Goal: Transaction & Acquisition: Book appointment/travel/reservation

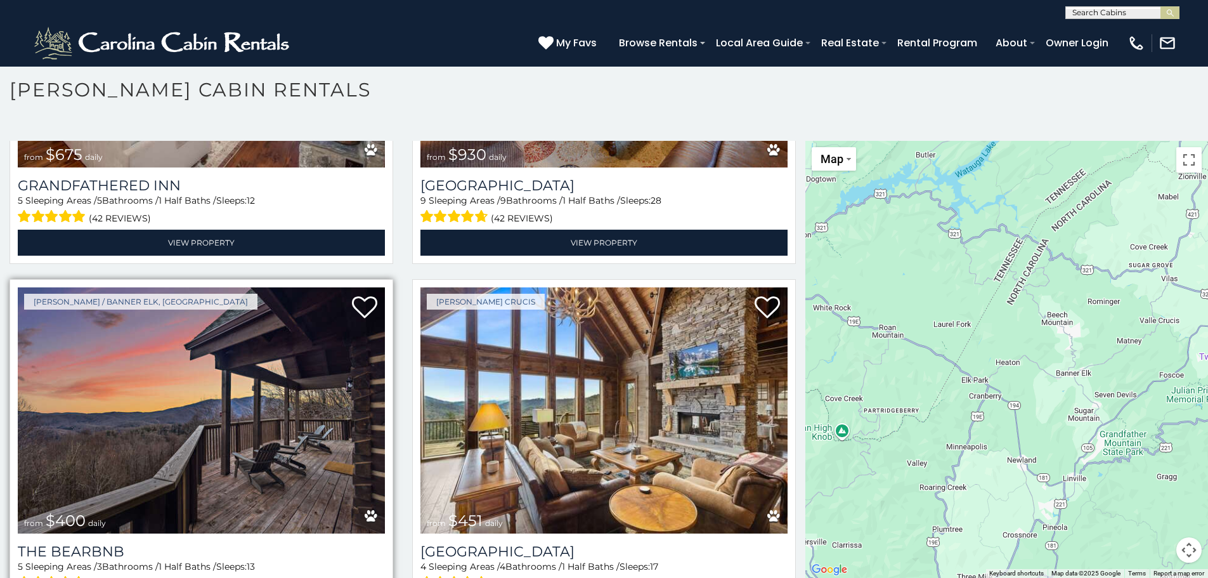
scroll to position [1332, 0]
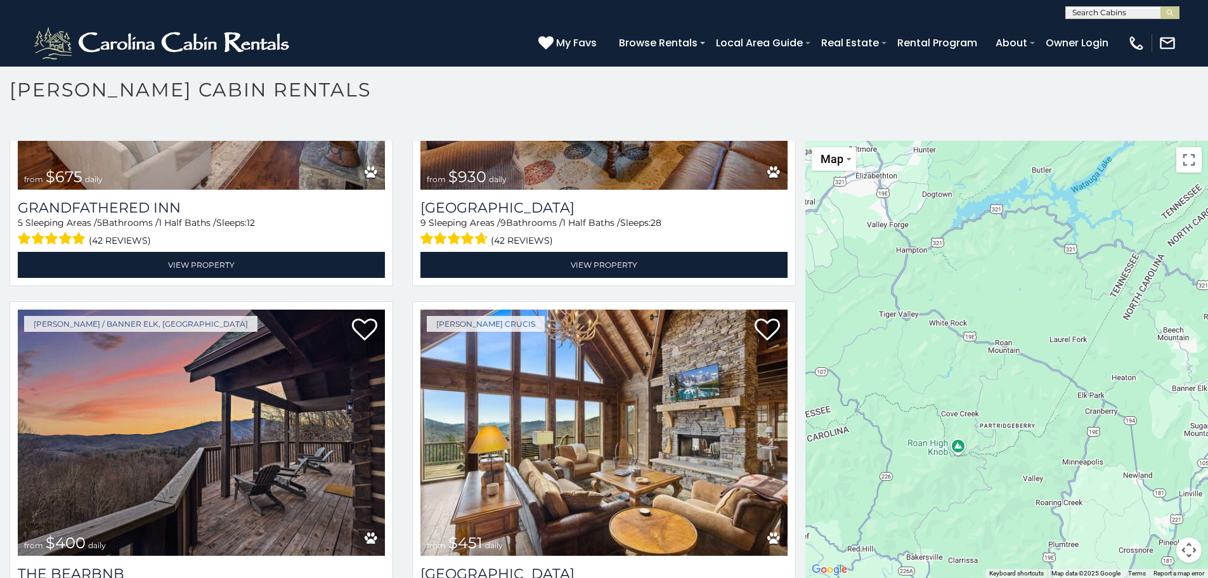
drag, startPoint x: 959, startPoint y: 298, endPoint x: 1076, endPoint y: 312, distance: 117.5
click at [1077, 312] on div at bounding box center [1006, 359] width 403 height 437
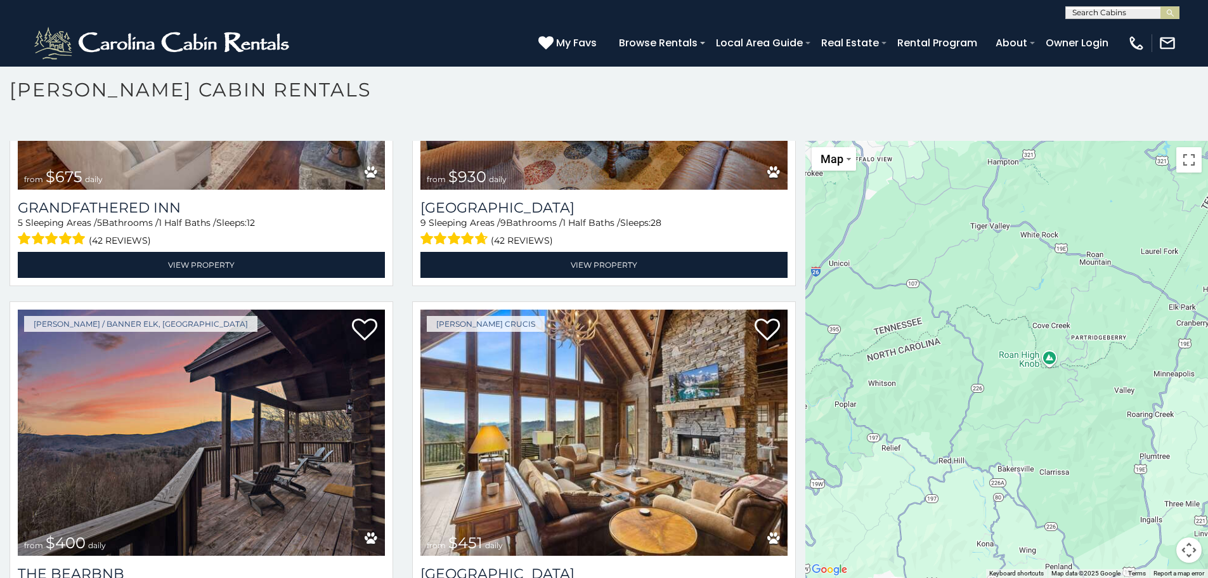
drag, startPoint x: 896, startPoint y: 377, endPoint x: 985, endPoint y: 287, distance: 126.5
click at [987, 287] on div at bounding box center [1006, 359] width 403 height 437
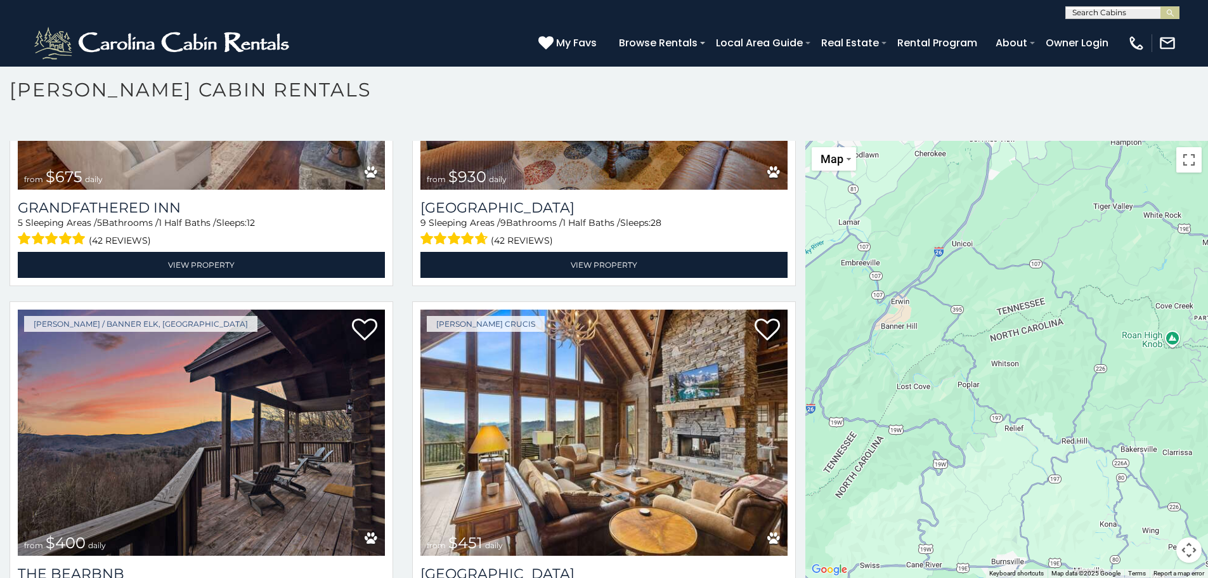
drag, startPoint x: 1074, startPoint y: 338, endPoint x: 1197, endPoint y: 323, distance: 124.0
click at [1197, 323] on div at bounding box center [1006, 359] width 403 height 437
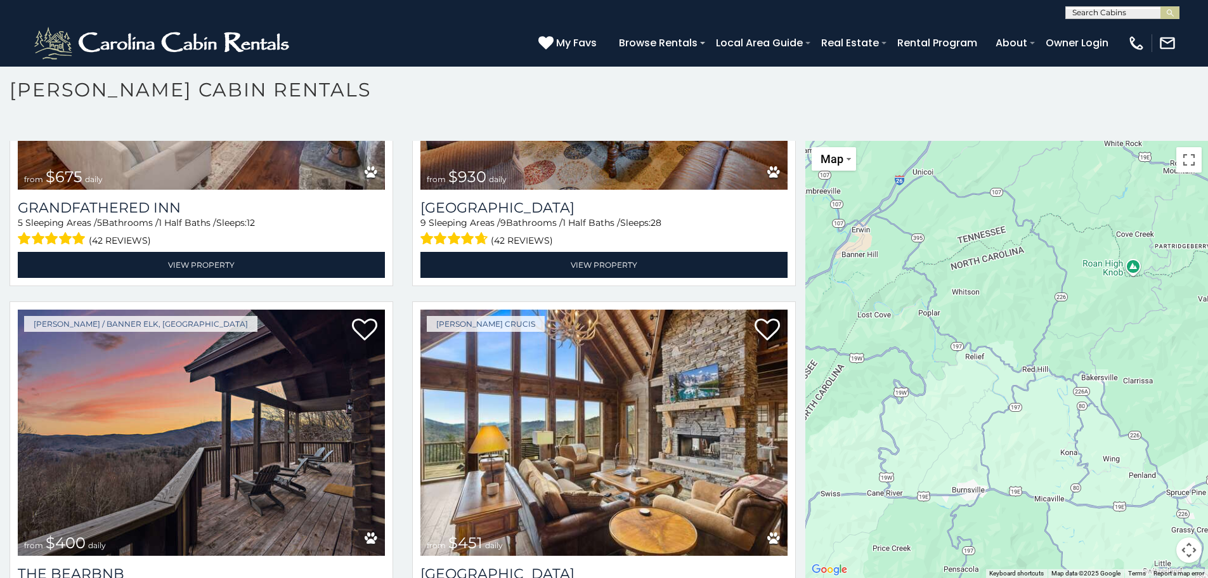
drag, startPoint x: 1027, startPoint y: 397, endPoint x: 987, endPoint y: 322, distance: 85.4
click at [987, 322] on div at bounding box center [1006, 359] width 403 height 437
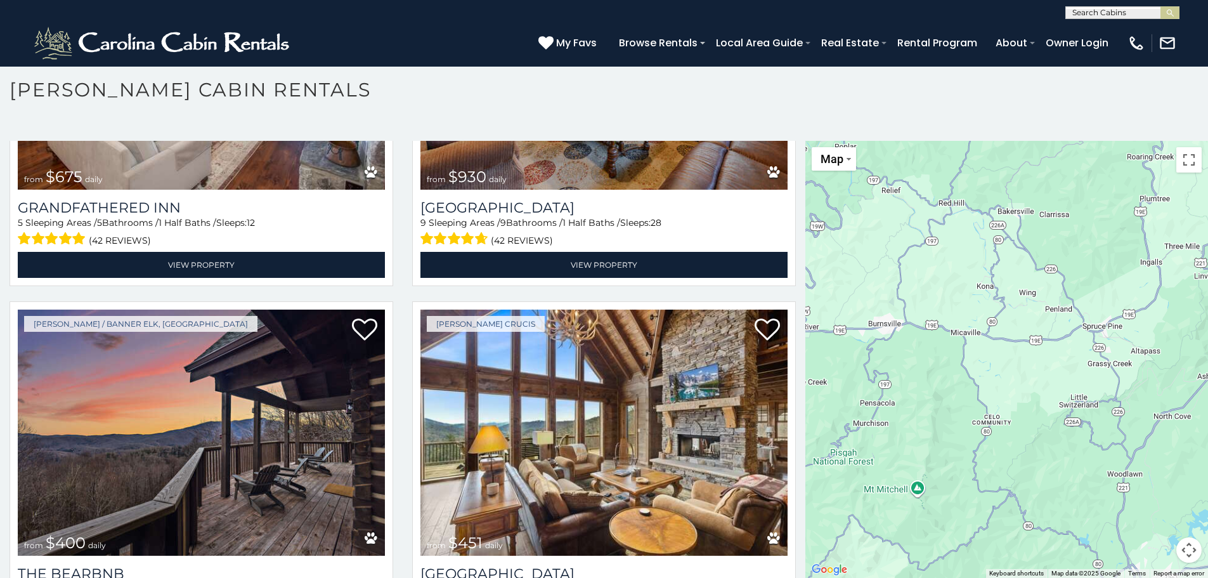
drag, startPoint x: 1029, startPoint y: 421, endPoint x: 946, endPoint y: 260, distance: 181.2
click at [946, 260] on div at bounding box center [1006, 359] width 403 height 437
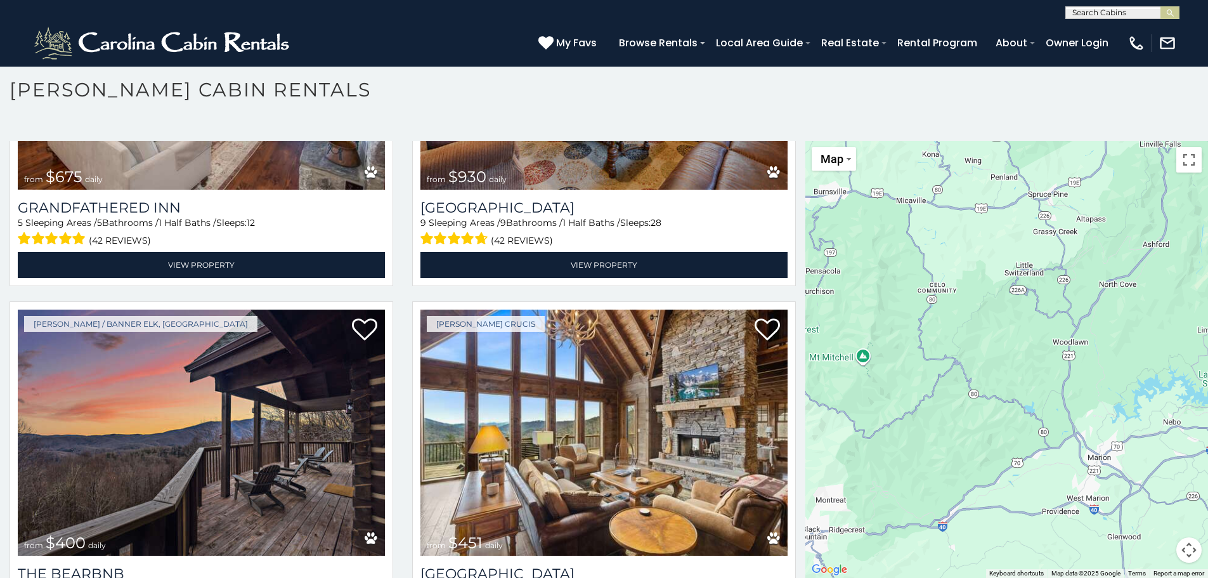
drag, startPoint x: 994, startPoint y: 452, endPoint x: 938, endPoint y: 308, distance: 154.6
click at [938, 308] on div at bounding box center [1006, 359] width 403 height 437
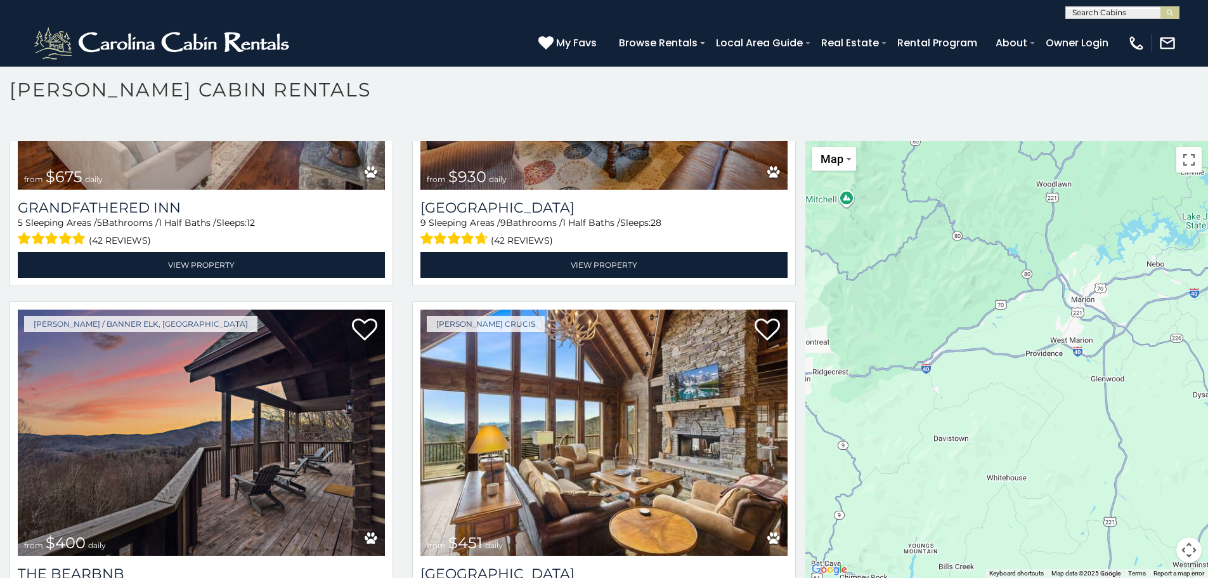
drag, startPoint x: 998, startPoint y: 445, endPoint x: 979, endPoint y: 276, distance: 169.8
click at [979, 275] on div at bounding box center [1006, 359] width 403 height 437
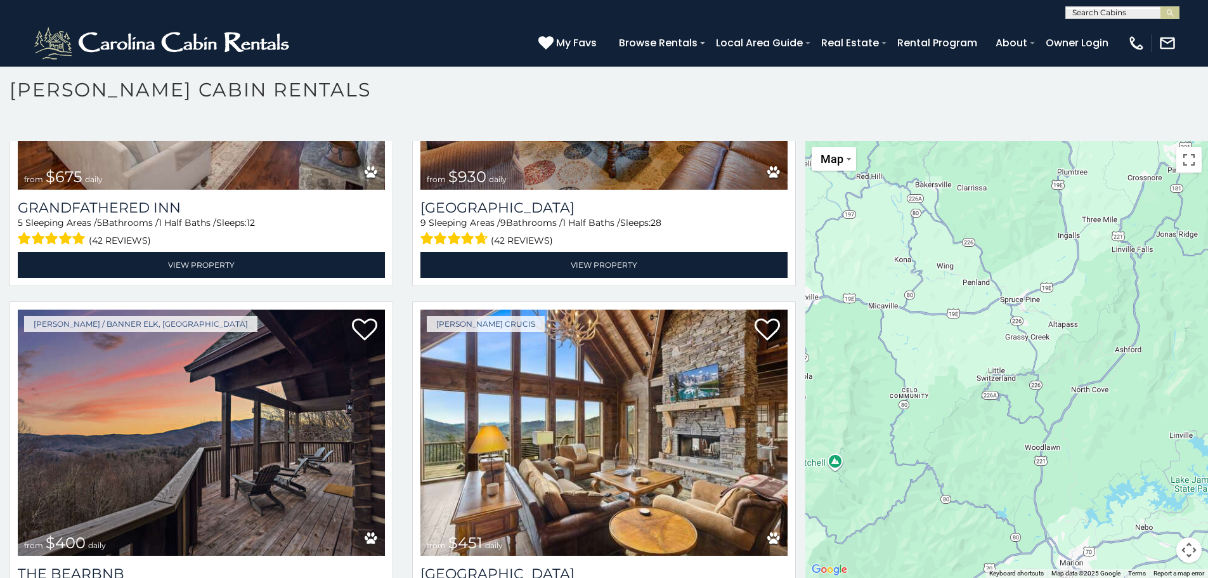
drag, startPoint x: 1054, startPoint y: 324, endPoint x: 1057, endPoint y: 588, distance: 263.8
click at [1057, 577] on html "**********" at bounding box center [604, 285] width 1208 height 585
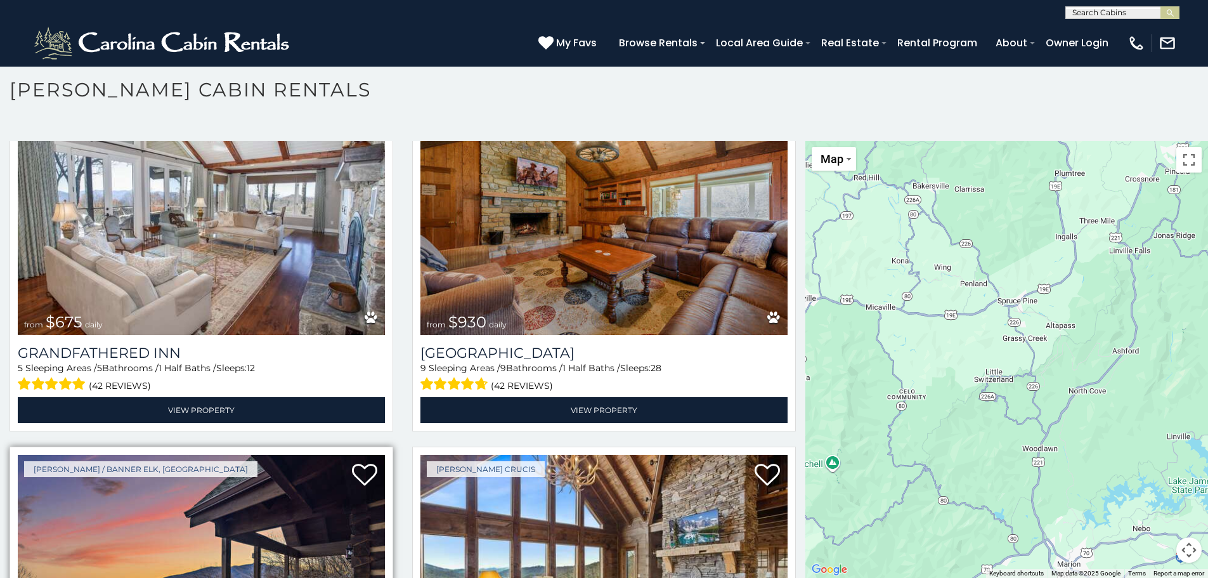
scroll to position [1205, 0]
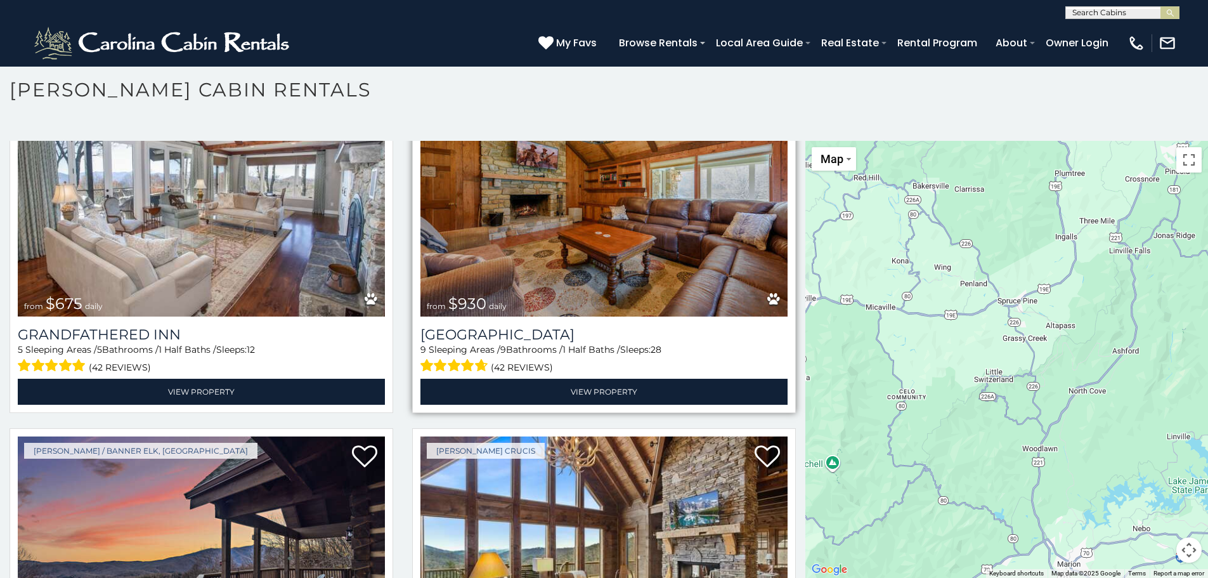
click at [505, 227] on img at bounding box center [603, 193] width 367 height 246
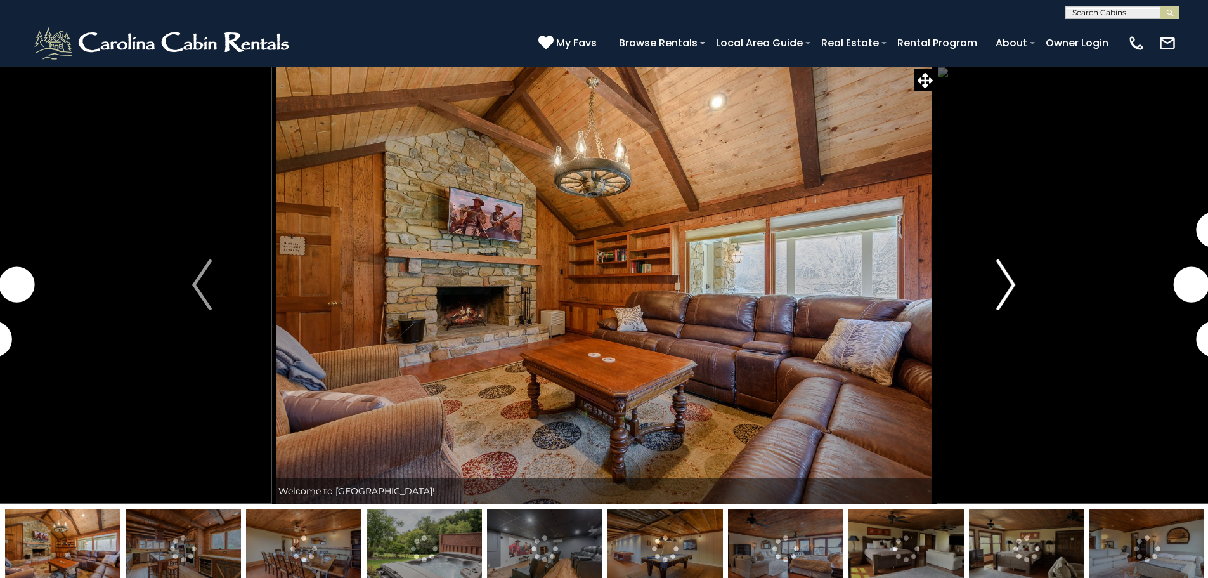
click at [1007, 285] on img "Next" at bounding box center [1005, 284] width 19 height 51
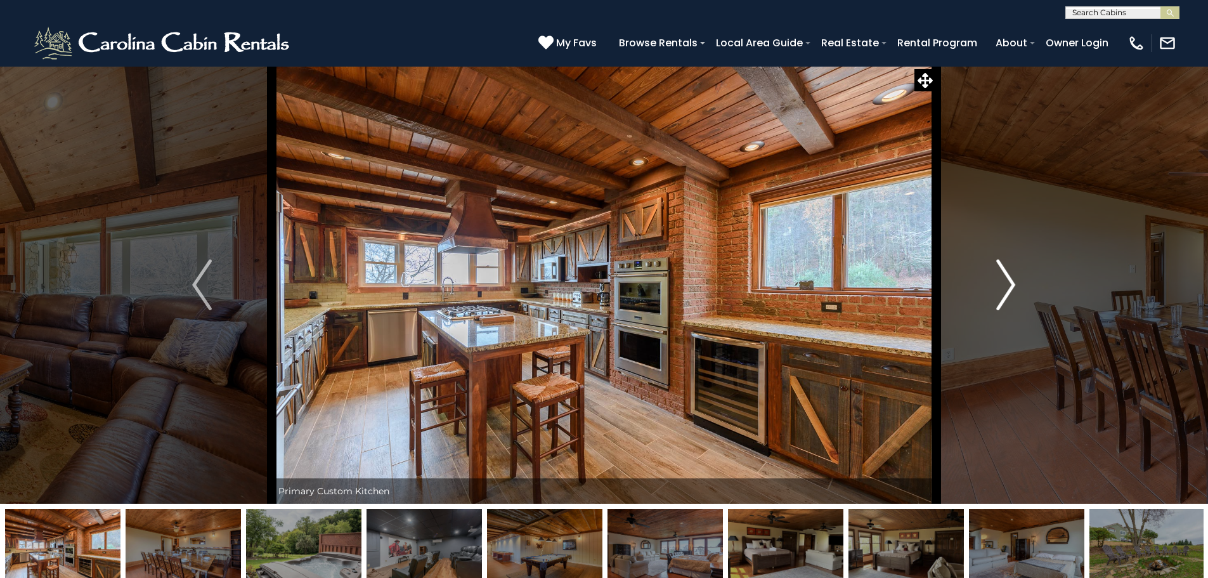
click at [1006, 285] on img "Next" at bounding box center [1005, 284] width 19 height 51
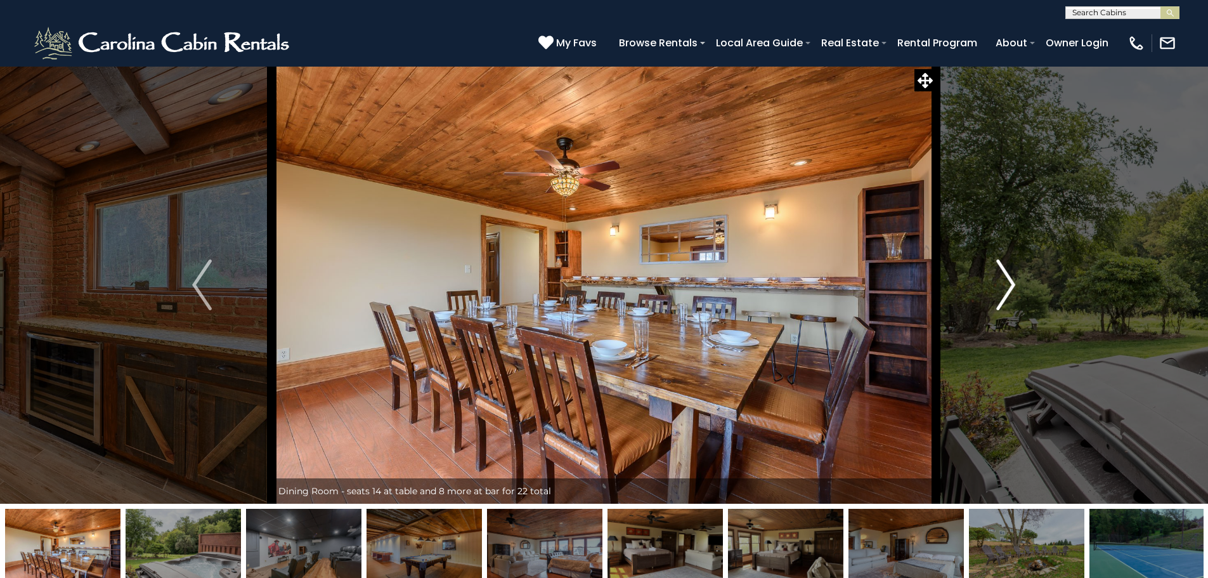
click at [1006, 274] on img "Next" at bounding box center [1005, 284] width 19 height 51
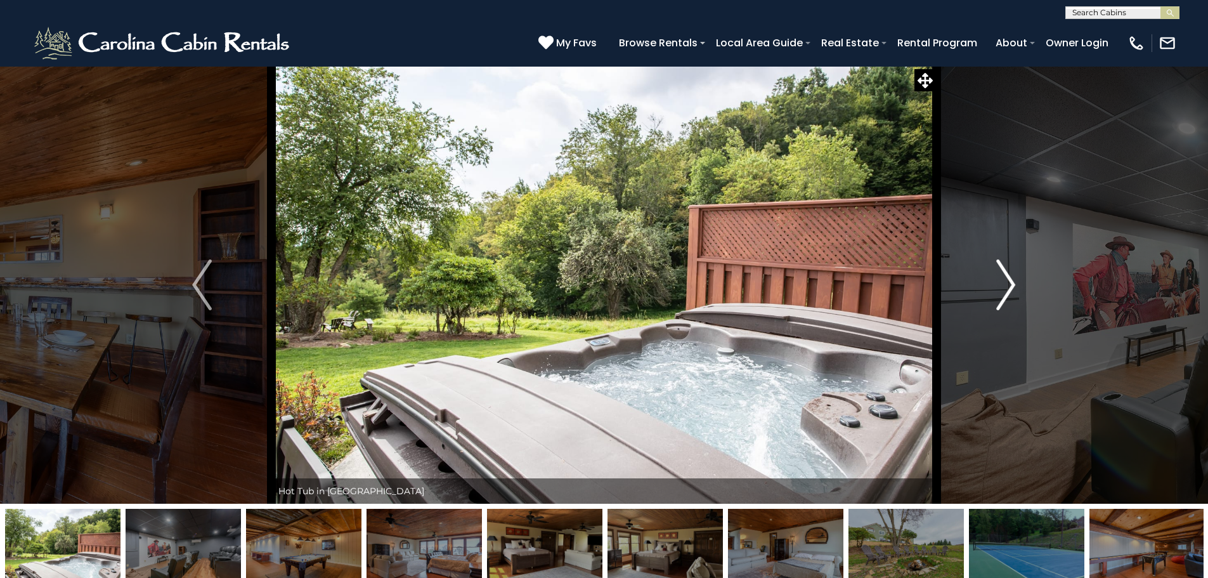
click at [1015, 279] on img "Next" at bounding box center [1005, 284] width 19 height 51
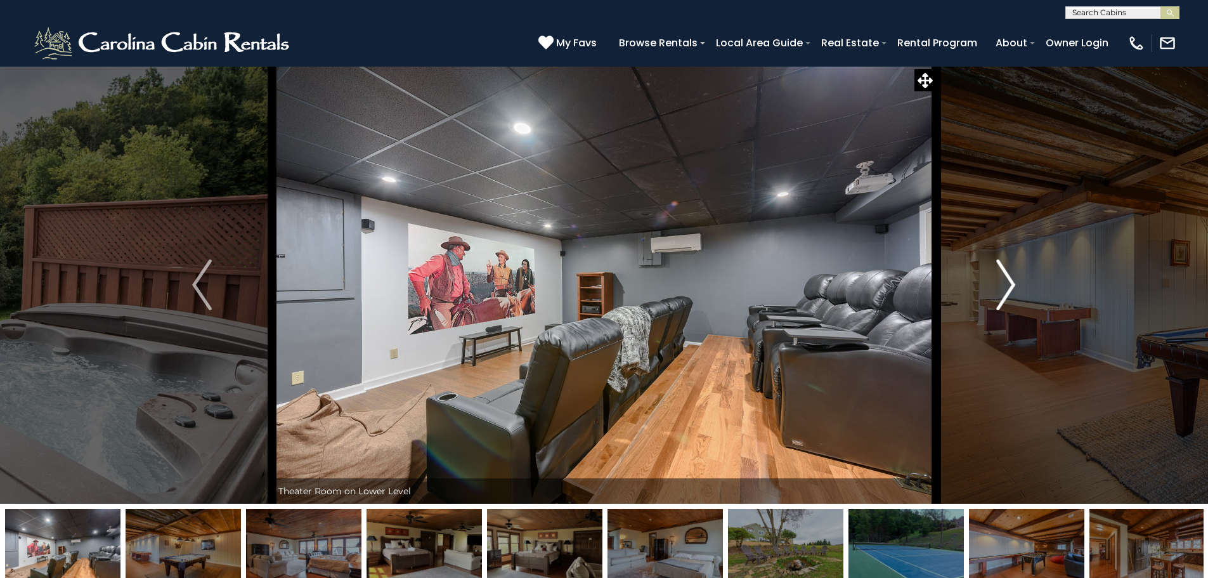
click at [1005, 281] on img "Next" at bounding box center [1005, 284] width 19 height 51
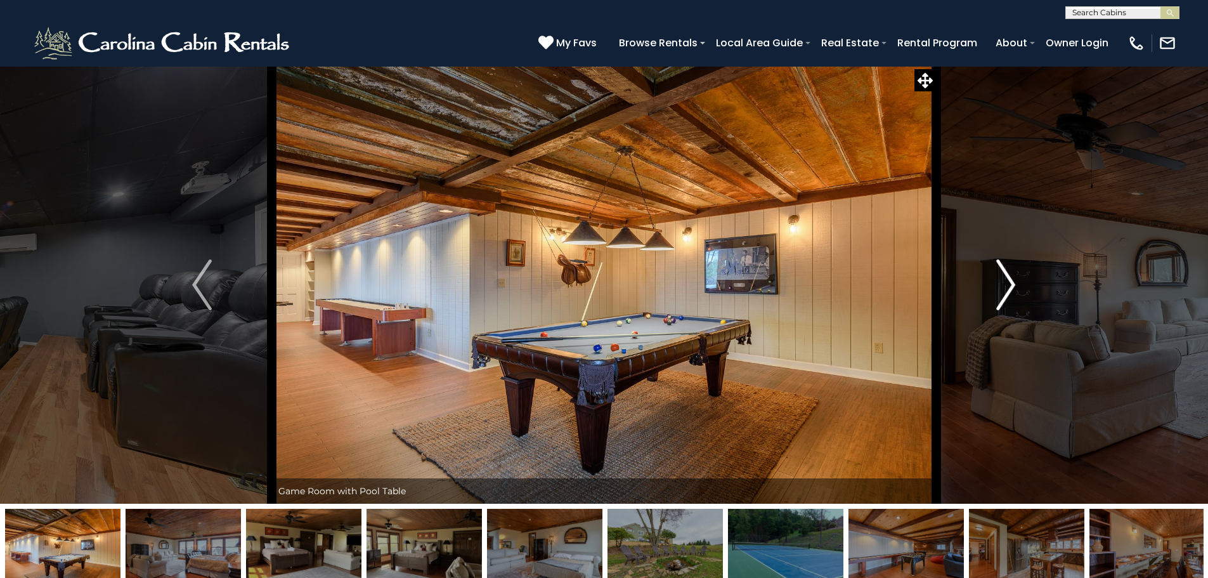
click at [1011, 292] on img "Next" at bounding box center [1005, 284] width 19 height 51
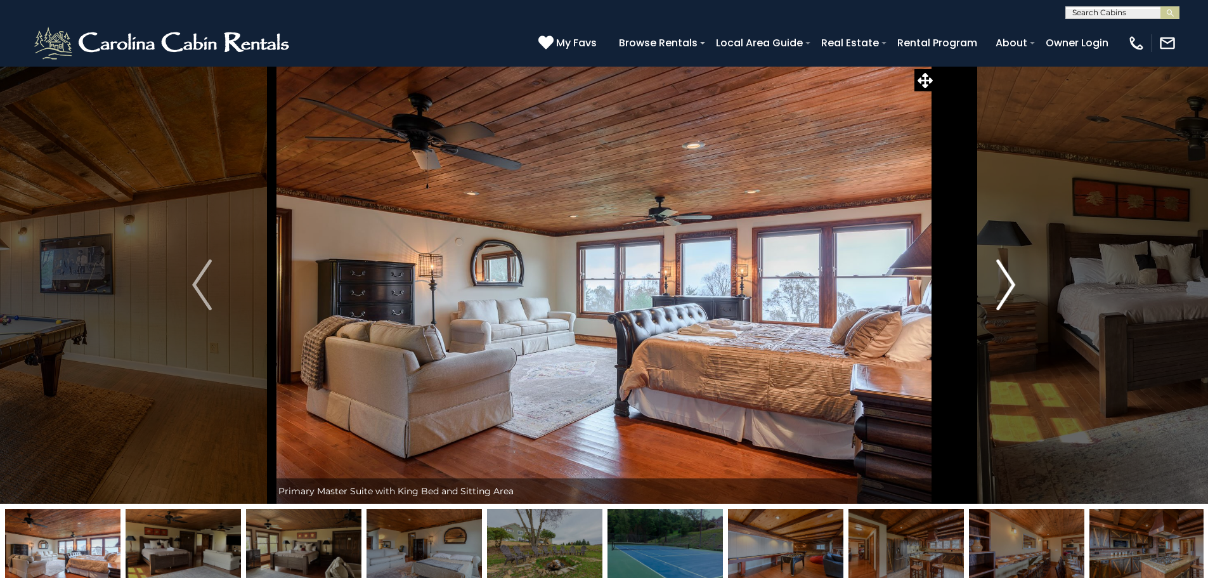
click at [1011, 289] on img "Next" at bounding box center [1005, 284] width 19 height 51
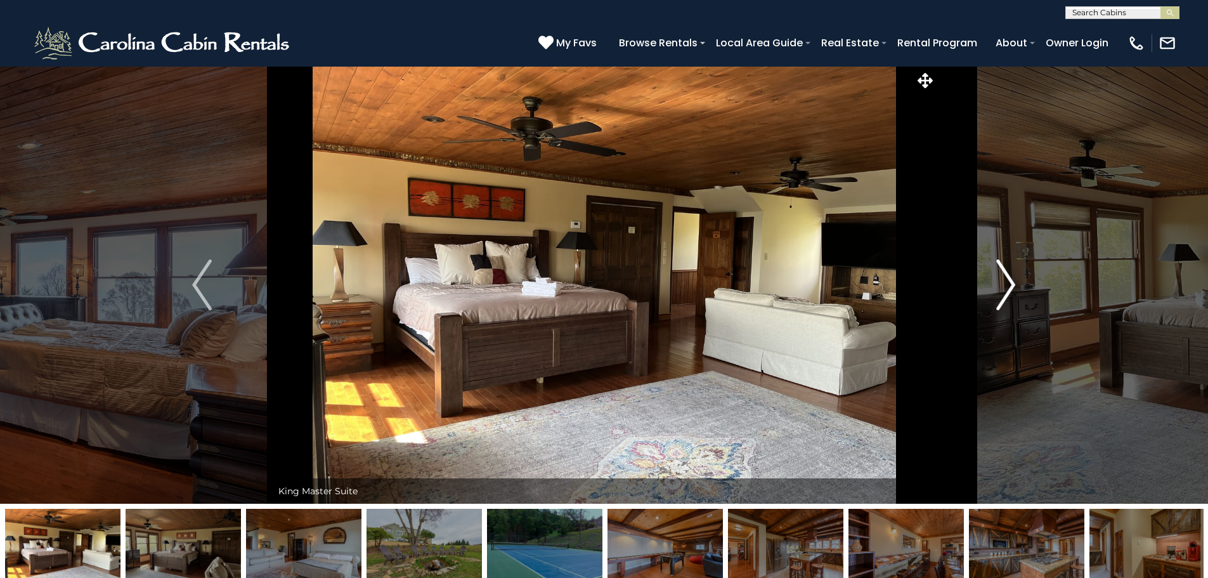
click at [1011, 289] on img "Next" at bounding box center [1005, 284] width 19 height 51
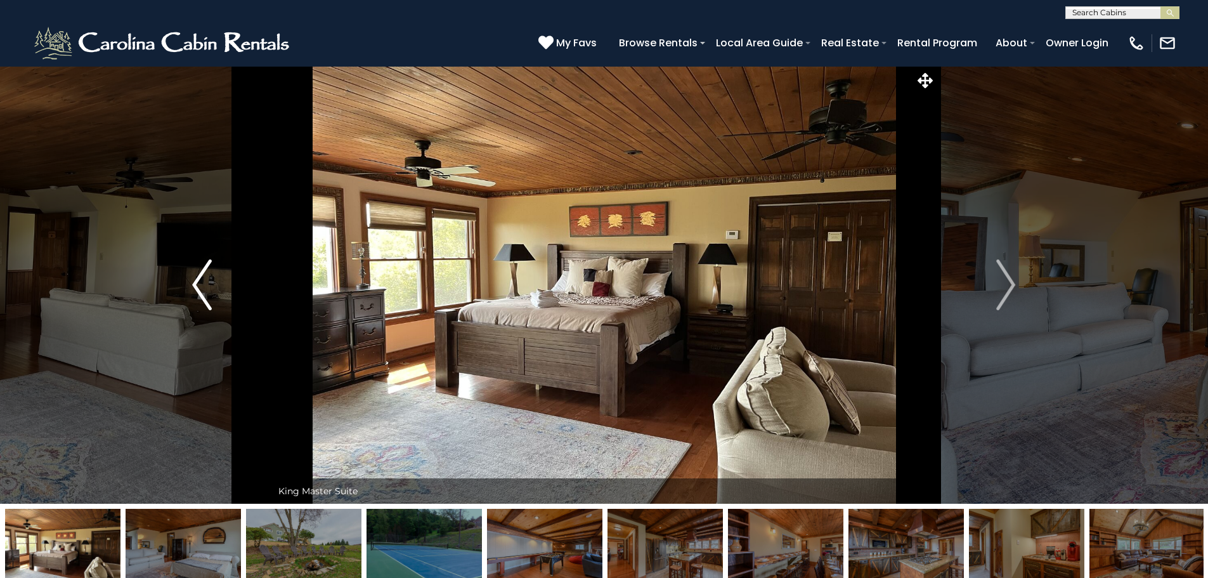
click at [197, 297] on img "Previous" at bounding box center [201, 284] width 19 height 51
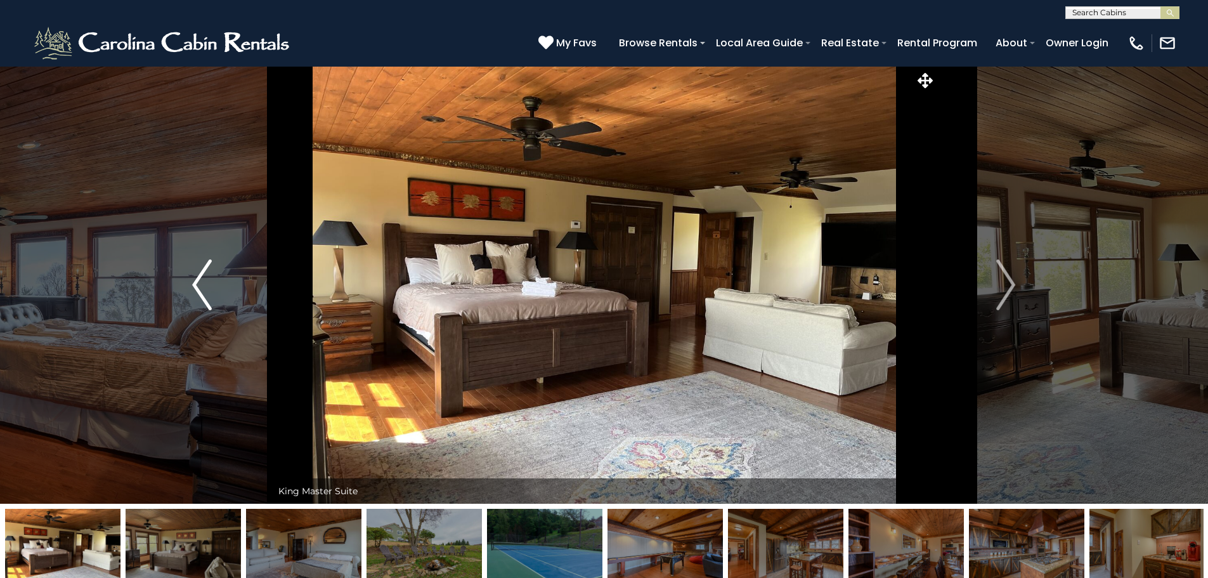
click at [192, 288] on button "Previous" at bounding box center [202, 285] width 140 height 438
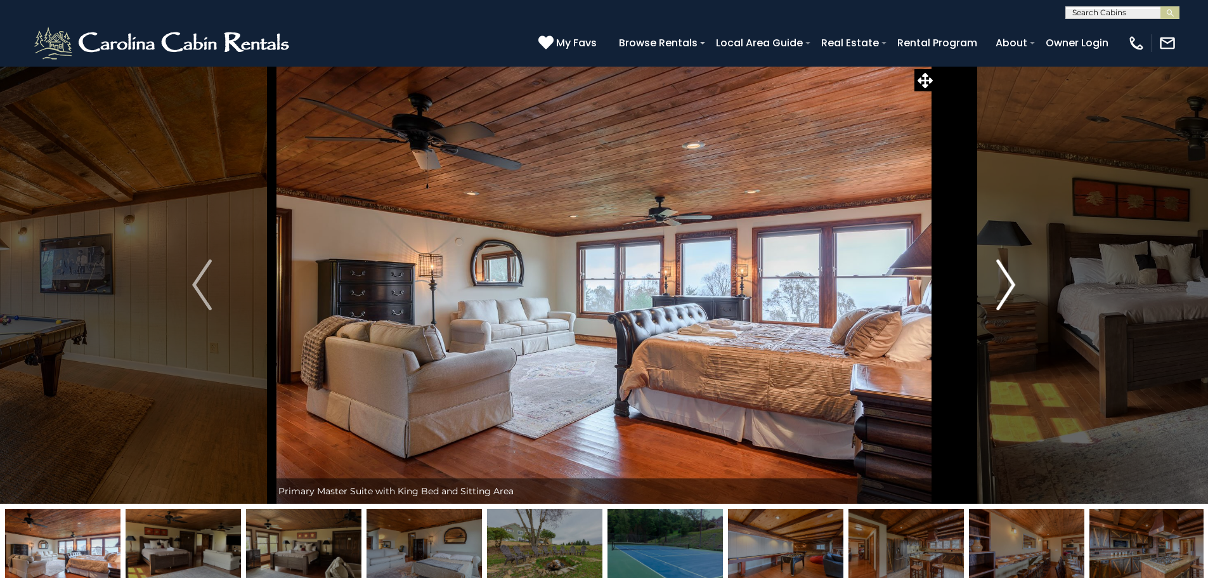
click at [1022, 283] on button "Next" at bounding box center [1006, 285] width 140 height 438
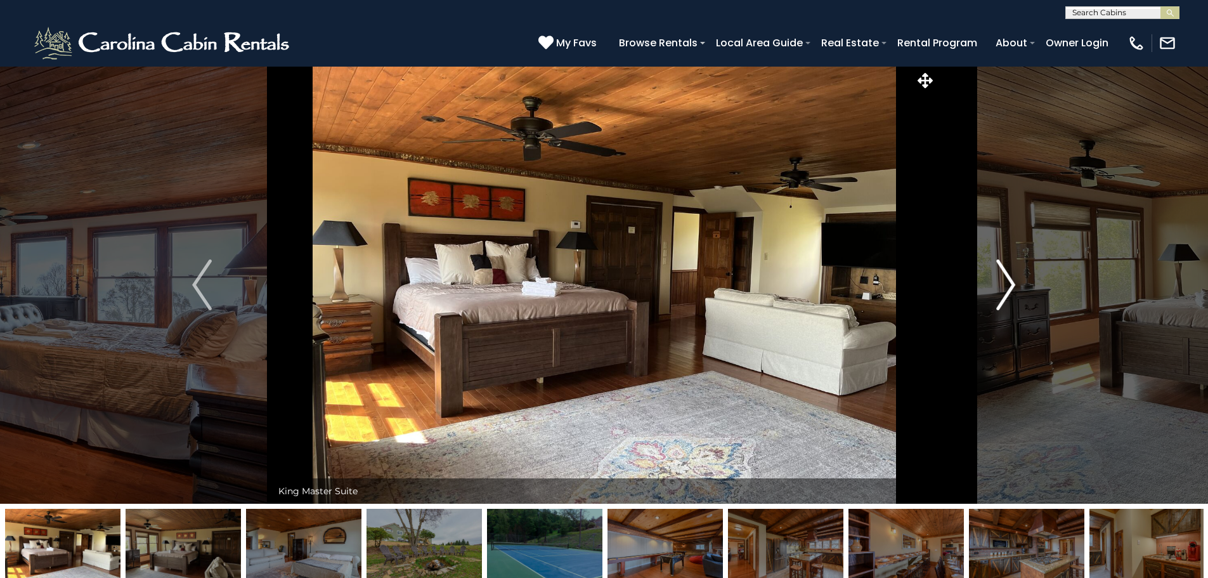
click at [1009, 282] on img "Next" at bounding box center [1005, 284] width 19 height 51
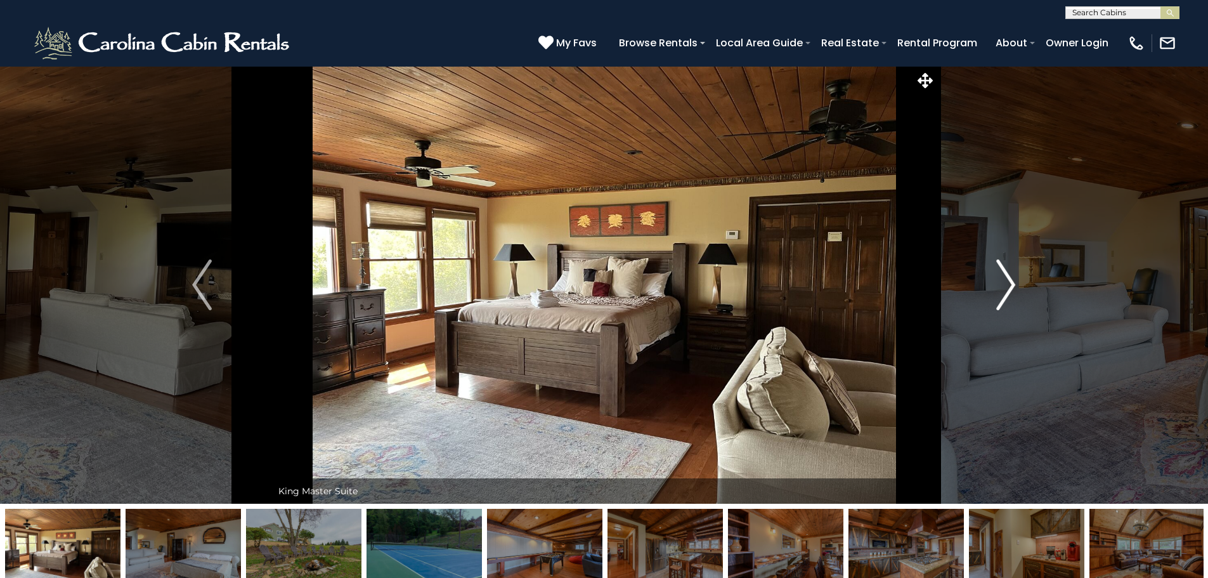
click at [1009, 282] on img "Next" at bounding box center [1005, 284] width 19 height 51
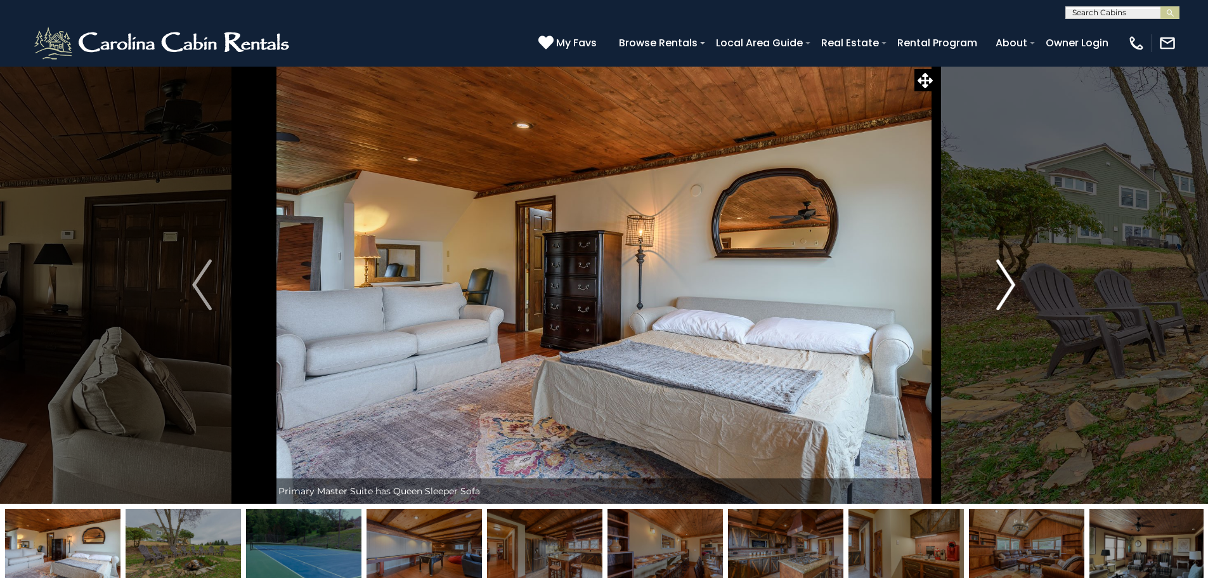
click at [1009, 282] on img "Next" at bounding box center [1005, 284] width 19 height 51
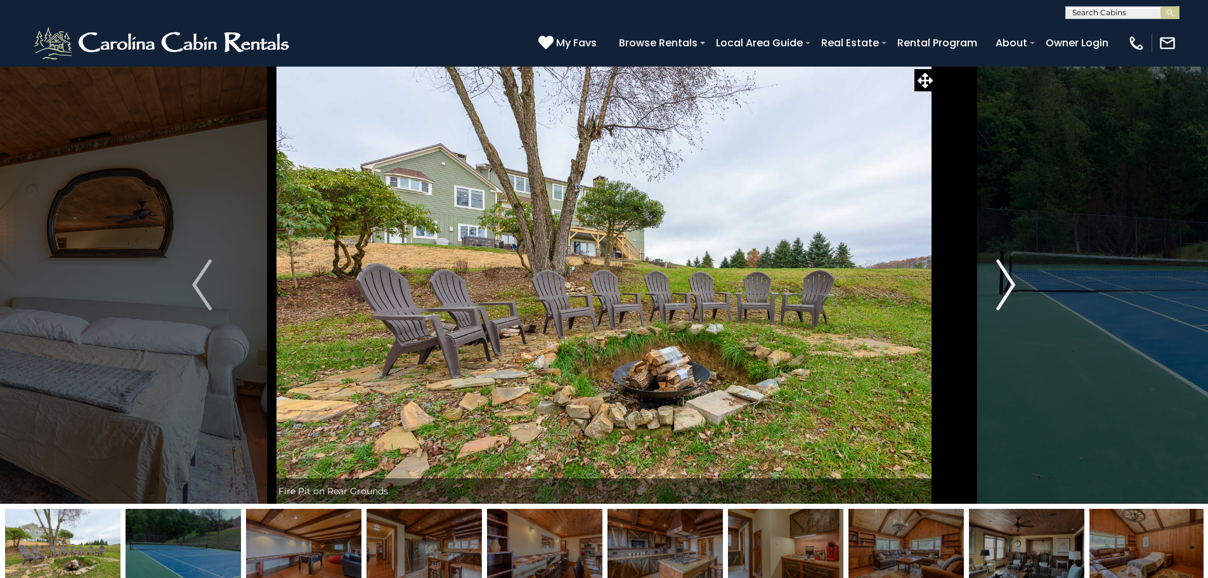
click at [1014, 285] on img "Next" at bounding box center [1005, 284] width 19 height 51
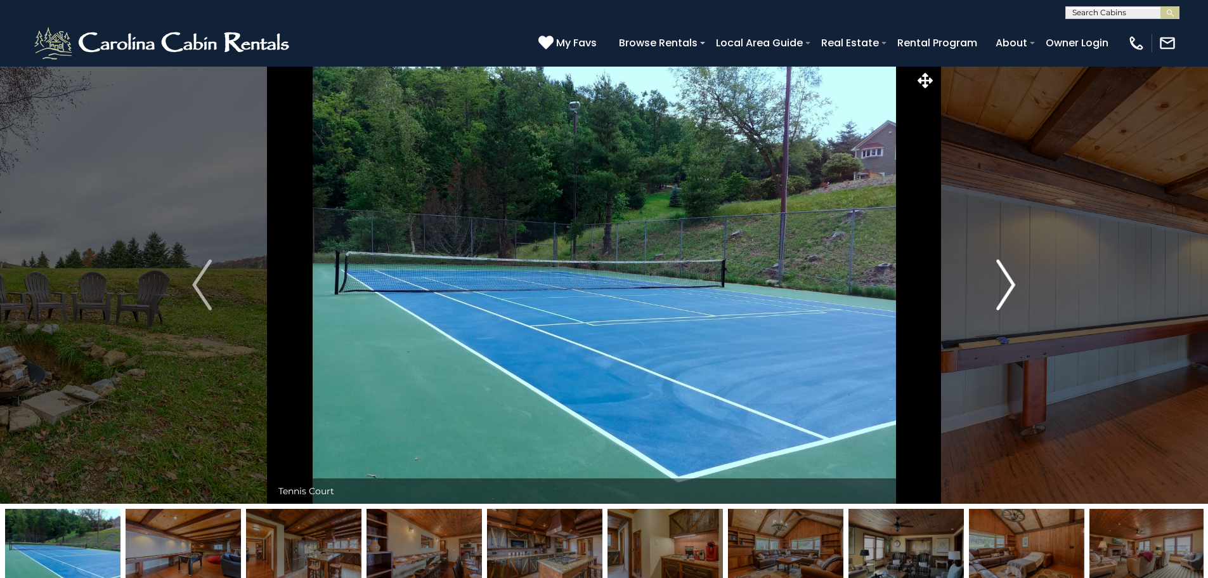
click at [1008, 268] on img "Next" at bounding box center [1005, 284] width 19 height 51
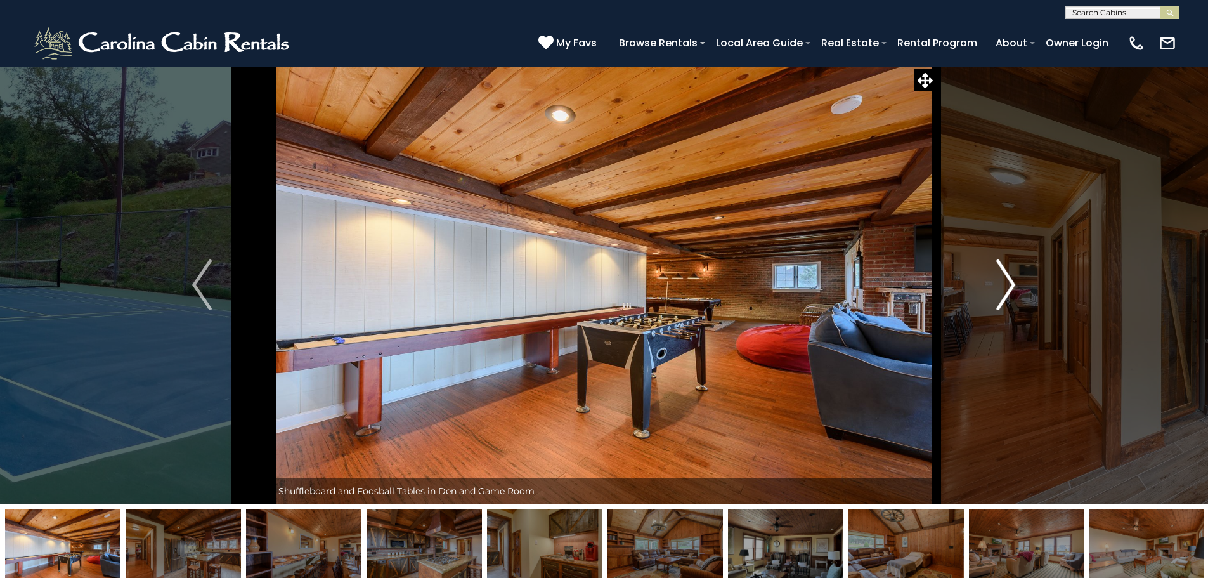
click at [1015, 280] on img "Next" at bounding box center [1005, 284] width 19 height 51
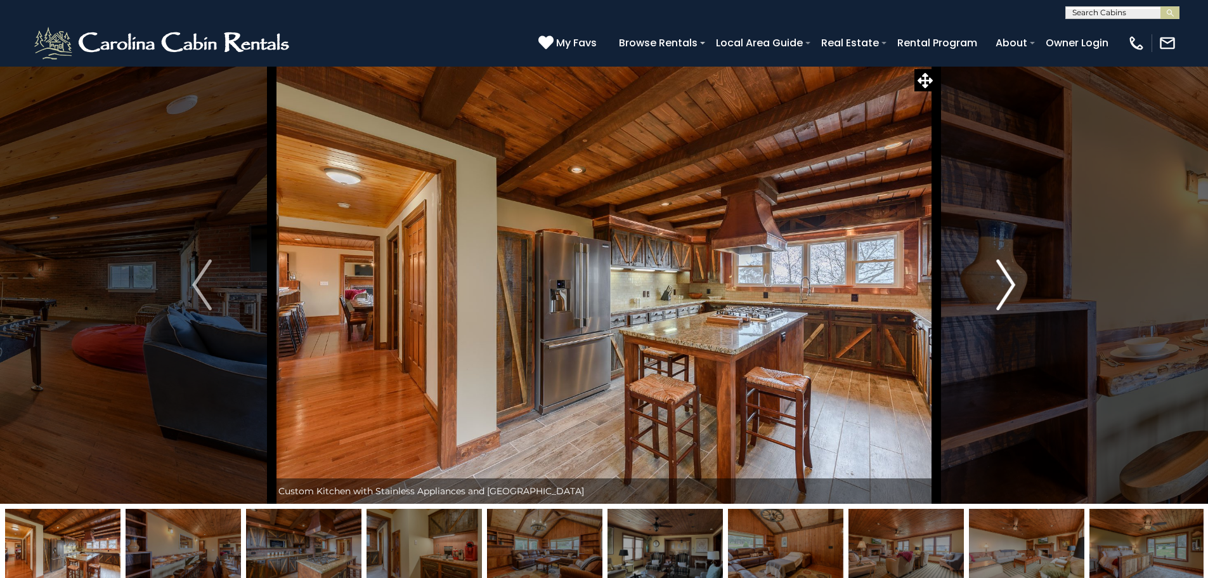
click at [1015, 280] on img "Next" at bounding box center [1005, 284] width 19 height 51
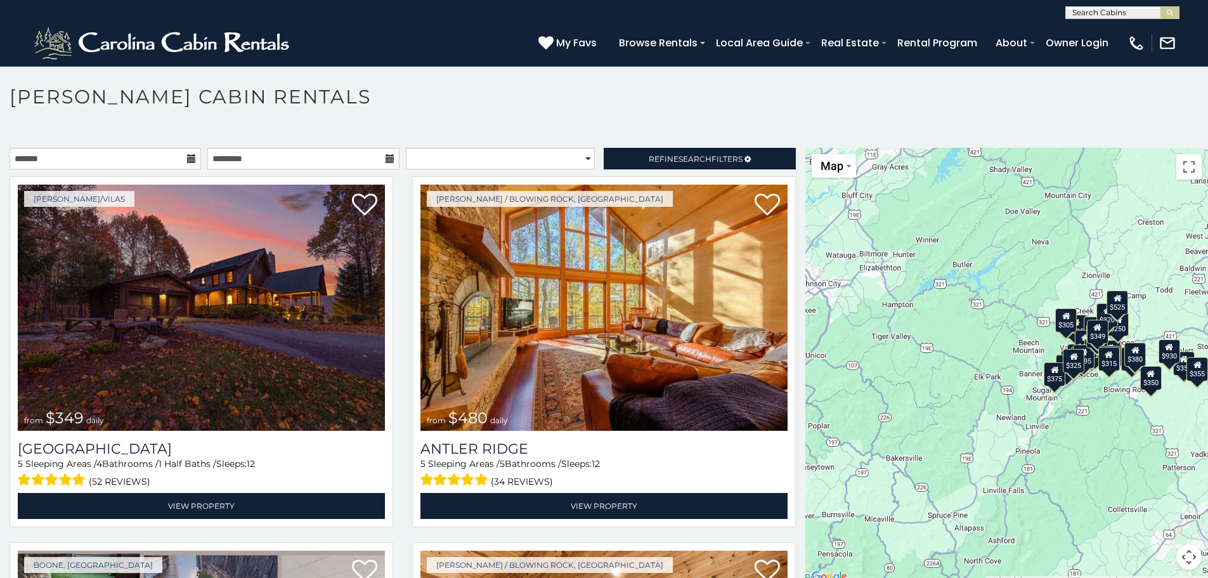
scroll to position [7, 0]
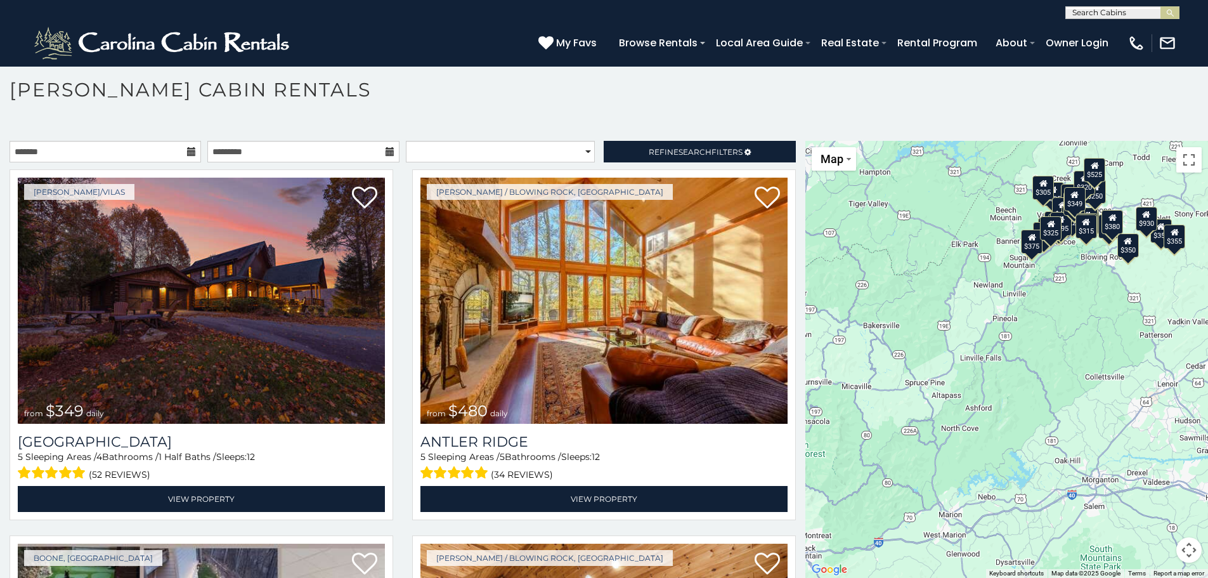
drag, startPoint x: 1011, startPoint y: 421, endPoint x: 984, endPoint y: 297, distance: 127.3
click at [986, 296] on div "$349 $480 $525 $315 $355 $635 $675 $930 $400 $451 $330 $400 $485 $460 $395 $255…" at bounding box center [1006, 359] width 403 height 437
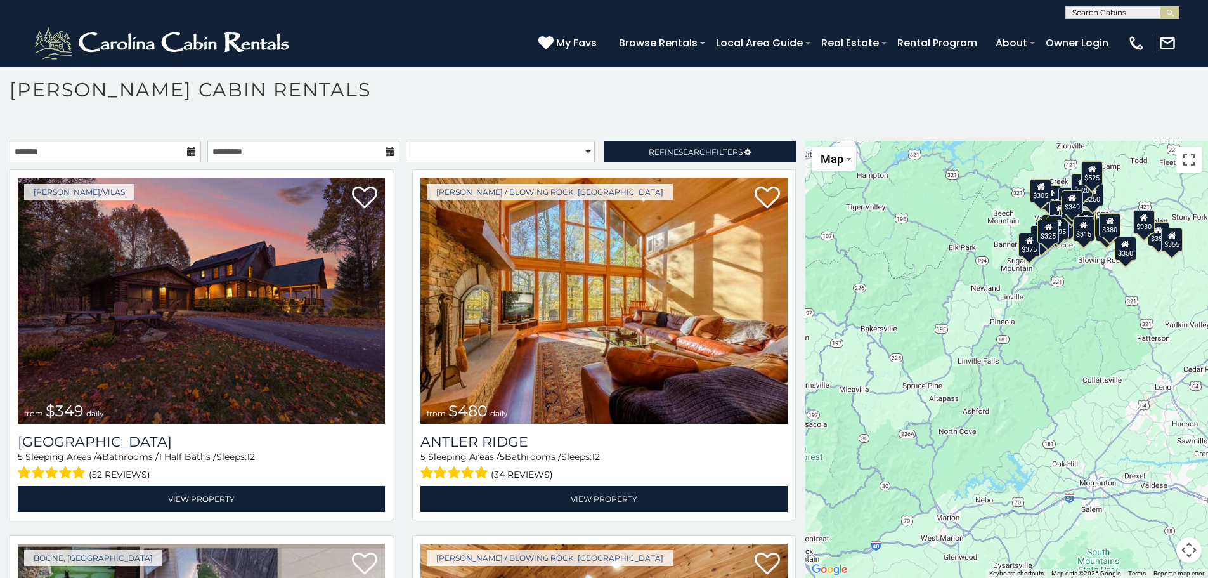
click at [1022, 256] on div "$375" at bounding box center [1030, 245] width 22 height 24
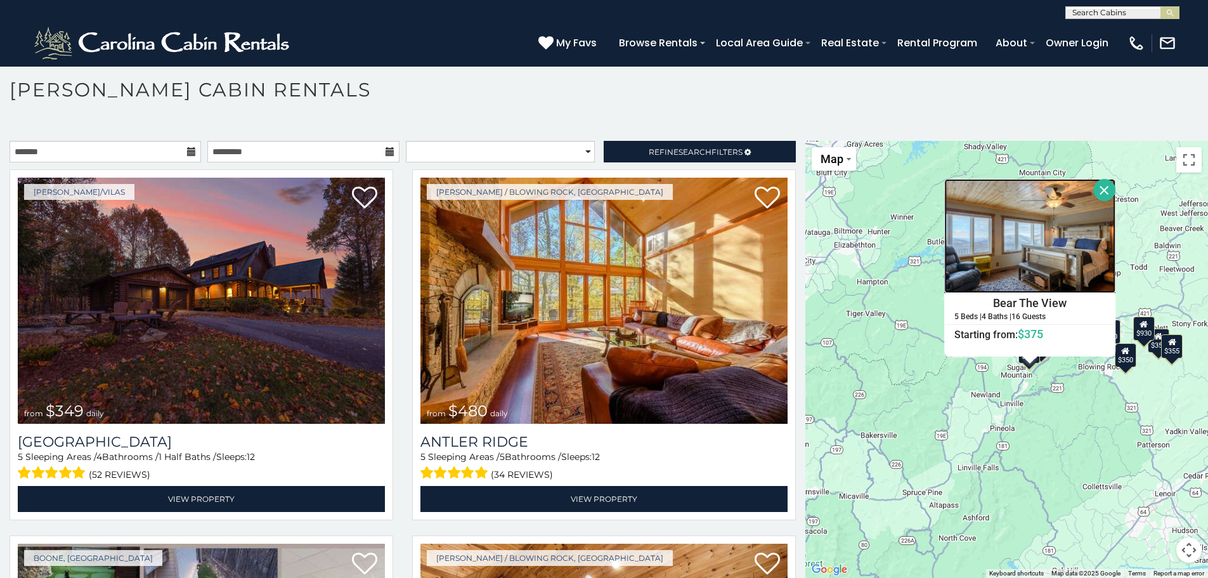
click at [992, 250] on img at bounding box center [1030, 236] width 171 height 114
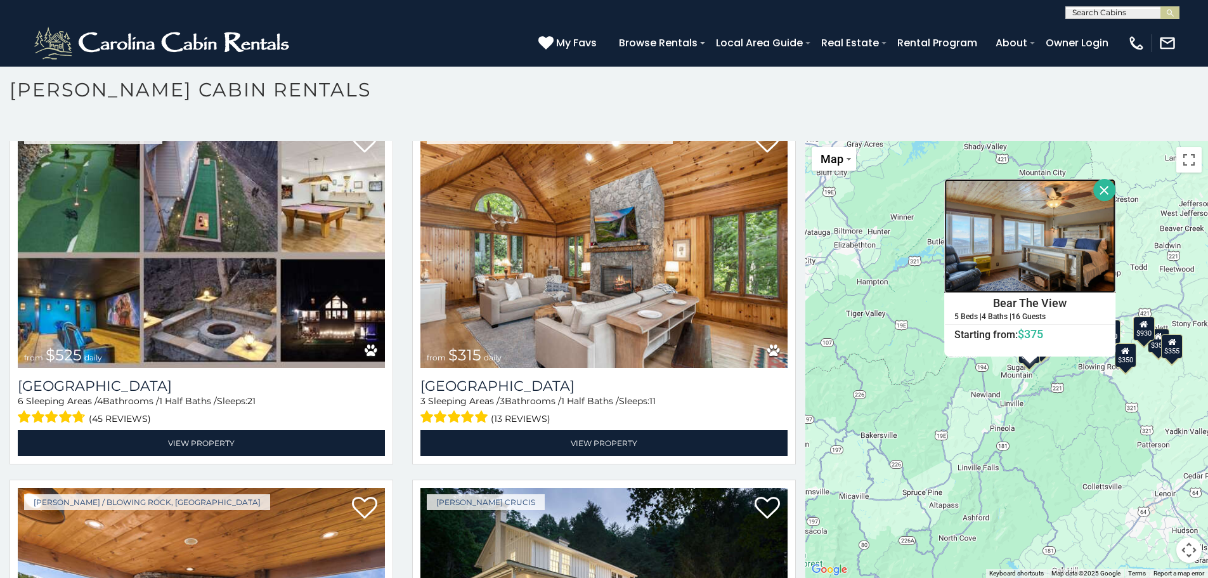
scroll to position [444, 0]
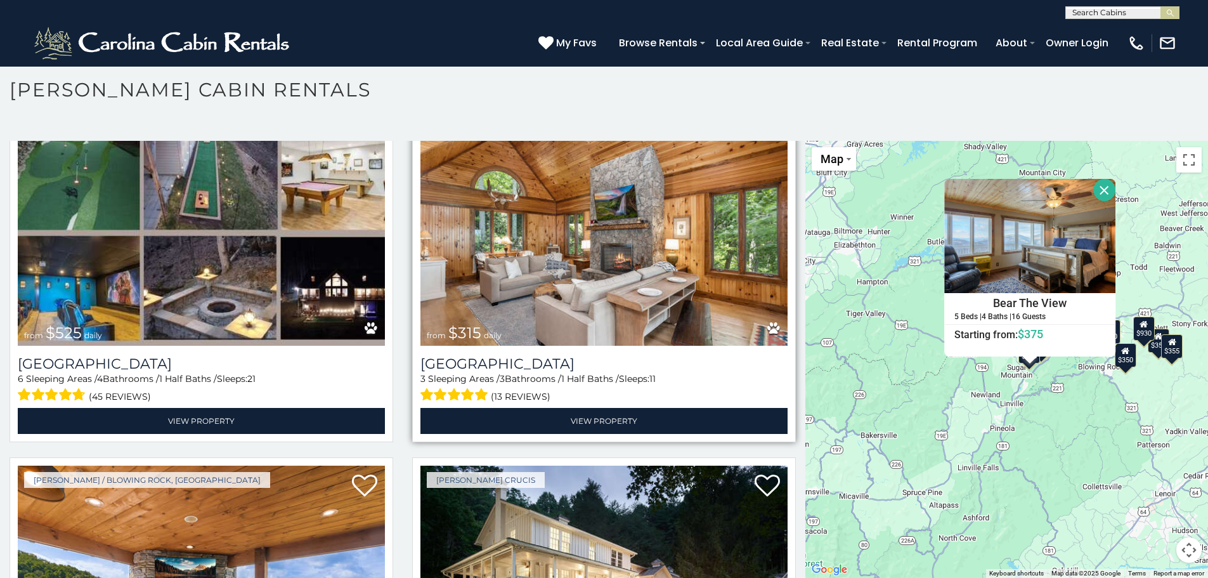
click at [514, 249] on img at bounding box center [603, 223] width 367 height 246
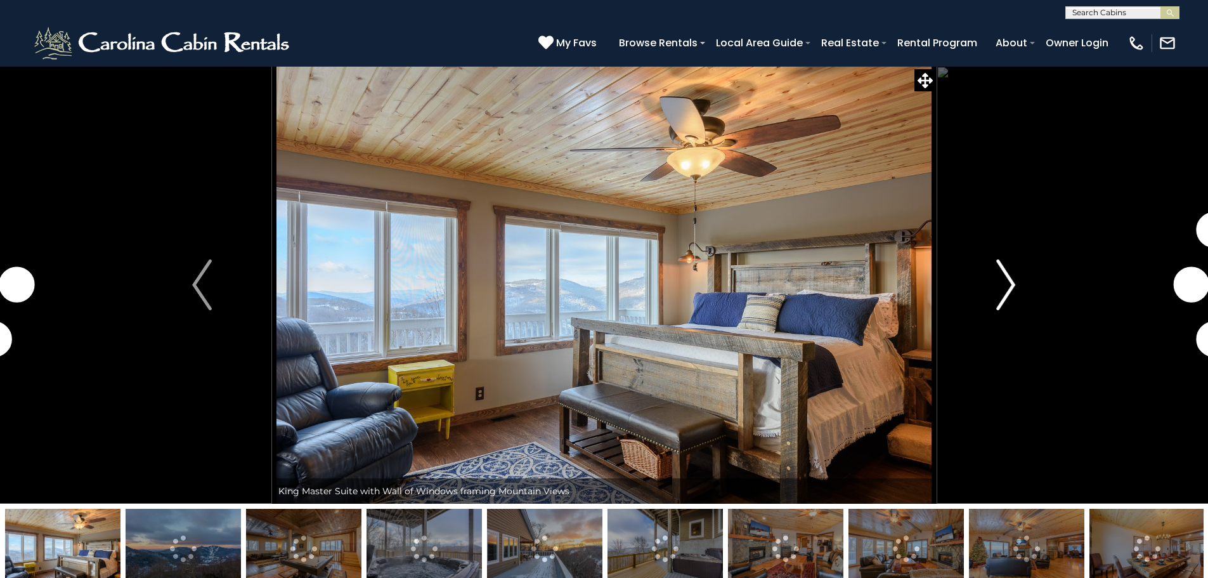
click at [1008, 282] on img "Next" at bounding box center [1005, 284] width 19 height 51
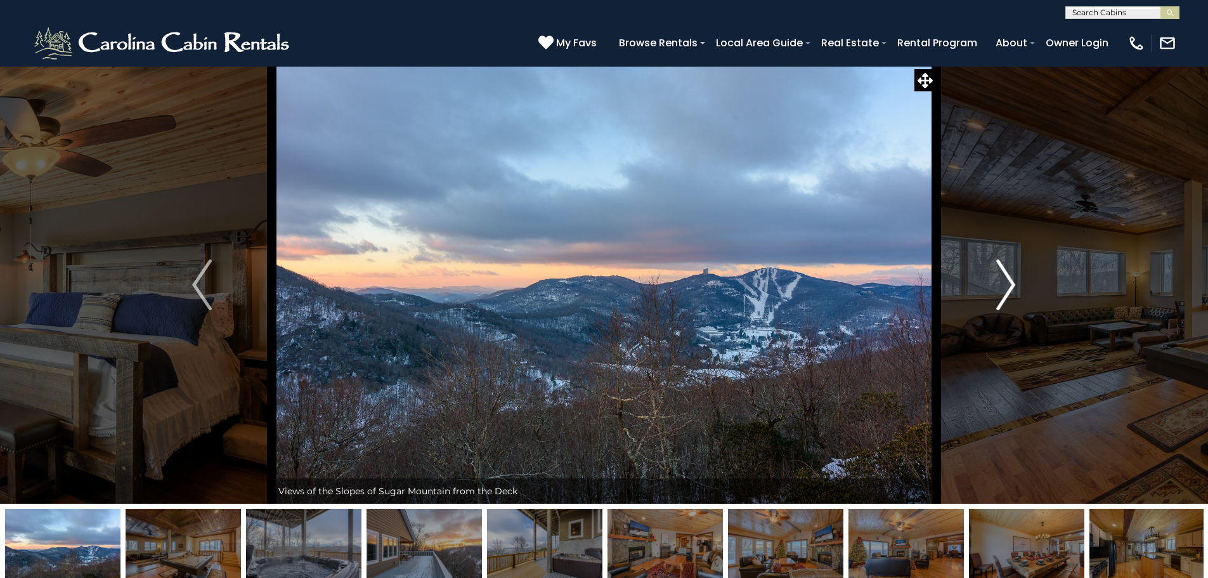
click at [1007, 276] on img "Next" at bounding box center [1005, 284] width 19 height 51
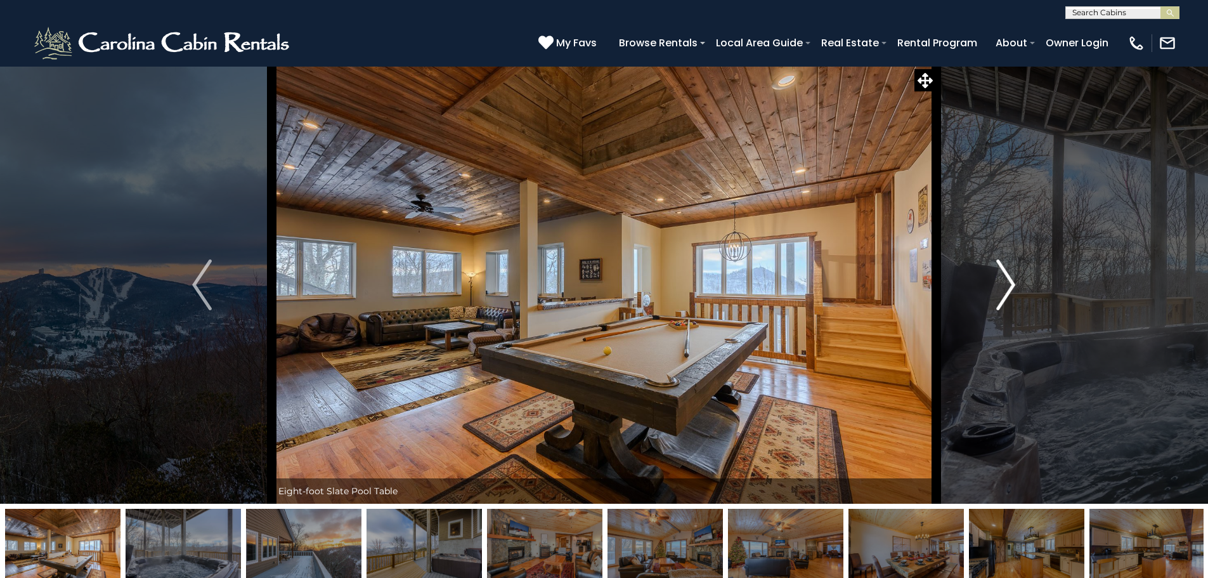
click at [1007, 276] on img "Next" at bounding box center [1005, 284] width 19 height 51
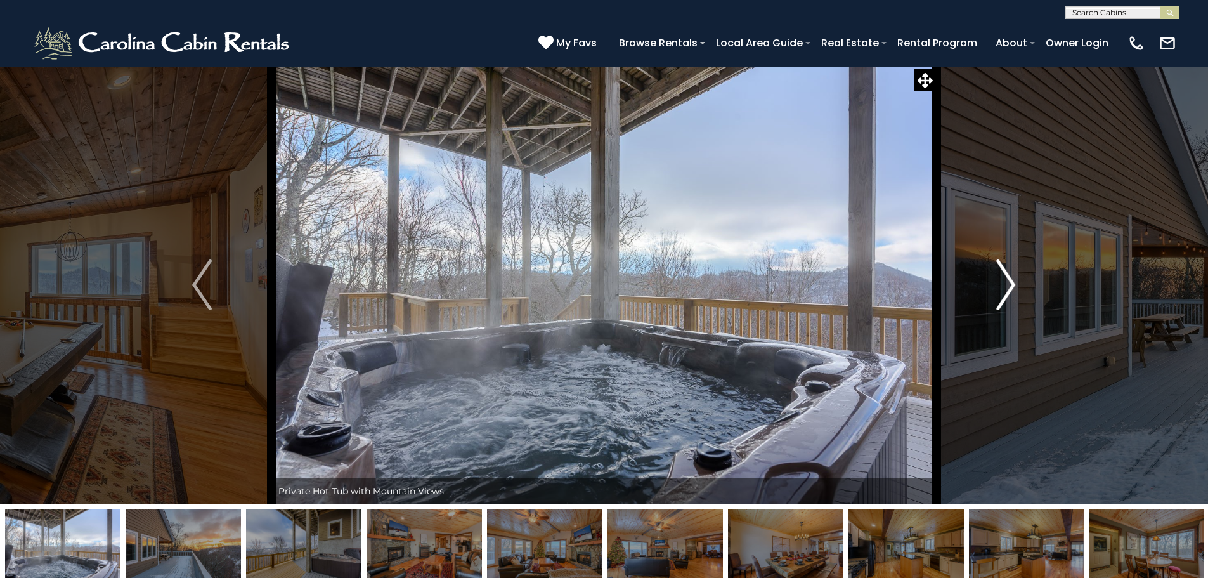
click at [1007, 276] on img "Next" at bounding box center [1005, 284] width 19 height 51
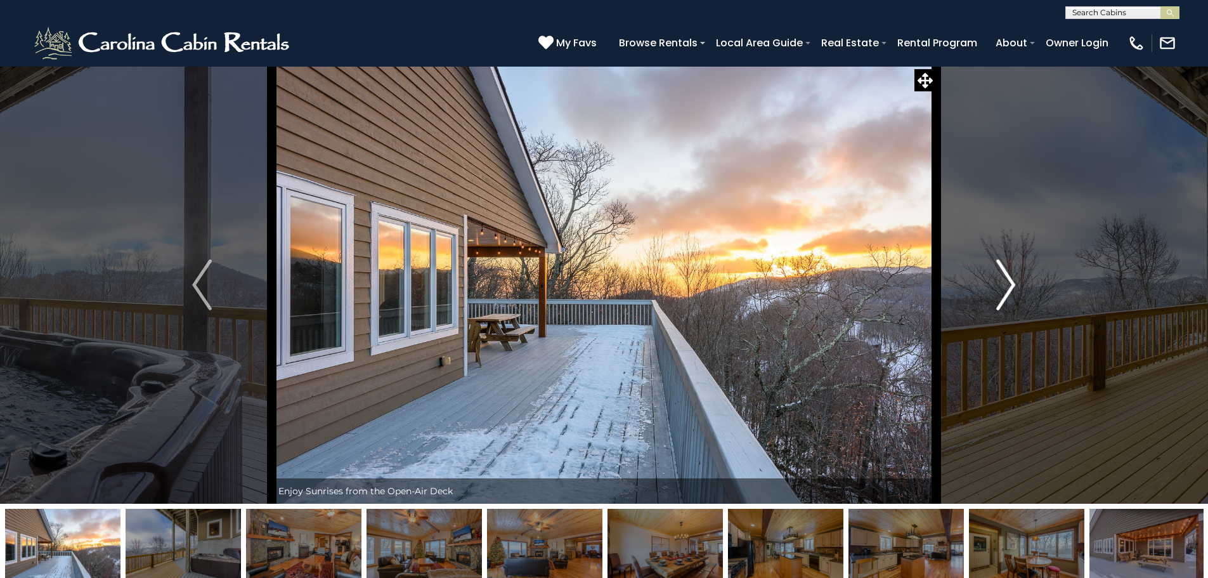
click at [1010, 273] on img "Next" at bounding box center [1005, 284] width 19 height 51
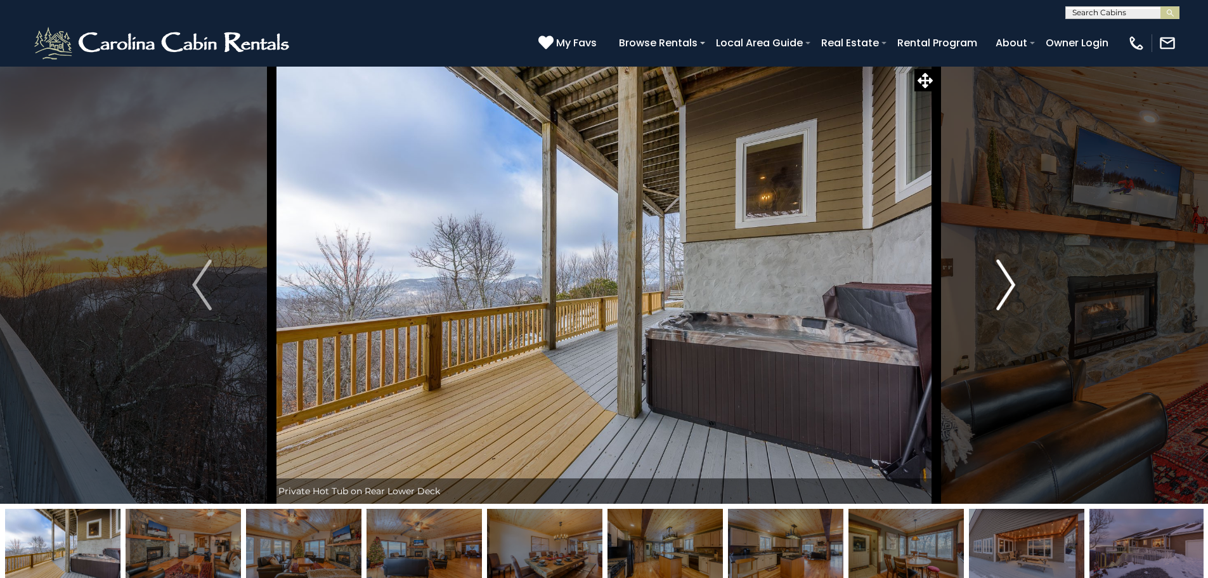
click at [1011, 278] on img "Next" at bounding box center [1005, 284] width 19 height 51
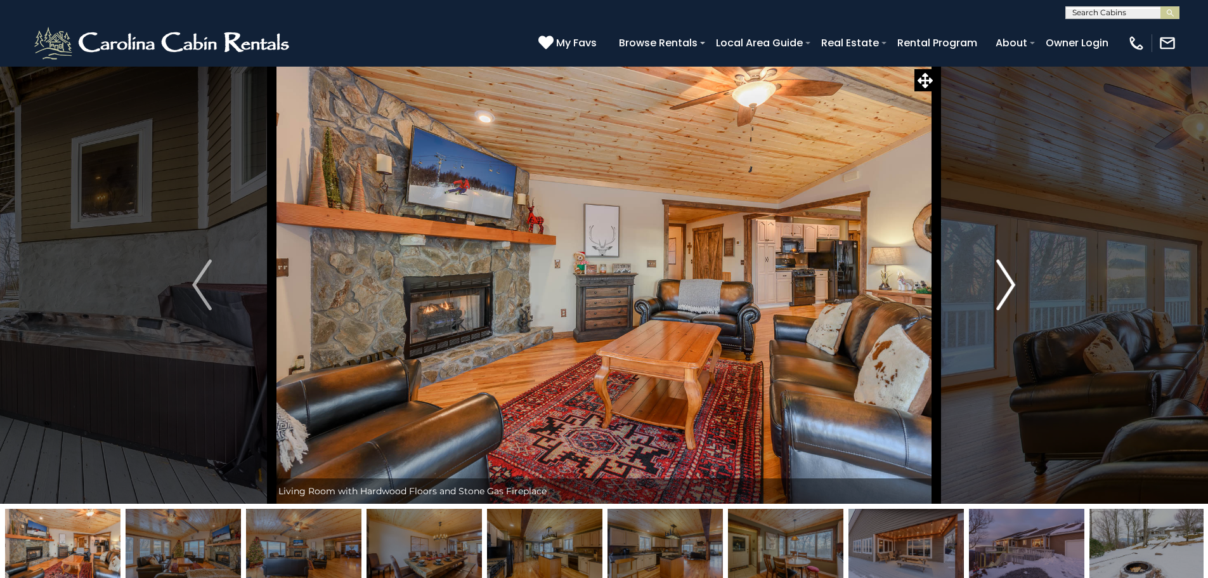
click at [1011, 278] on img "Next" at bounding box center [1005, 284] width 19 height 51
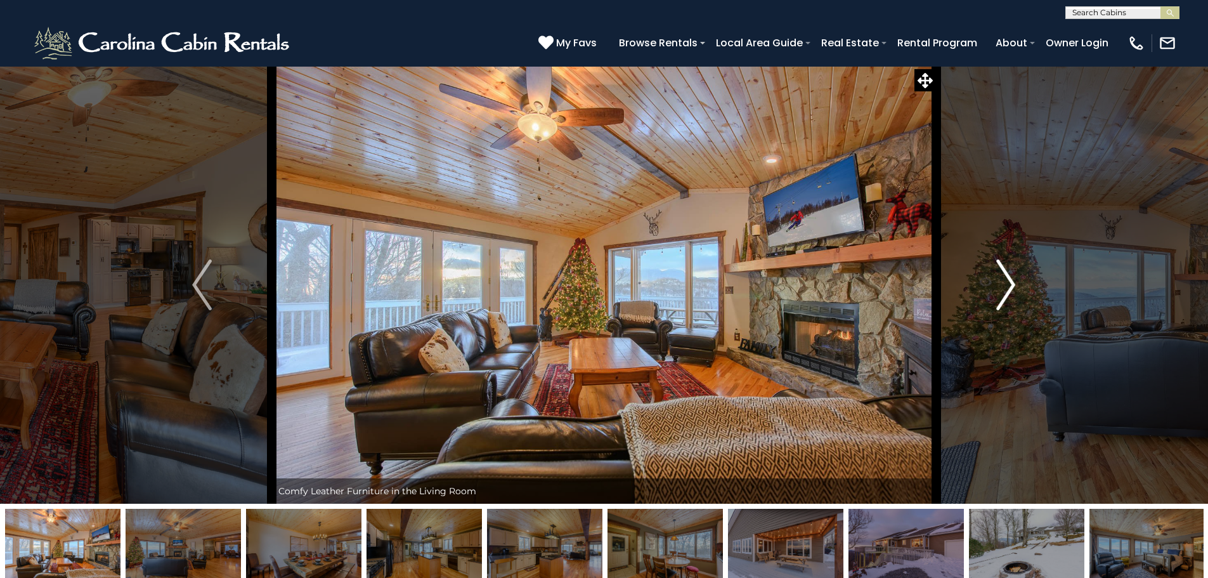
click at [1010, 287] on img "Next" at bounding box center [1005, 284] width 19 height 51
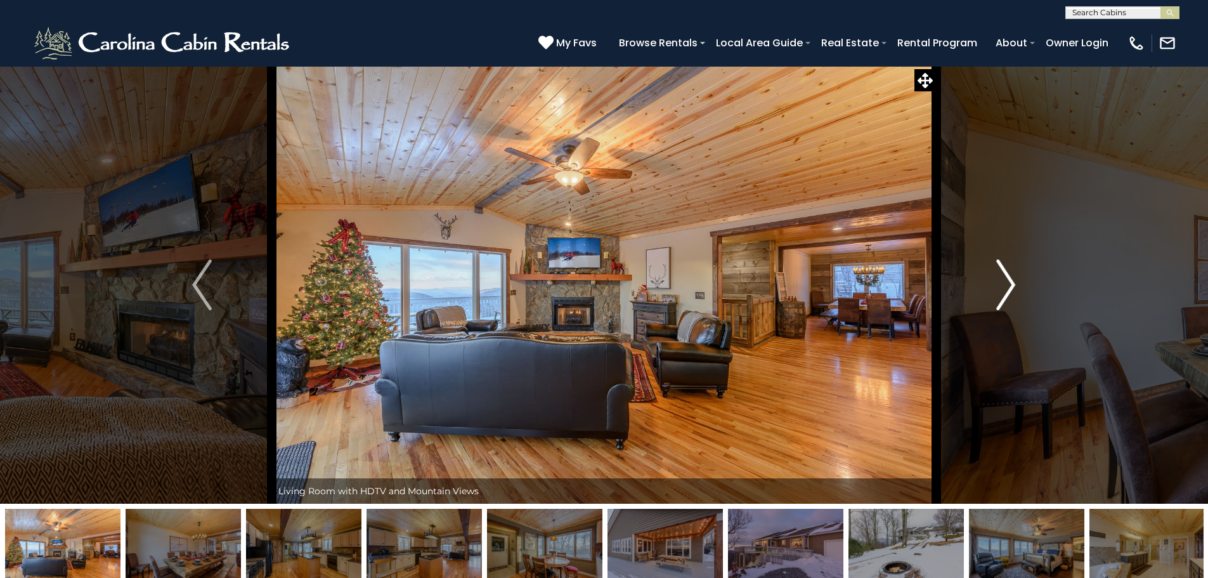
click at [1010, 287] on img "Next" at bounding box center [1005, 284] width 19 height 51
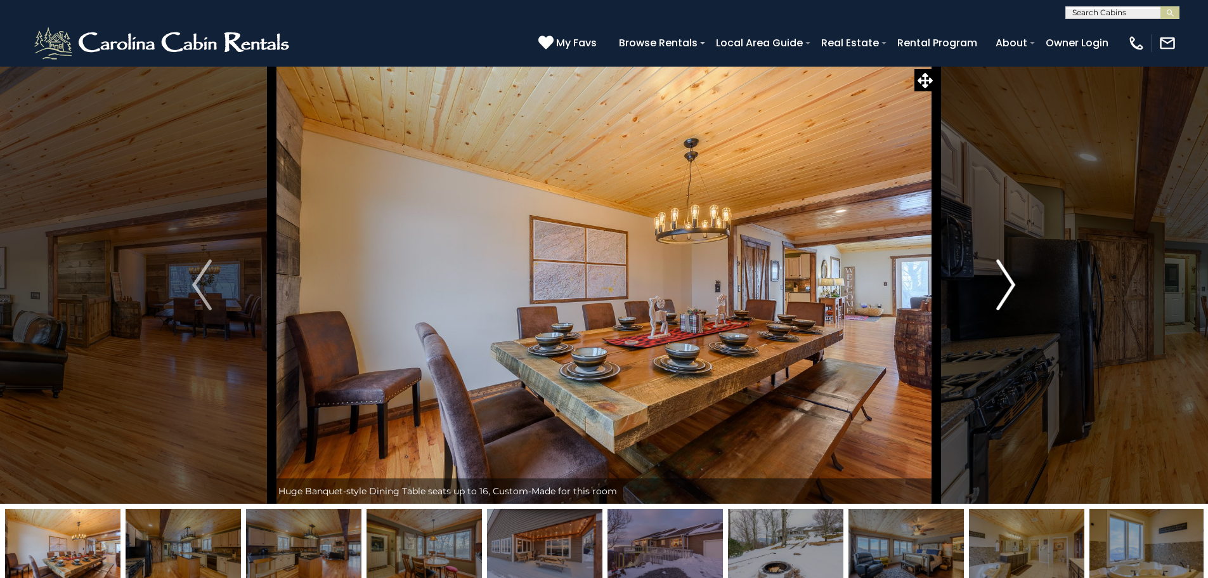
click at [1010, 287] on img "Next" at bounding box center [1005, 284] width 19 height 51
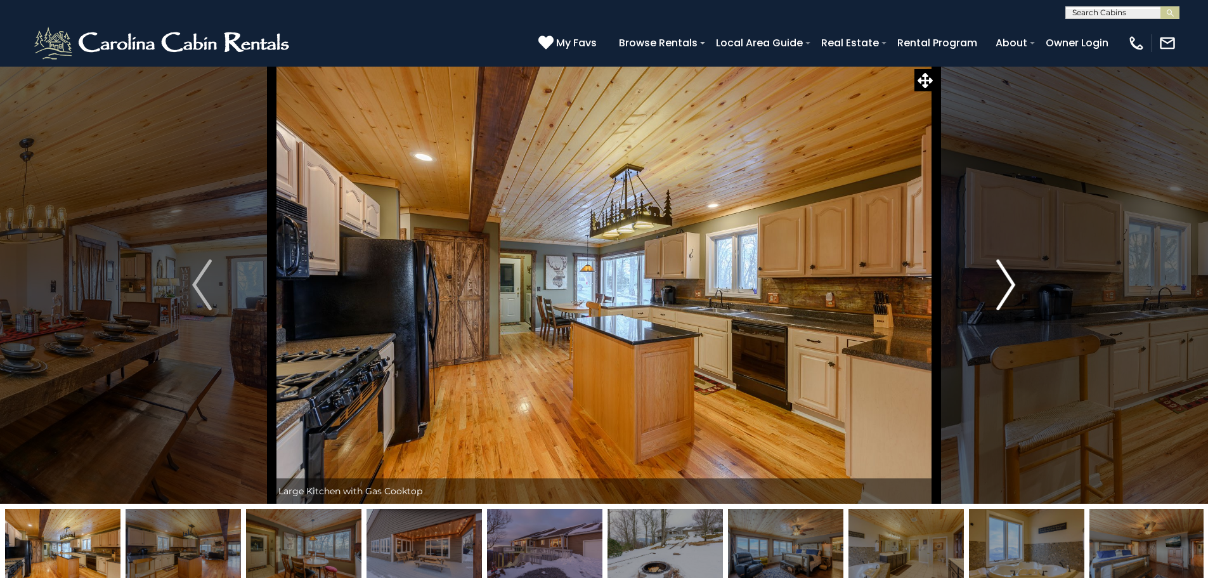
click at [1012, 276] on img "Next" at bounding box center [1005, 284] width 19 height 51
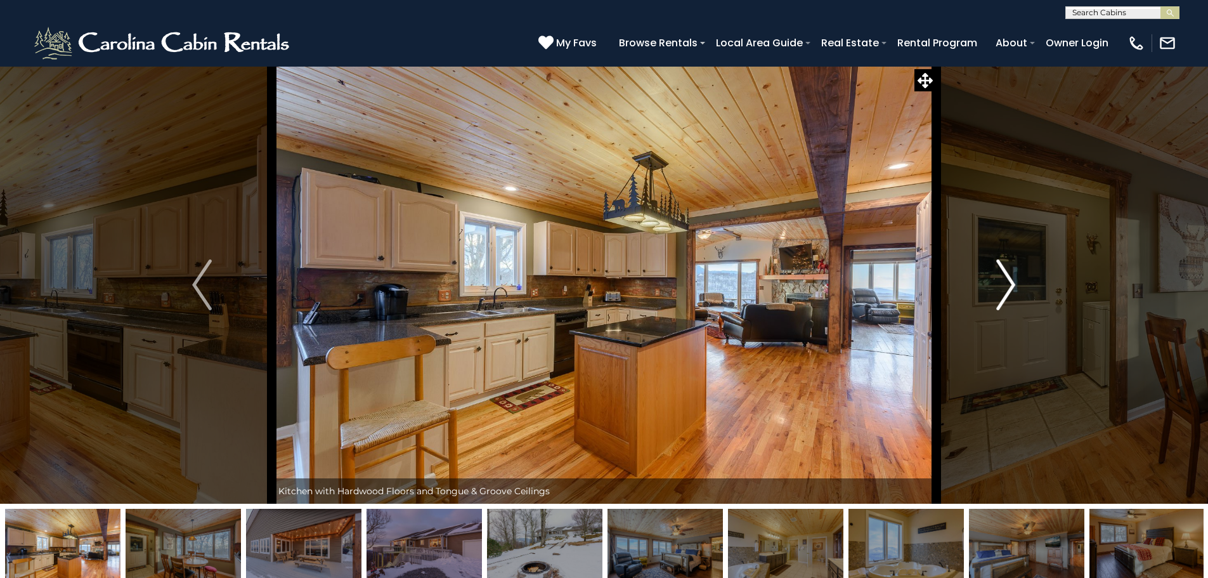
click at [1012, 276] on img "Next" at bounding box center [1005, 284] width 19 height 51
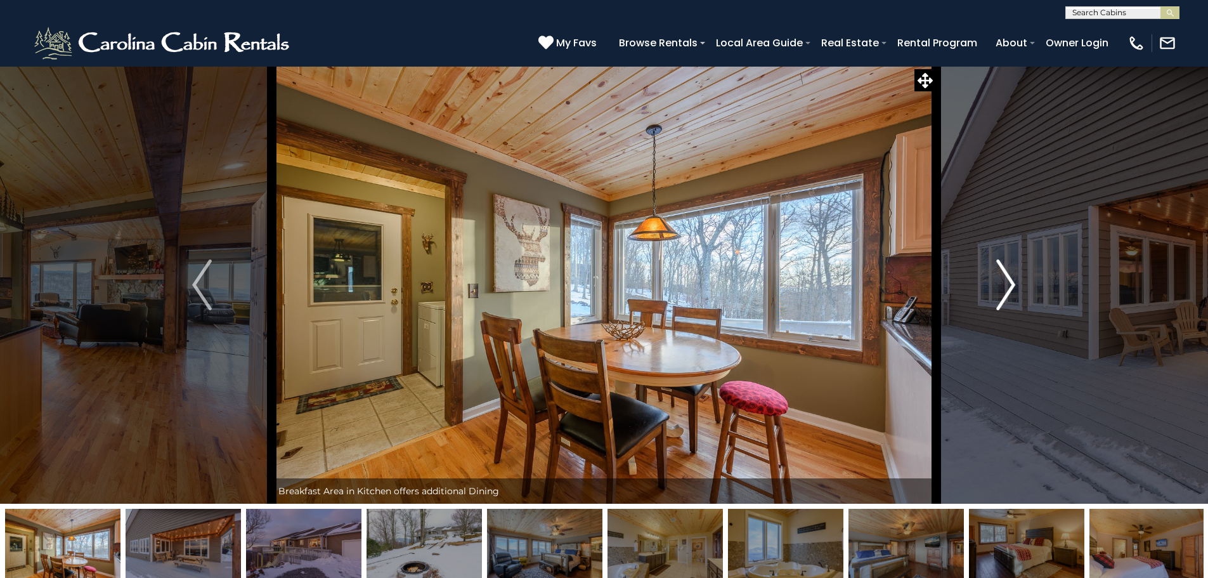
click at [1012, 276] on img "Next" at bounding box center [1005, 284] width 19 height 51
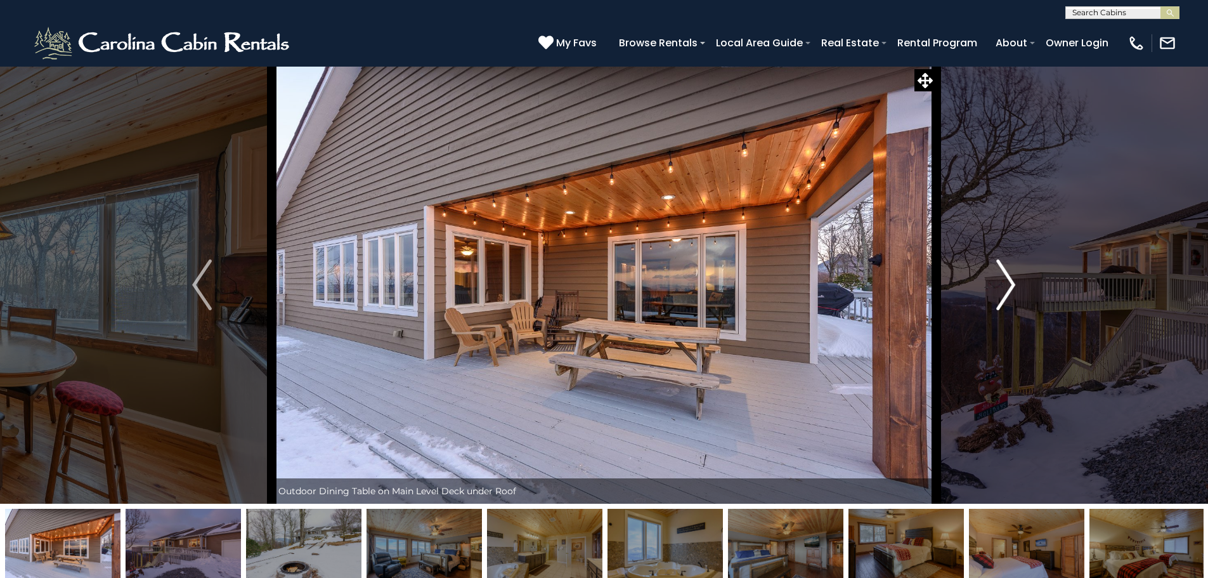
click at [1010, 280] on img "Next" at bounding box center [1005, 284] width 19 height 51
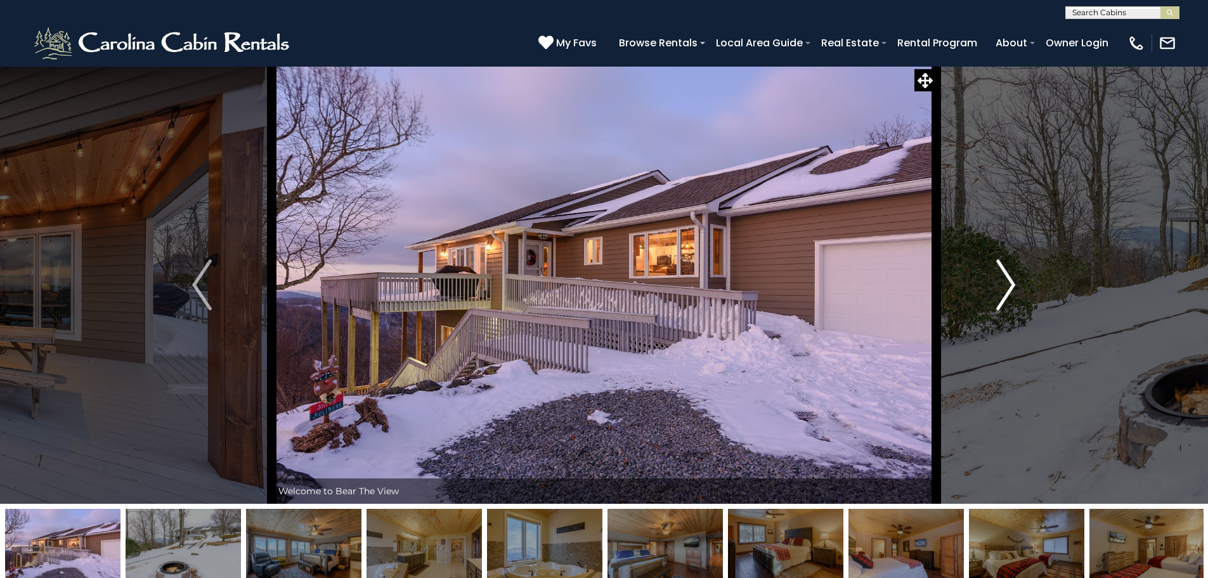
click at [1010, 280] on img "Next" at bounding box center [1005, 284] width 19 height 51
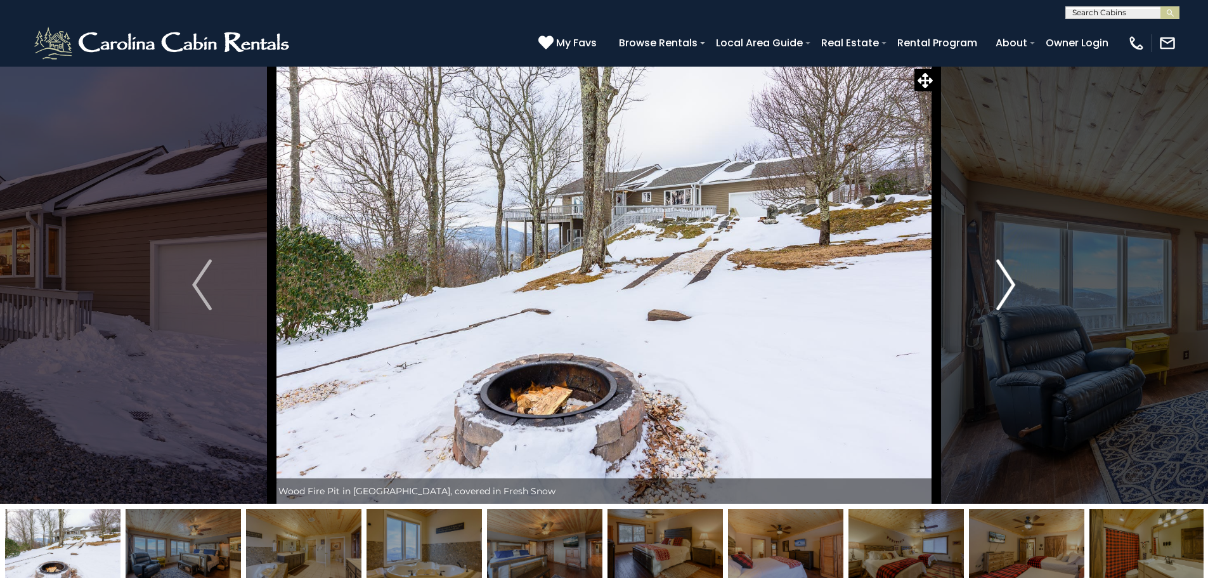
click at [1006, 276] on img "Next" at bounding box center [1005, 284] width 19 height 51
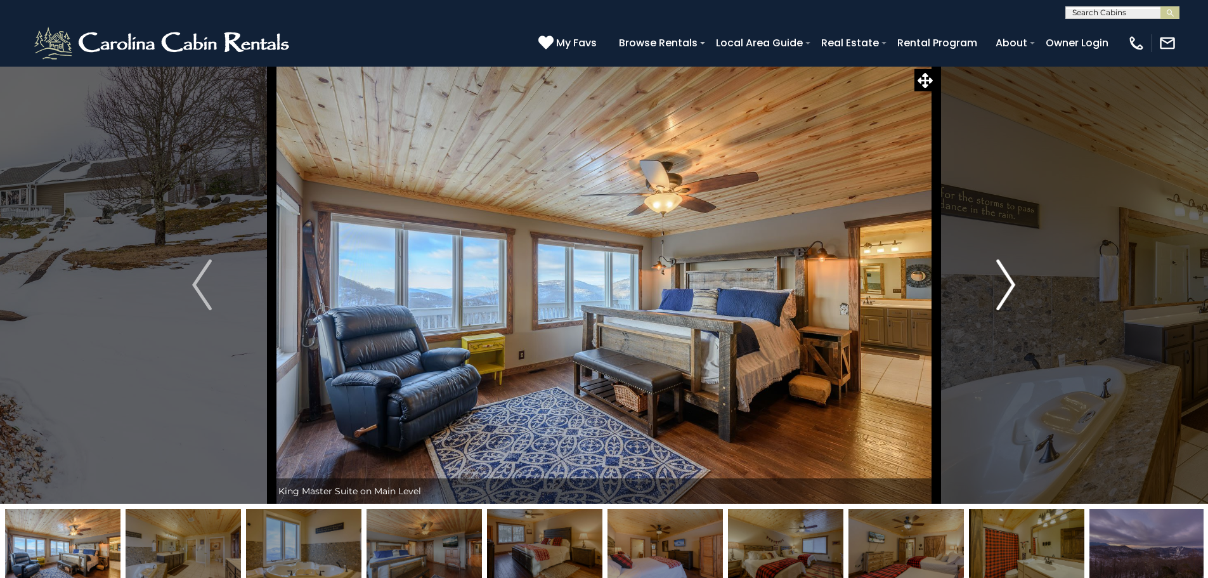
click at [1006, 276] on img "Next" at bounding box center [1005, 284] width 19 height 51
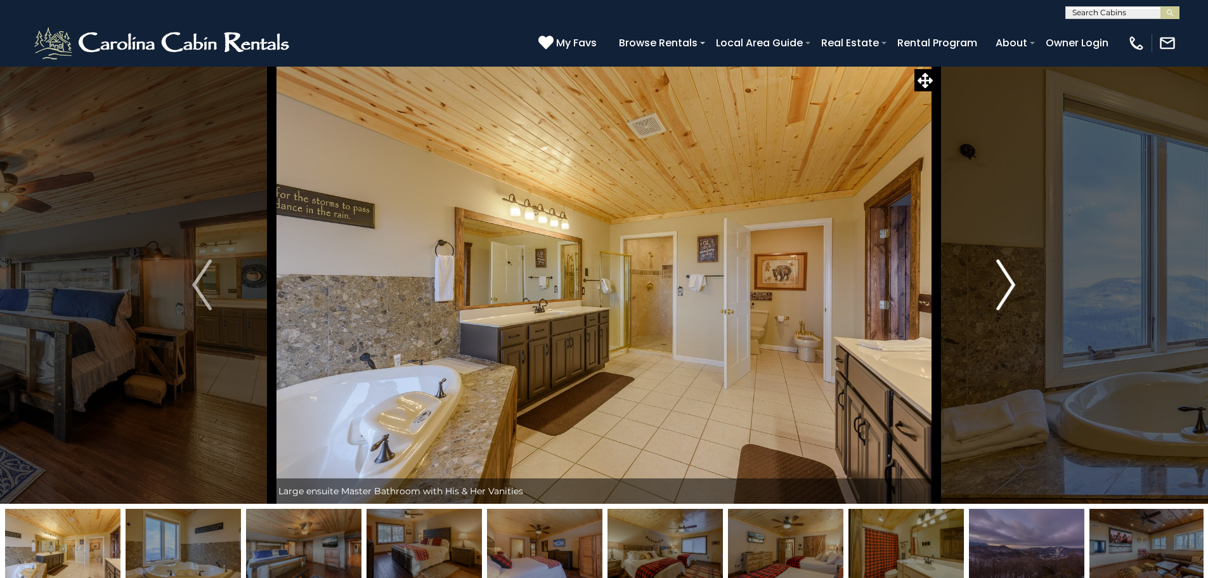
click at [1013, 281] on img "Next" at bounding box center [1005, 284] width 19 height 51
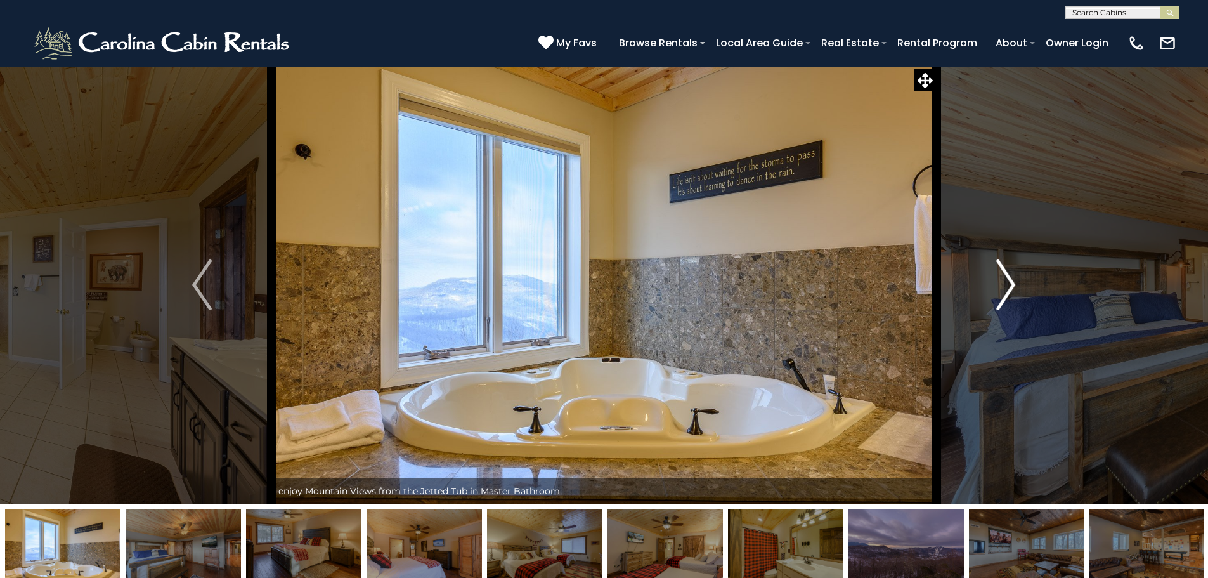
click at [1013, 281] on img "Next" at bounding box center [1005, 284] width 19 height 51
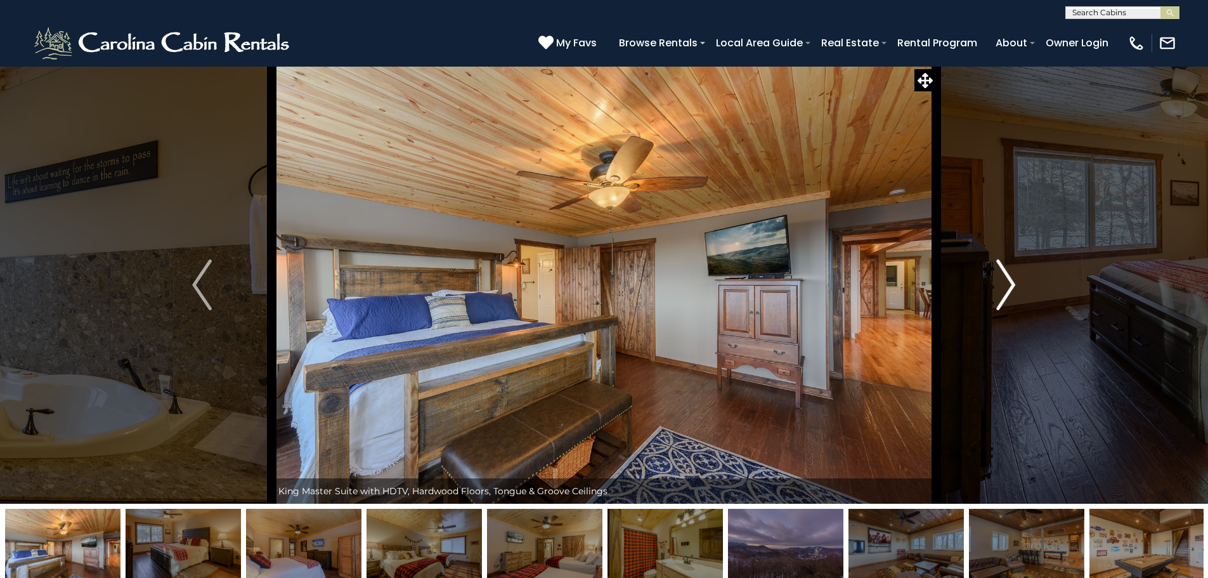
click at [1010, 277] on img "Next" at bounding box center [1005, 284] width 19 height 51
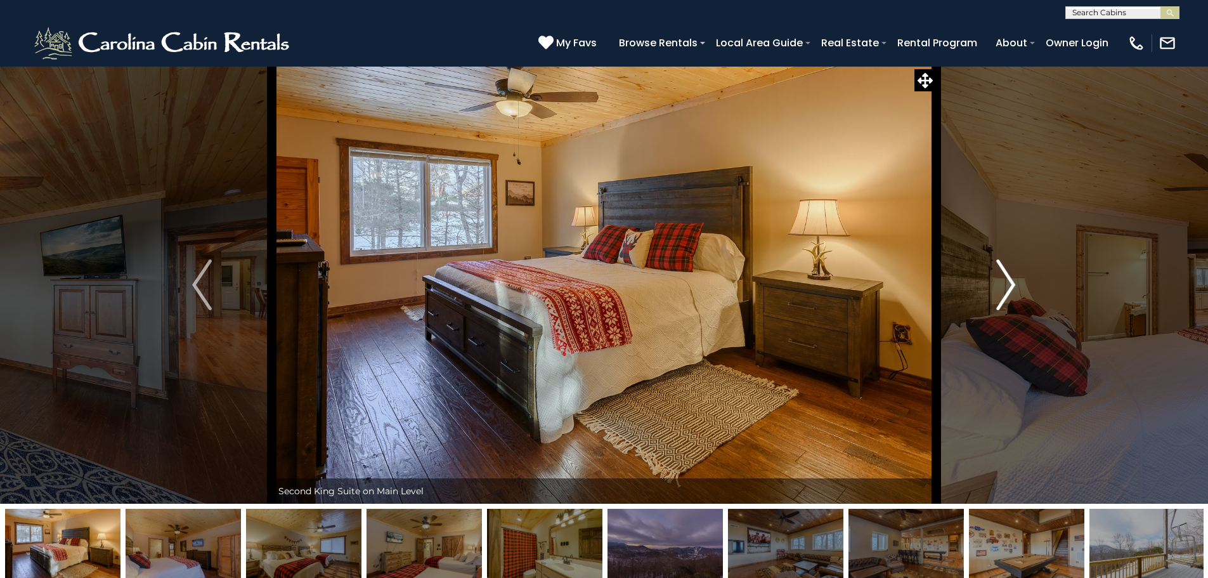
click at [1010, 277] on img "Next" at bounding box center [1005, 284] width 19 height 51
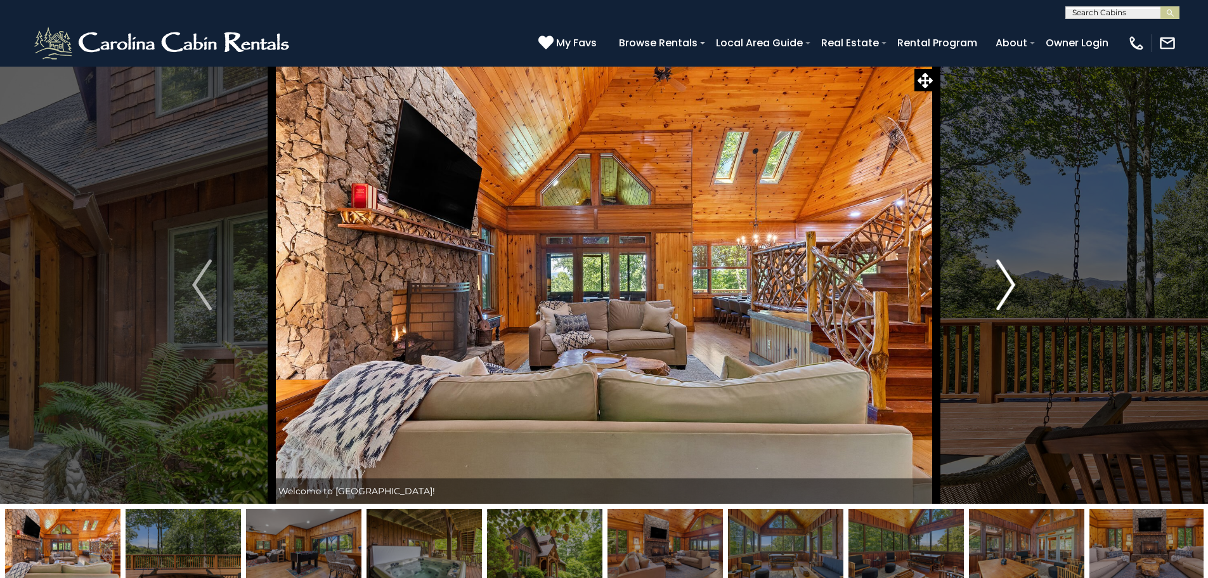
click at [1009, 280] on img "Next" at bounding box center [1005, 284] width 19 height 51
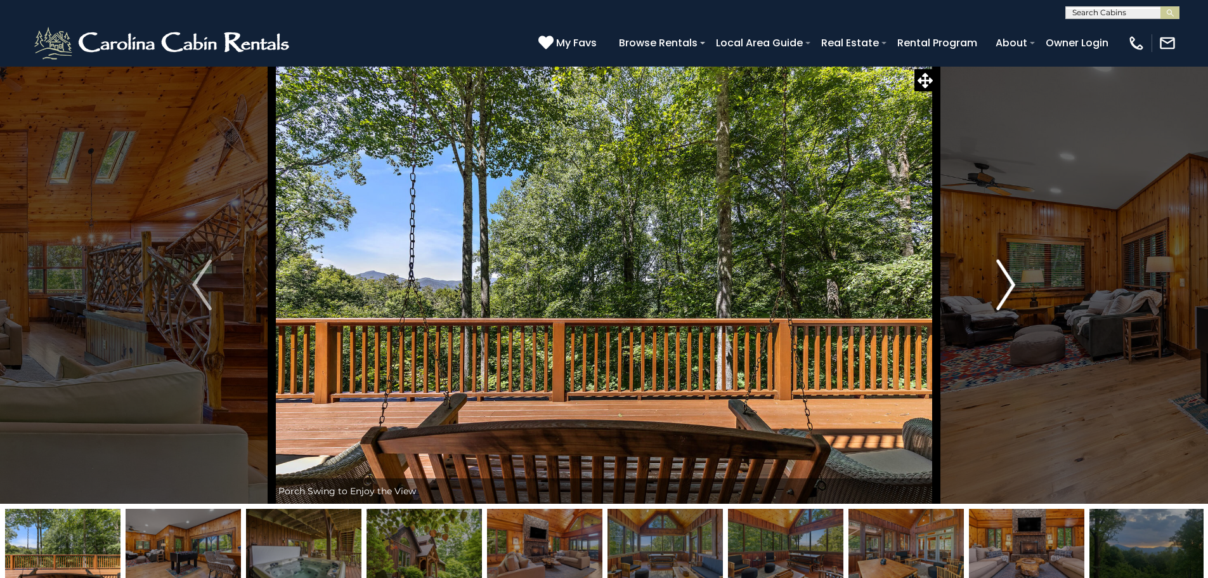
click at [1009, 280] on img "Next" at bounding box center [1005, 284] width 19 height 51
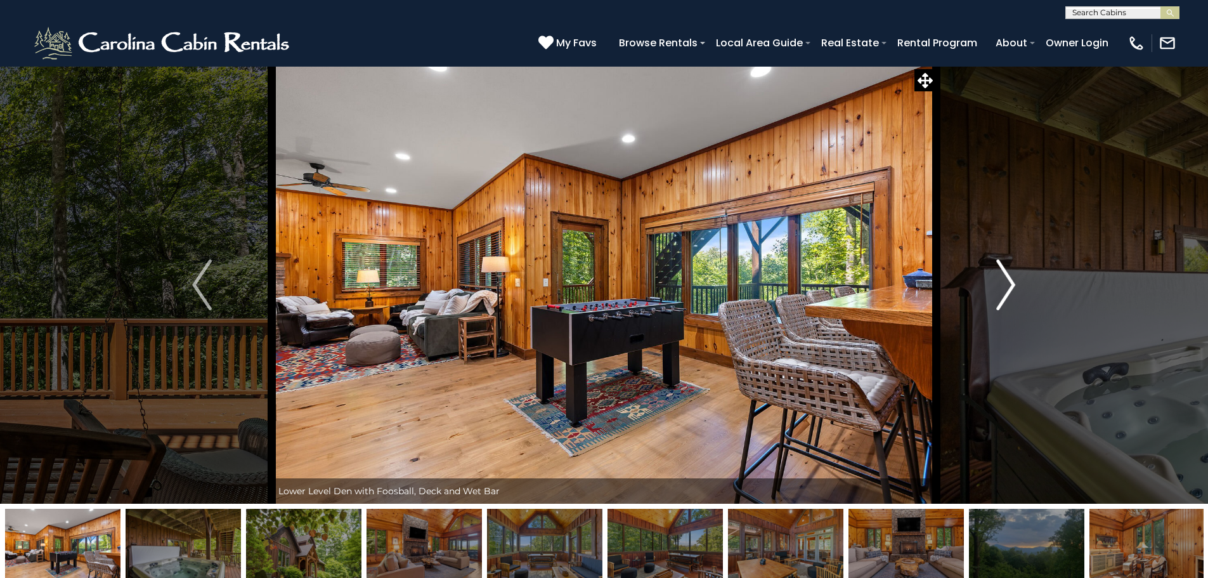
click at [1009, 280] on img "Next" at bounding box center [1005, 284] width 19 height 51
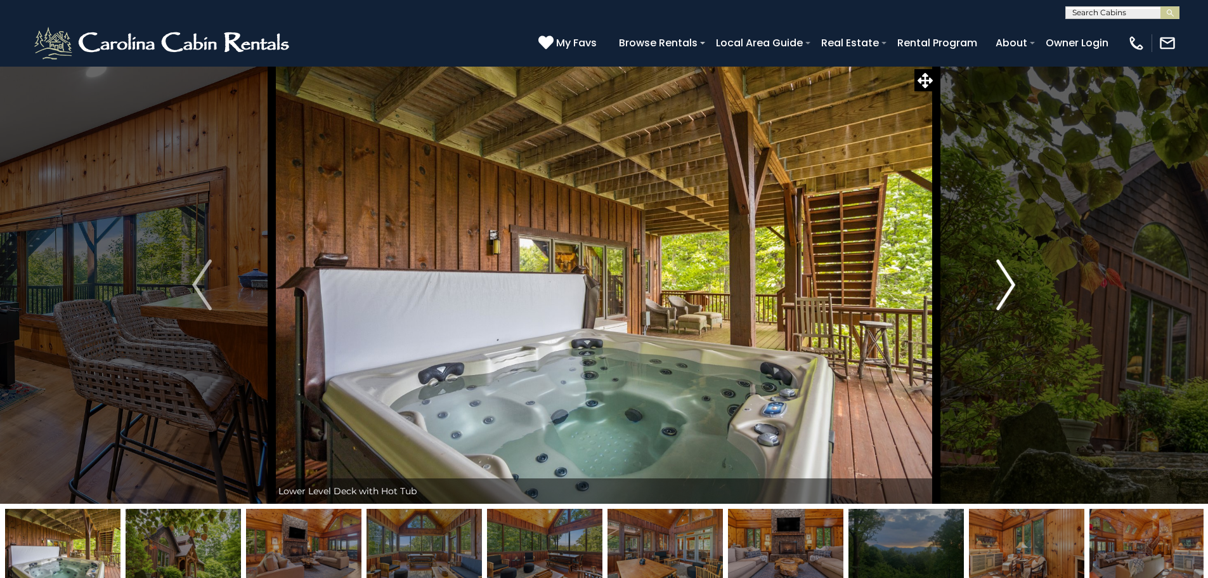
click at [1009, 280] on img "Next" at bounding box center [1005, 284] width 19 height 51
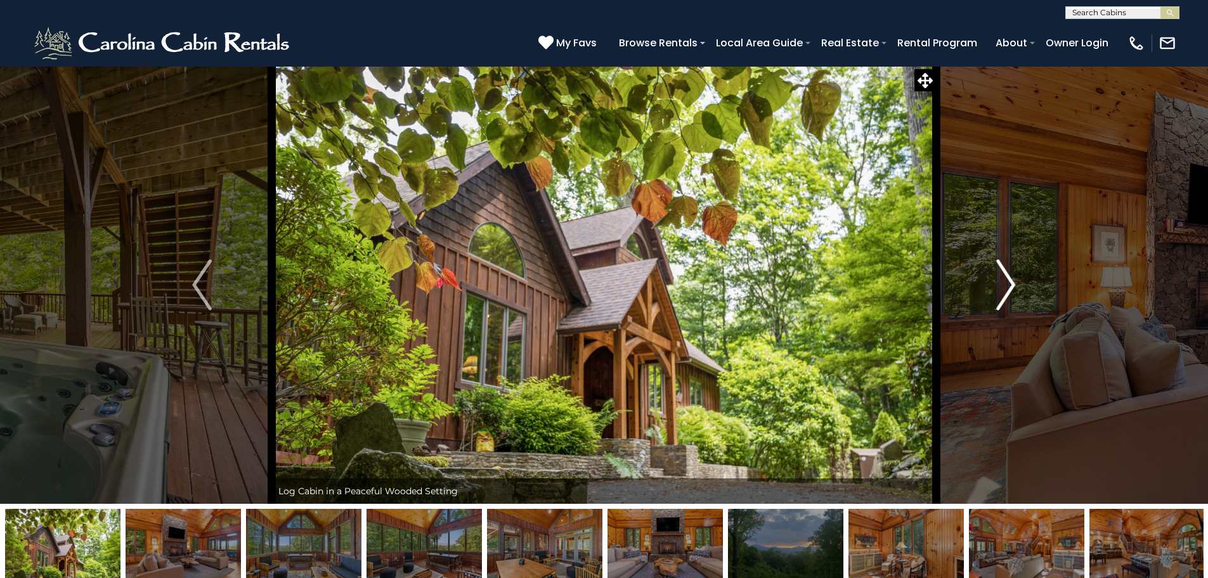
click at [1009, 280] on img "Next" at bounding box center [1005, 284] width 19 height 51
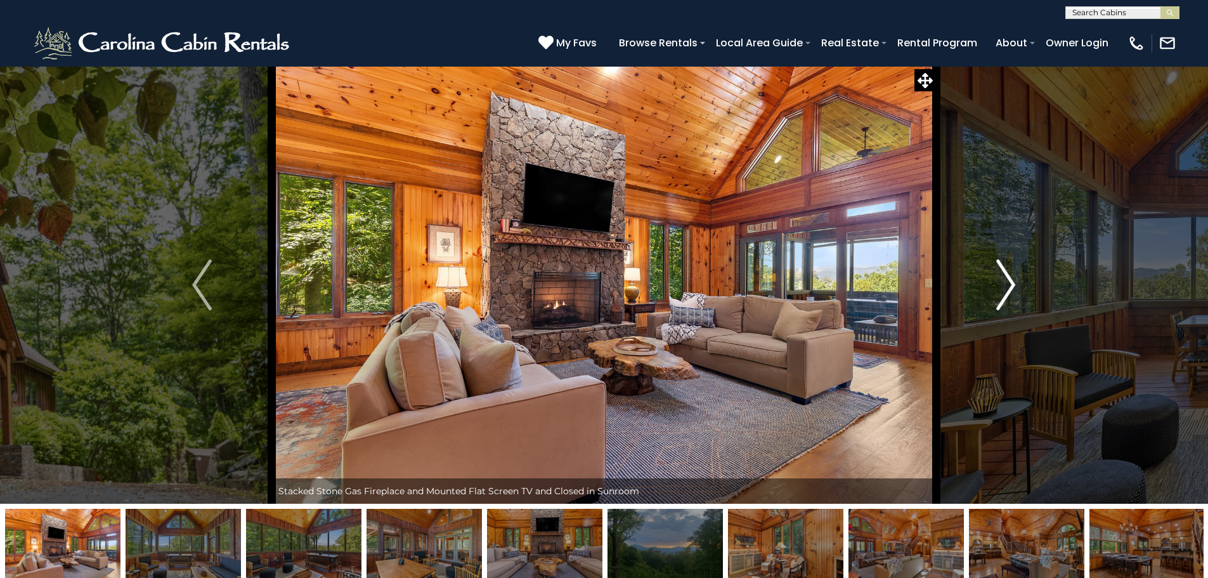
click at [1009, 280] on img "Next" at bounding box center [1005, 284] width 19 height 51
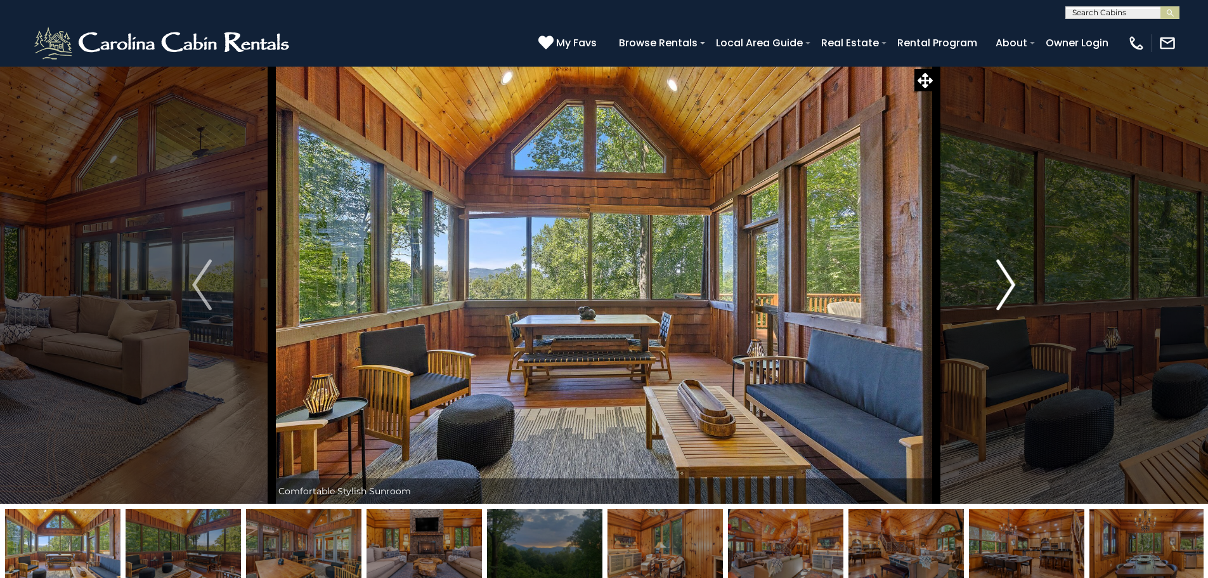
click at [1010, 275] on img "Next" at bounding box center [1005, 284] width 19 height 51
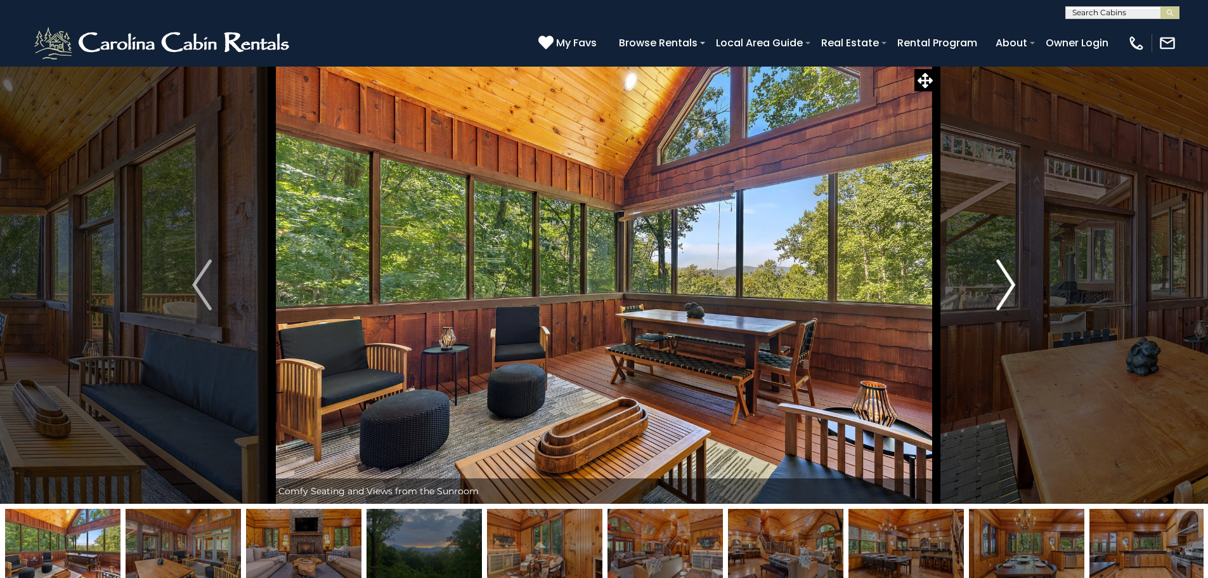
click at [1009, 283] on img "Next" at bounding box center [1005, 284] width 19 height 51
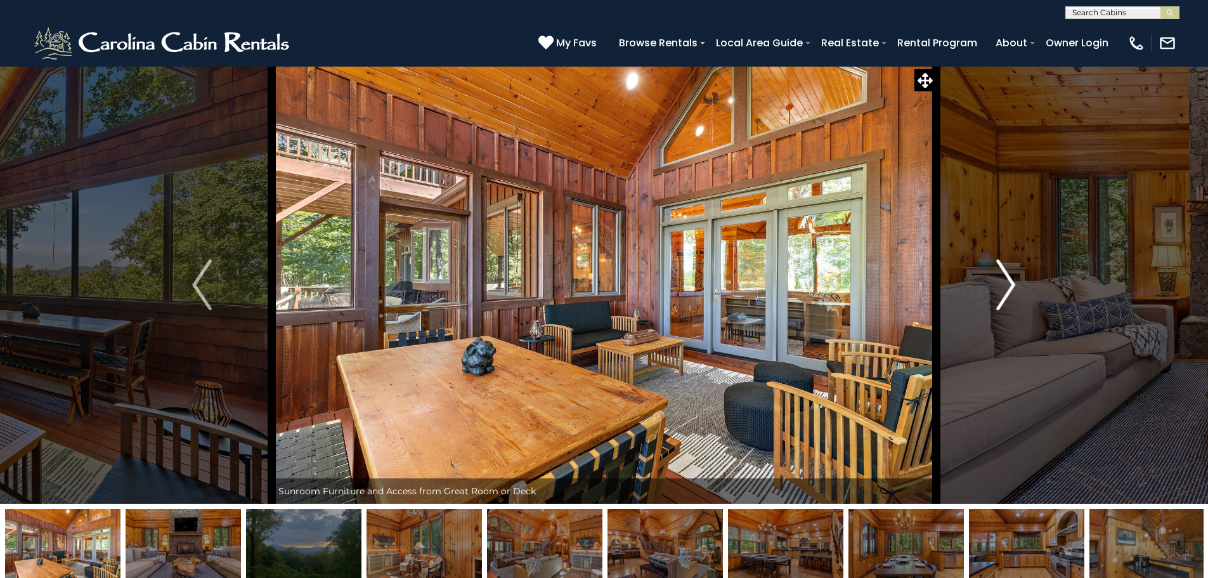
click at [1009, 283] on img "Next" at bounding box center [1005, 284] width 19 height 51
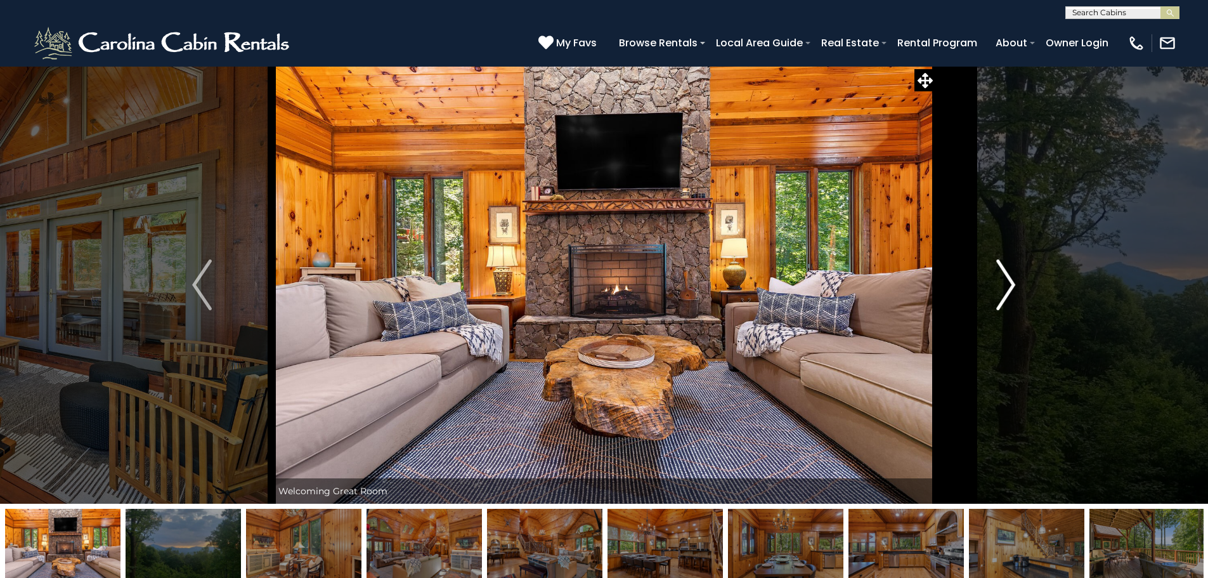
click at [1010, 285] on img "Next" at bounding box center [1005, 284] width 19 height 51
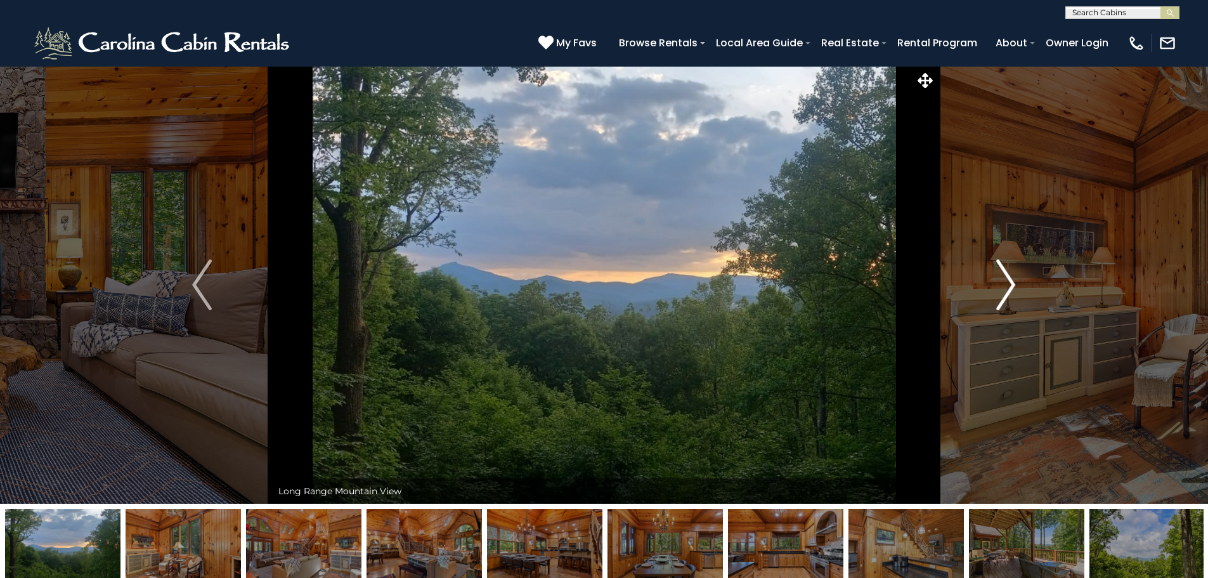
click at [1010, 285] on img "Next" at bounding box center [1005, 284] width 19 height 51
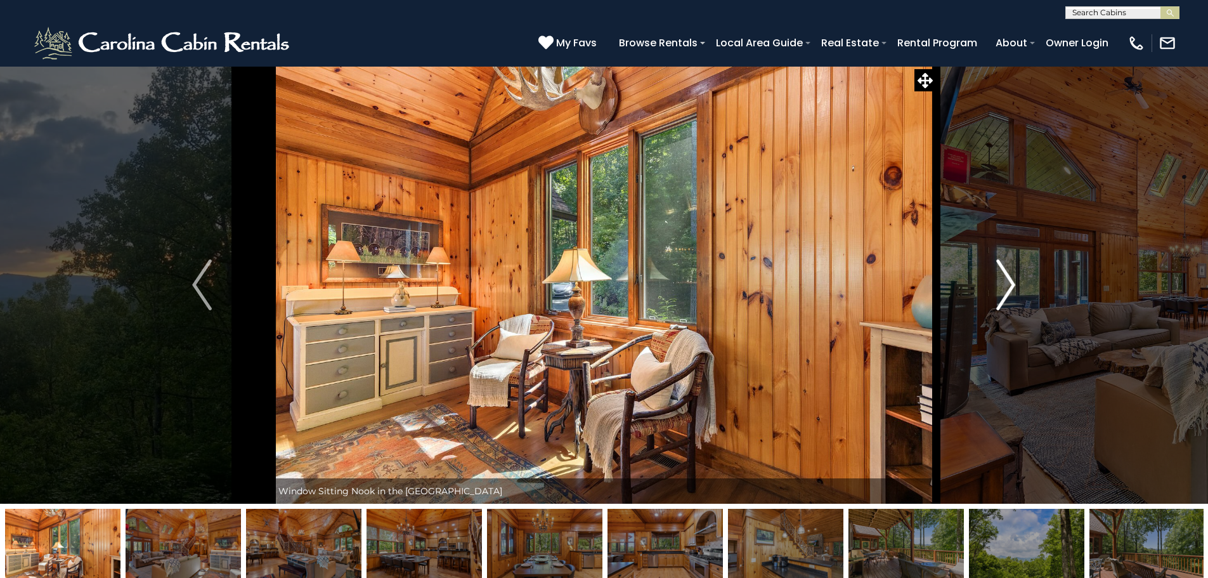
click at [1010, 285] on img "Next" at bounding box center [1005, 284] width 19 height 51
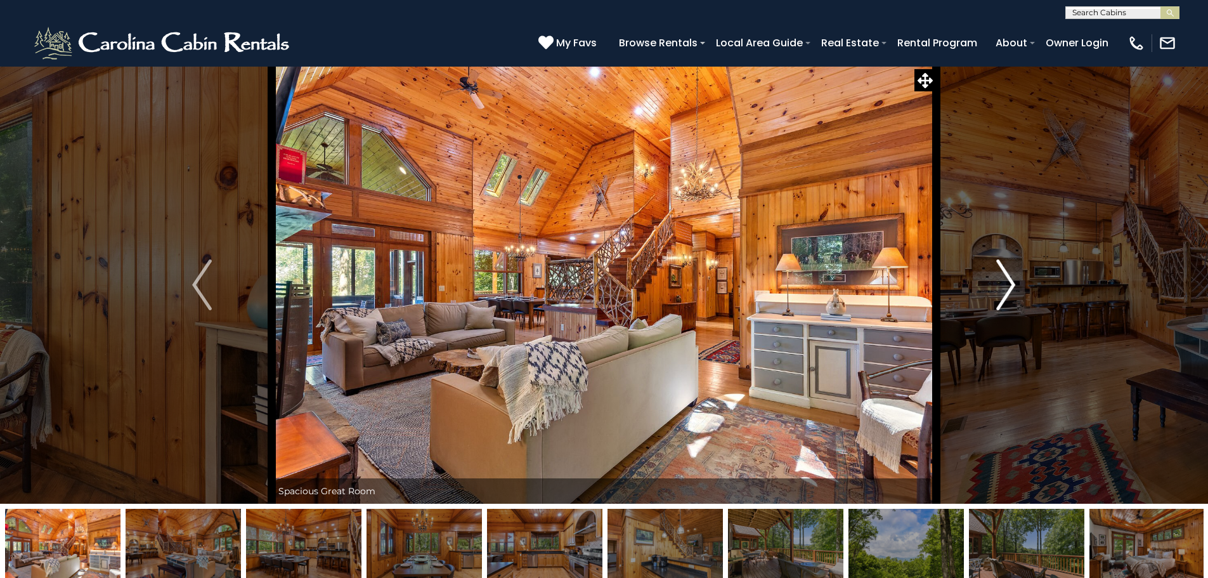
click at [1013, 285] on img "Next" at bounding box center [1005, 284] width 19 height 51
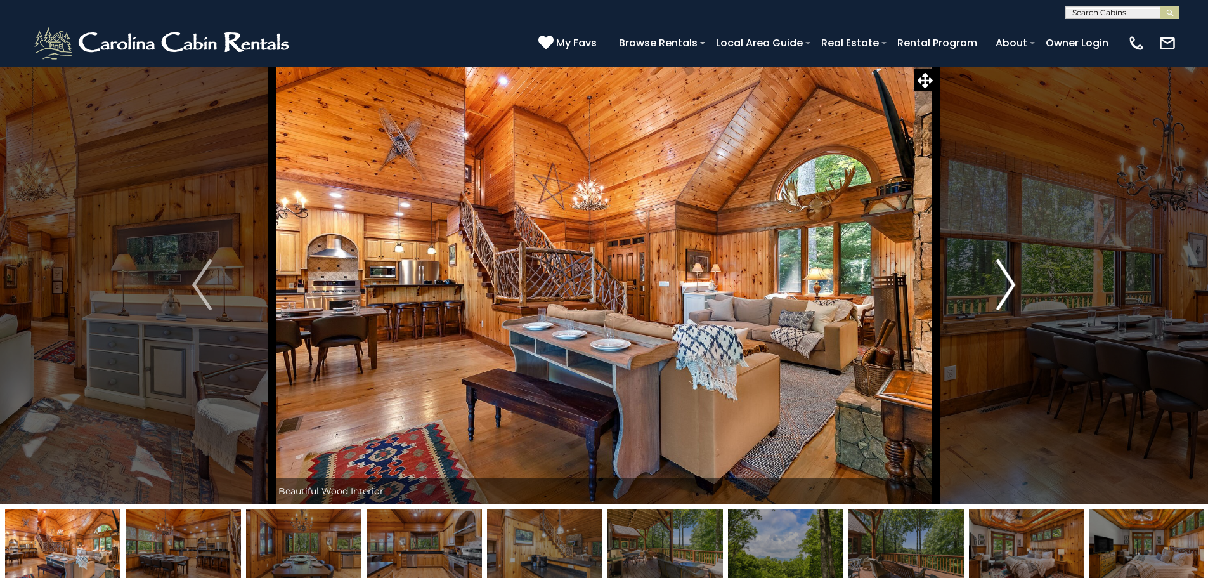
click at [1013, 284] on img "Next" at bounding box center [1005, 284] width 19 height 51
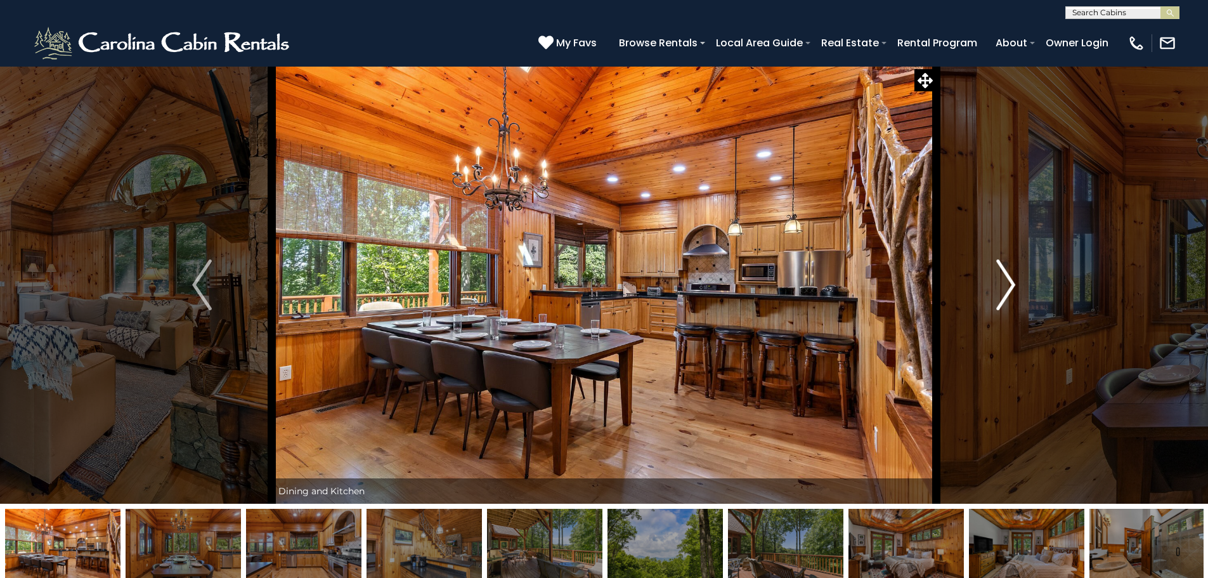
click at [1013, 284] on img "Next" at bounding box center [1005, 284] width 19 height 51
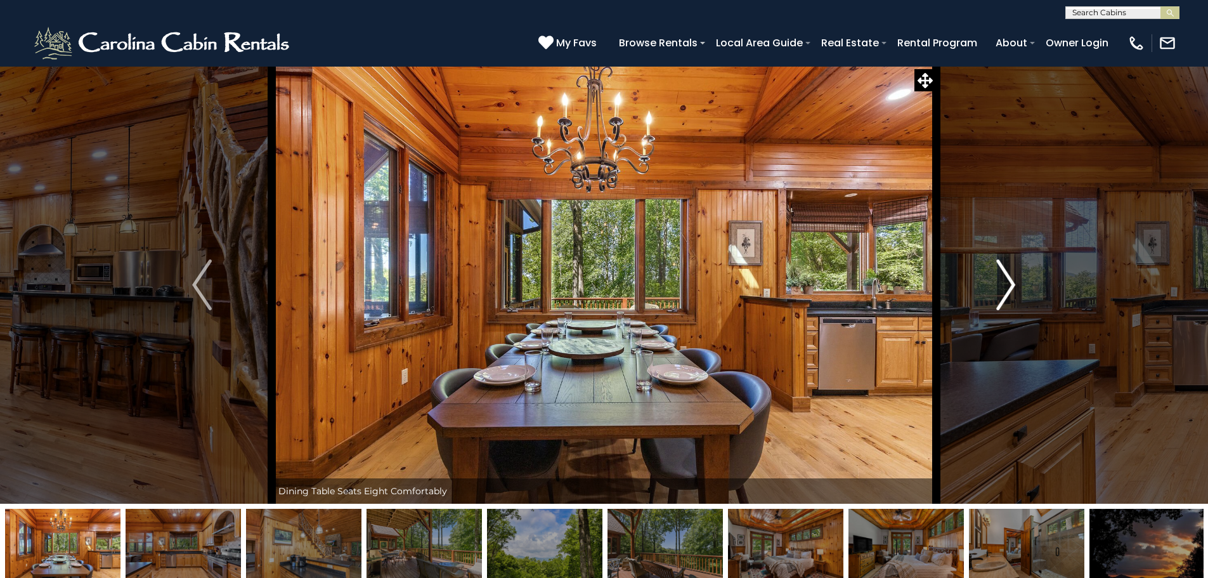
click at [1013, 284] on img "Next" at bounding box center [1005, 284] width 19 height 51
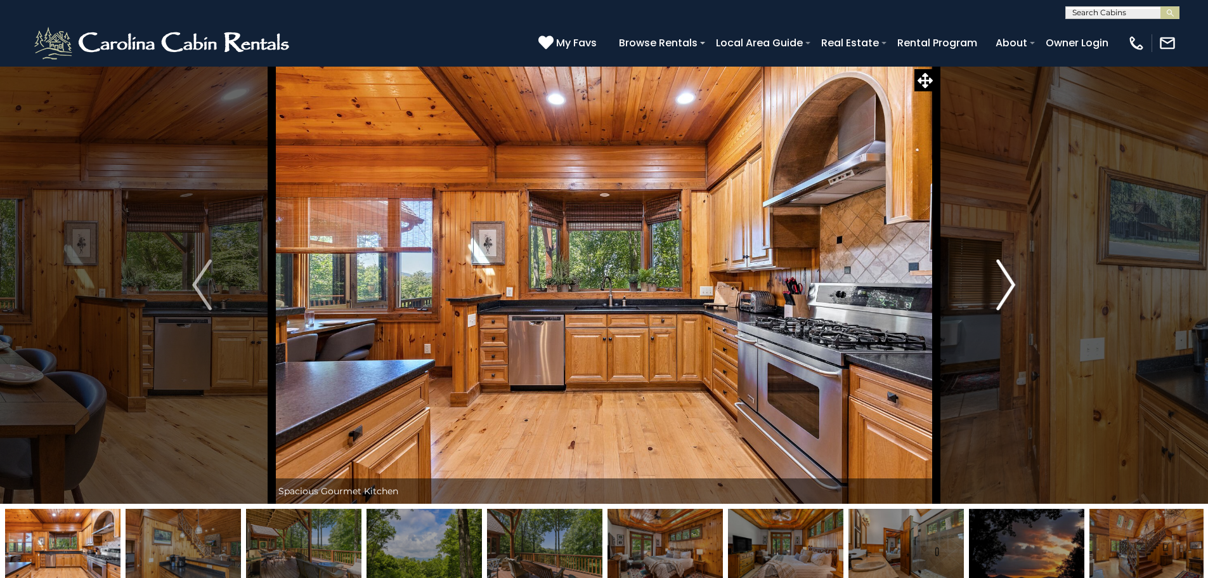
click at [1013, 284] on img "Next" at bounding box center [1005, 284] width 19 height 51
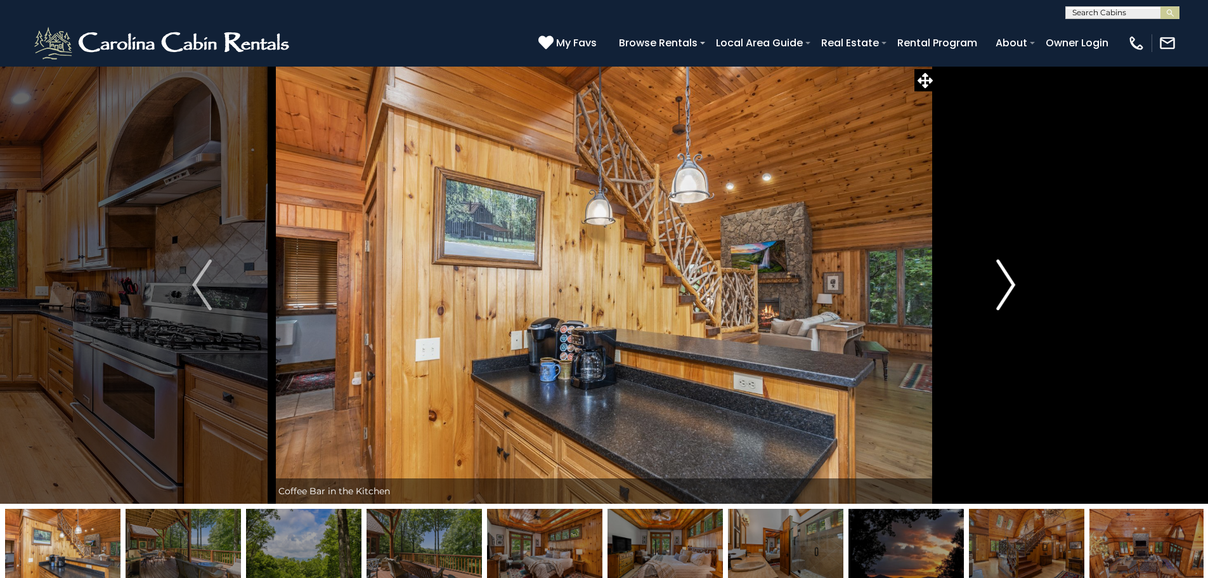
click at [1013, 284] on img "Next" at bounding box center [1005, 284] width 19 height 51
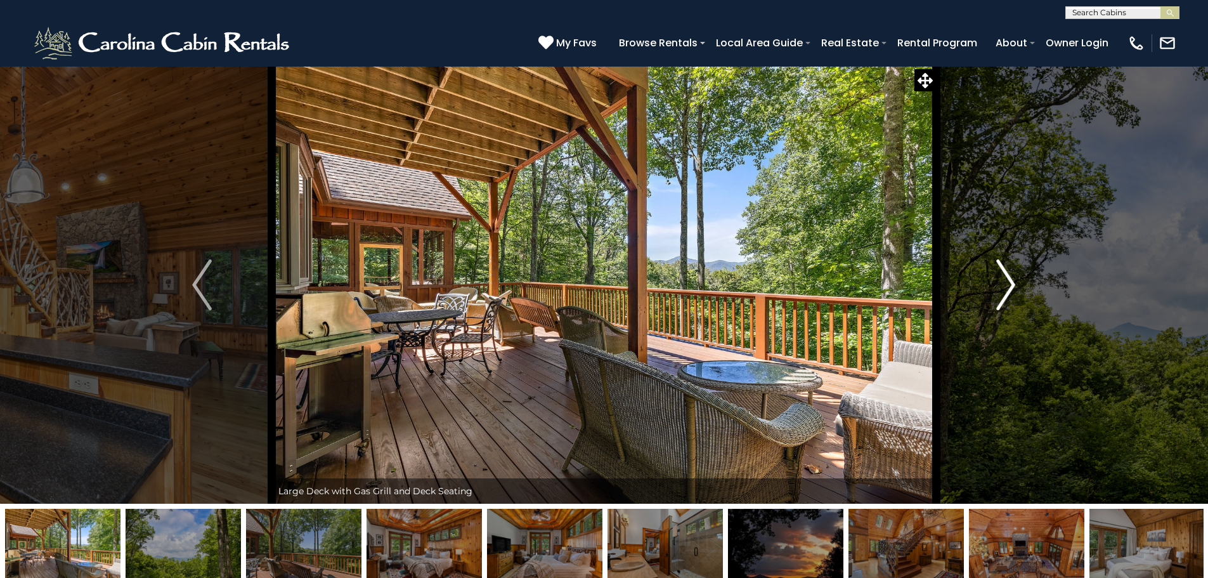
click at [1007, 280] on img "Next" at bounding box center [1005, 284] width 19 height 51
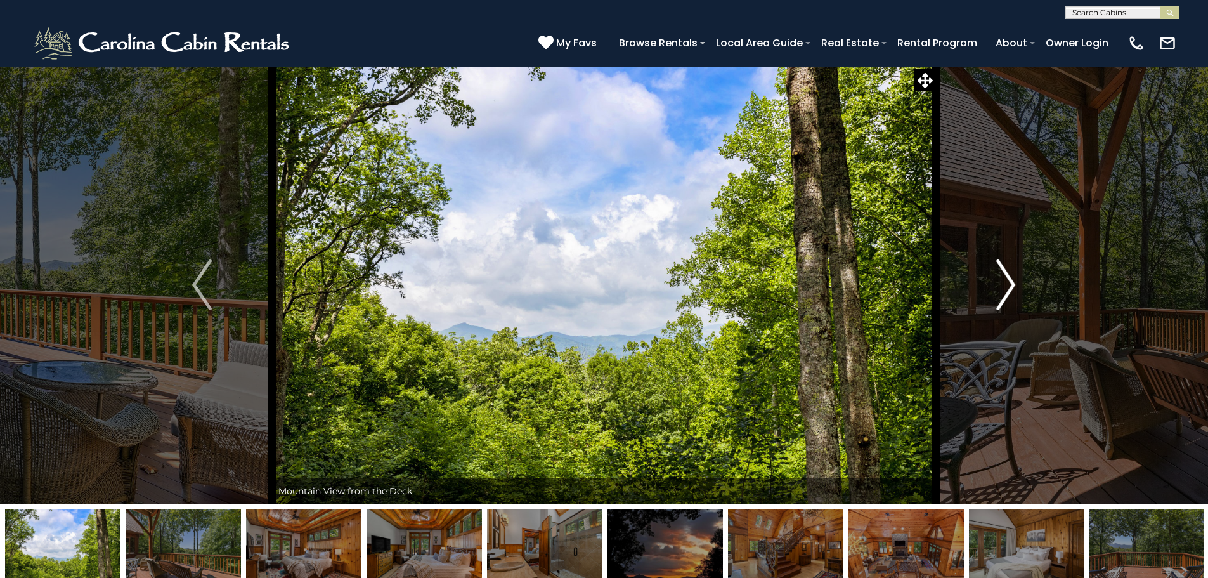
click at [1007, 280] on img "Next" at bounding box center [1005, 284] width 19 height 51
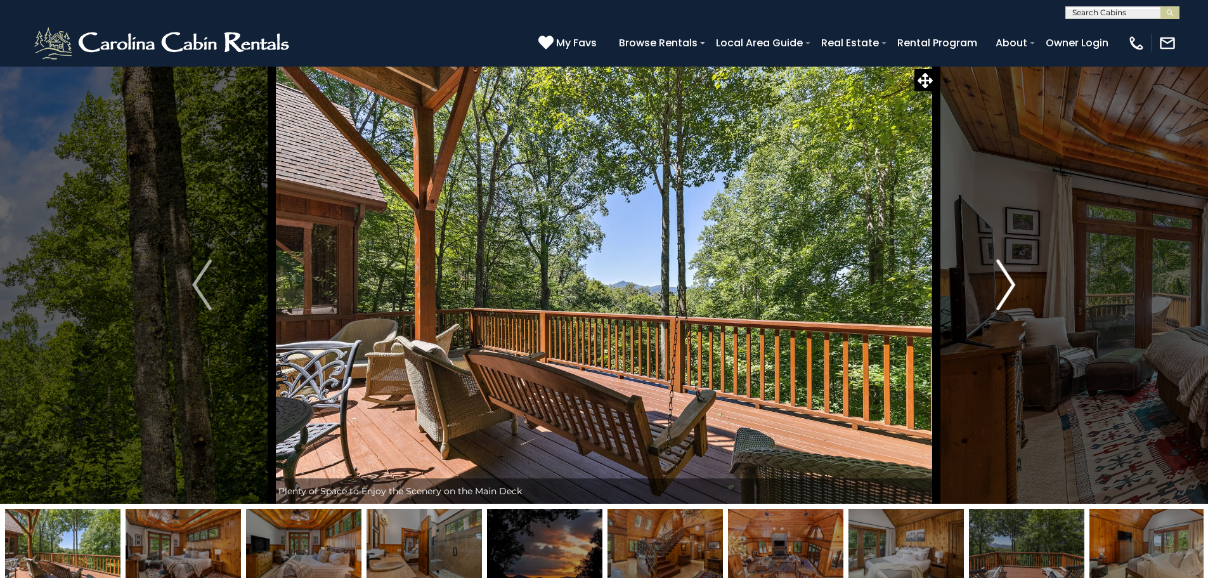
click at [1007, 280] on img "Next" at bounding box center [1005, 284] width 19 height 51
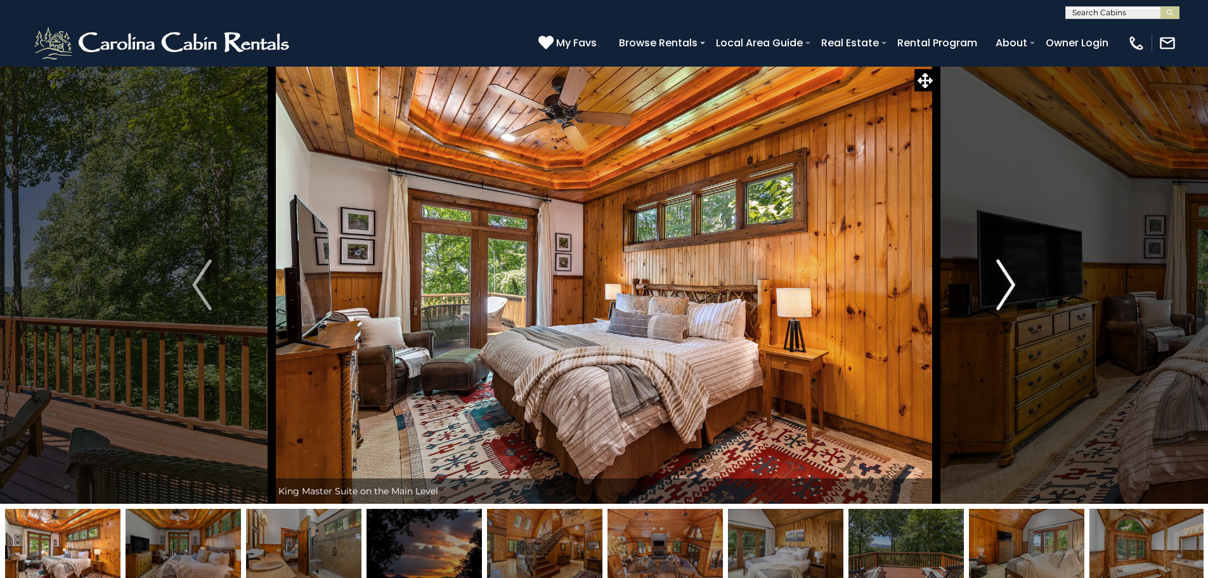
click at [1007, 280] on img "Next" at bounding box center [1005, 284] width 19 height 51
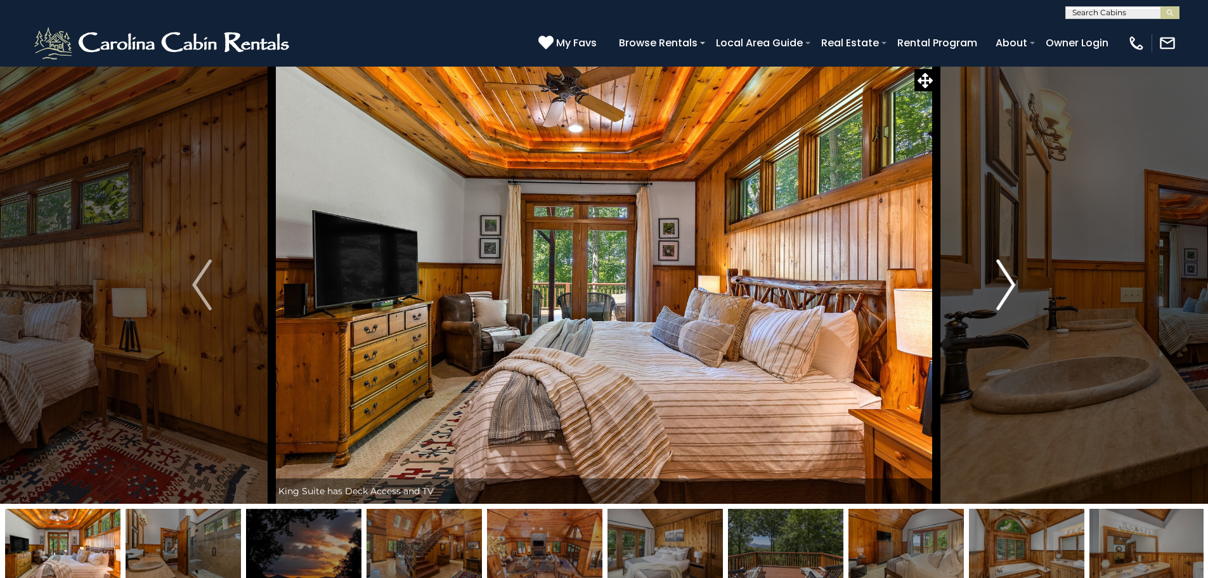
click at [1013, 284] on img "Next" at bounding box center [1005, 284] width 19 height 51
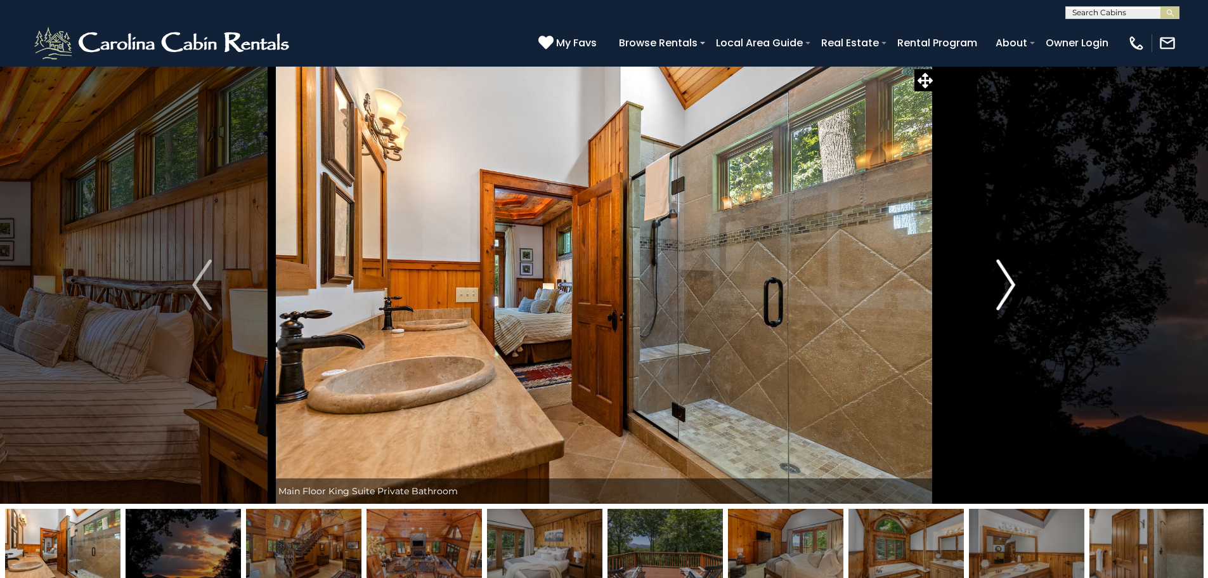
click at [1020, 278] on button "Next" at bounding box center [1006, 285] width 140 height 438
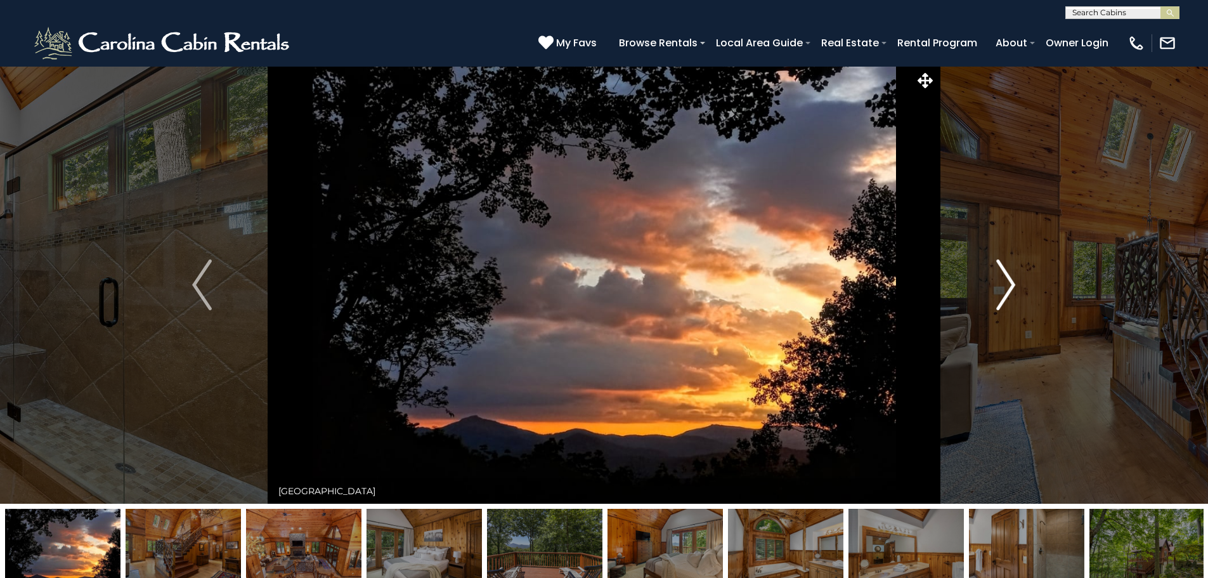
click at [1007, 285] on img "Next" at bounding box center [1005, 284] width 19 height 51
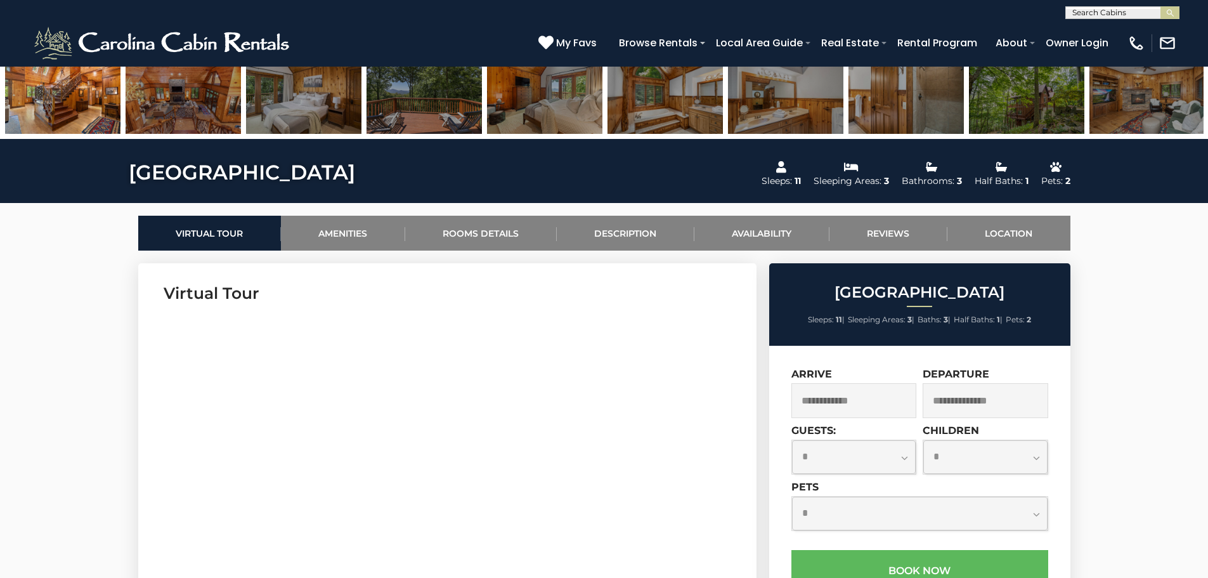
scroll to position [444, 0]
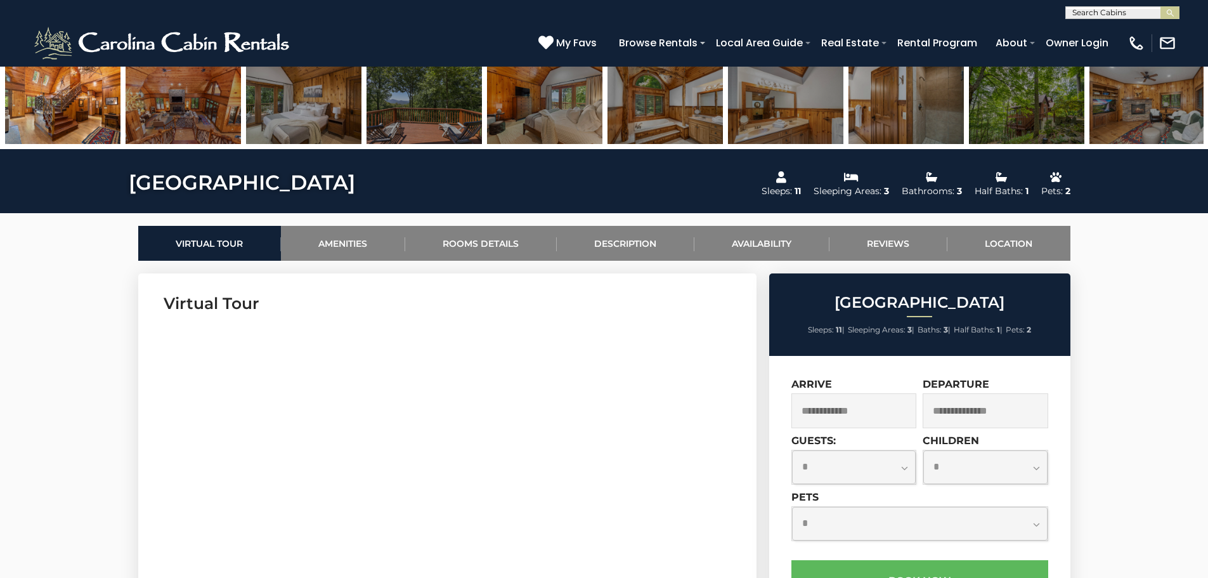
drag, startPoint x: 788, startPoint y: 194, endPoint x: 1175, endPoint y: 178, distance: 387.8
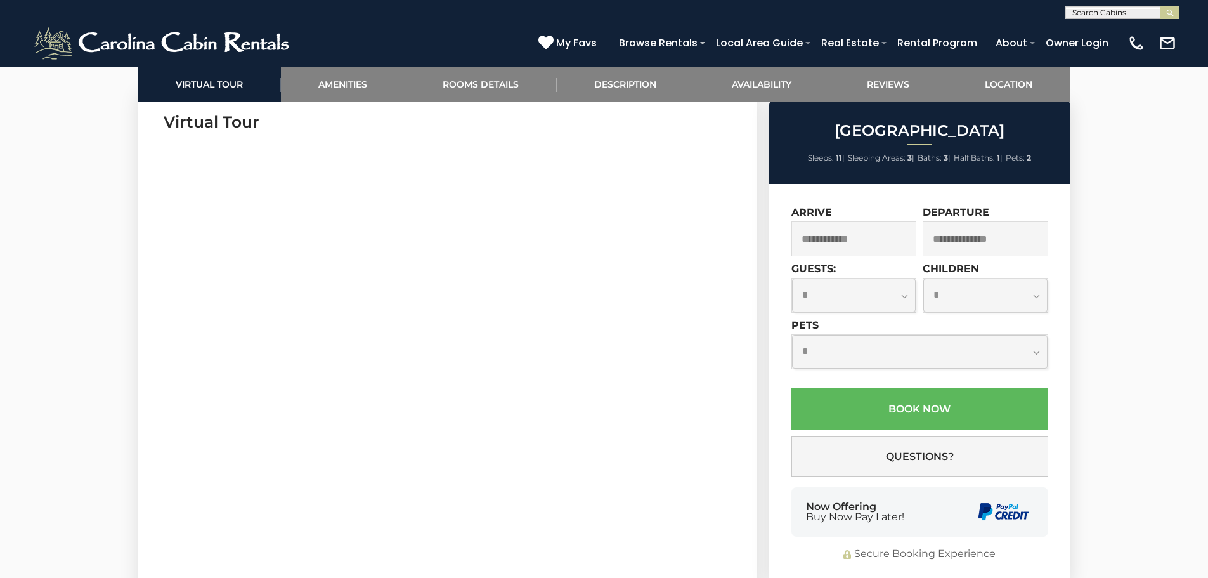
scroll to position [761, 0]
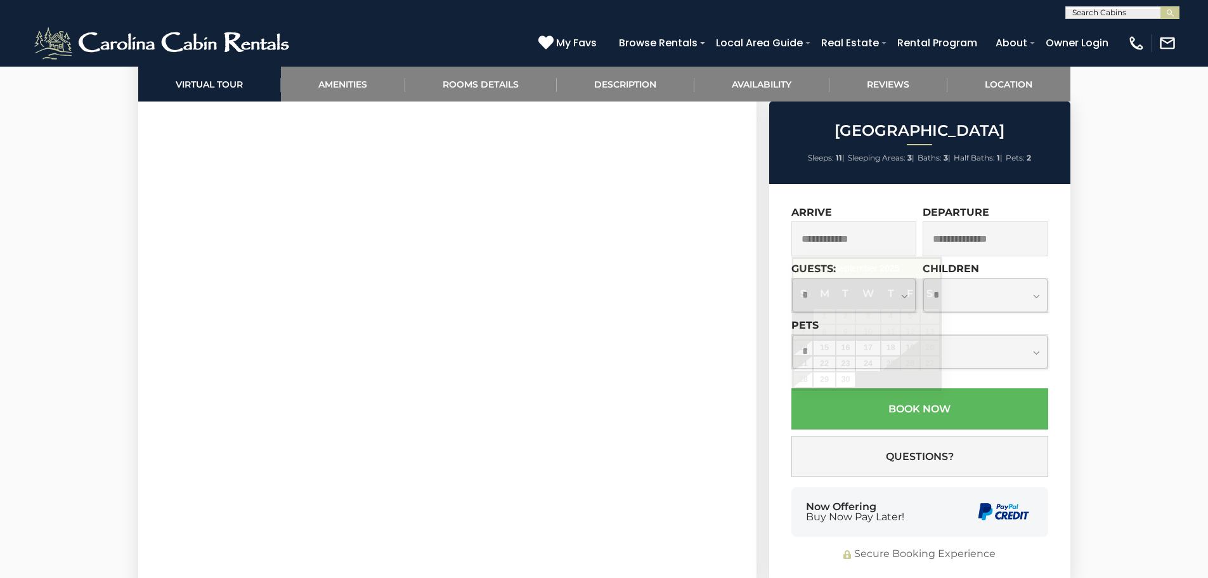
click at [821, 245] on input "text" at bounding box center [854, 238] width 126 height 35
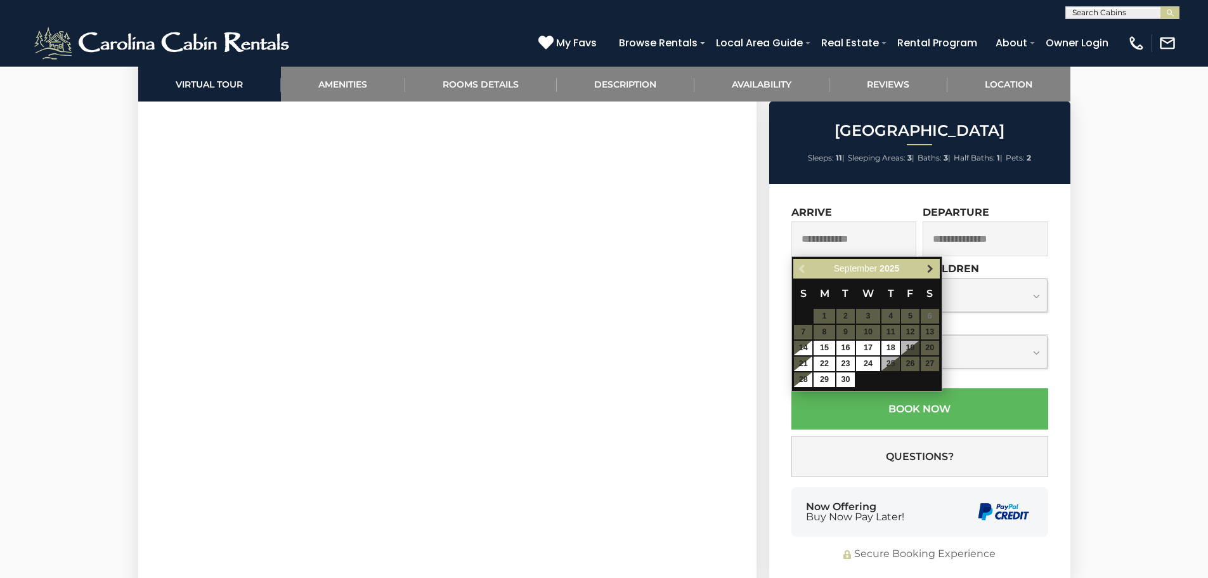
click at [927, 272] on span "Next" at bounding box center [930, 269] width 10 height 10
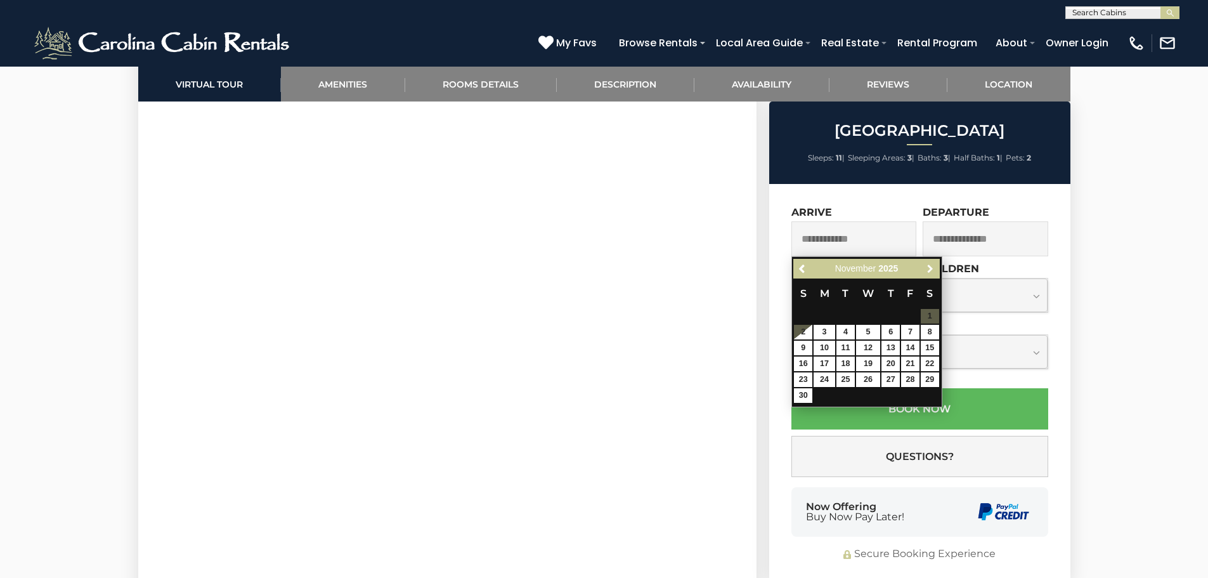
click at [927, 272] on span "Next" at bounding box center [930, 269] width 10 height 10
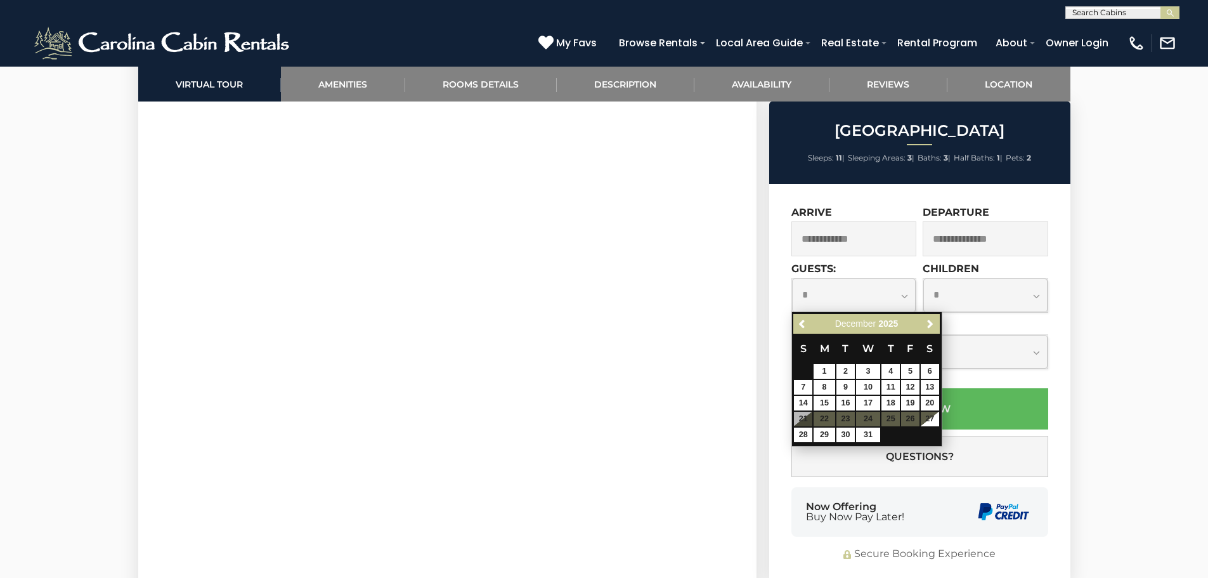
scroll to position [698, 0]
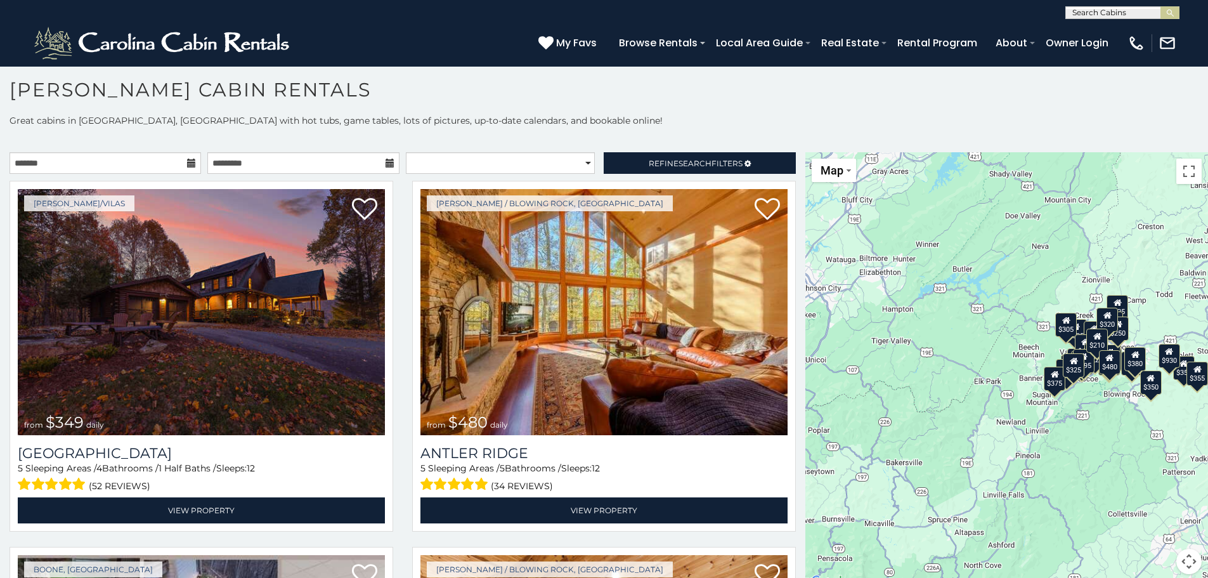
scroll to position [11, 0]
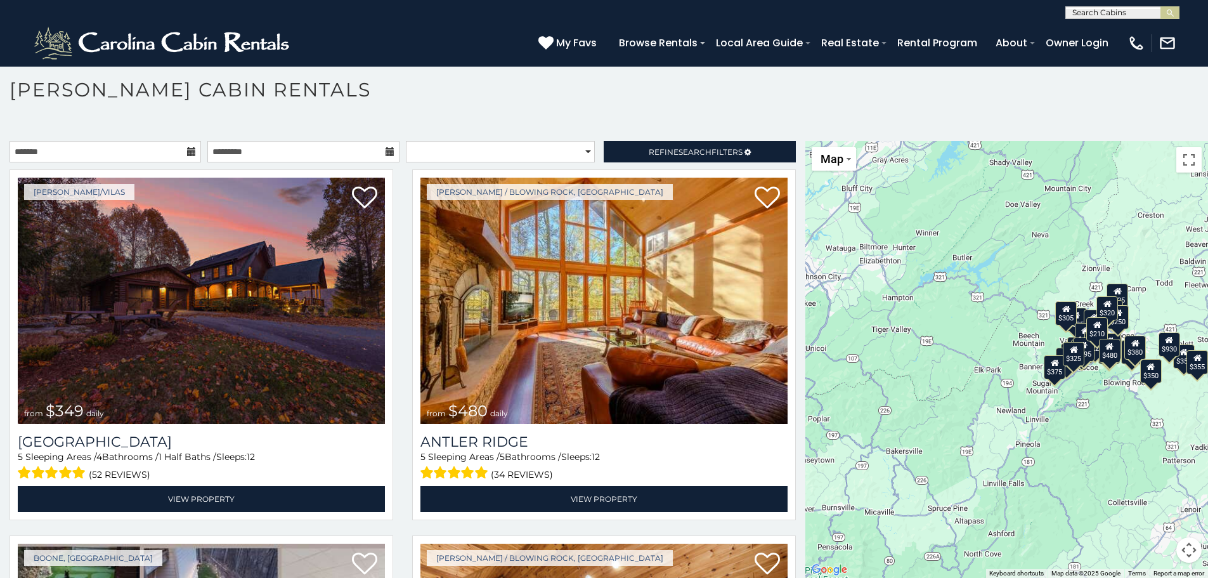
click at [1185, 542] on button "Map camera controls" at bounding box center [1188, 549] width 25 height 25
click at [1152, 484] on button "Zoom in" at bounding box center [1157, 486] width 25 height 25
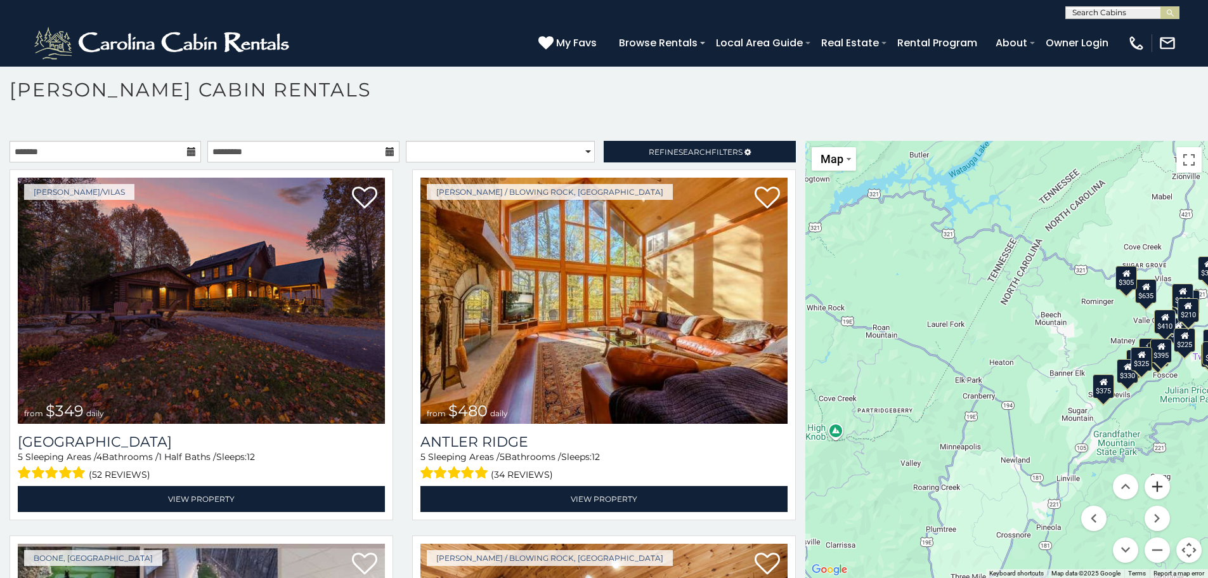
click at [1152, 484] on button "Zoom in" at bounding box center [1157, 486] width 25 height 25
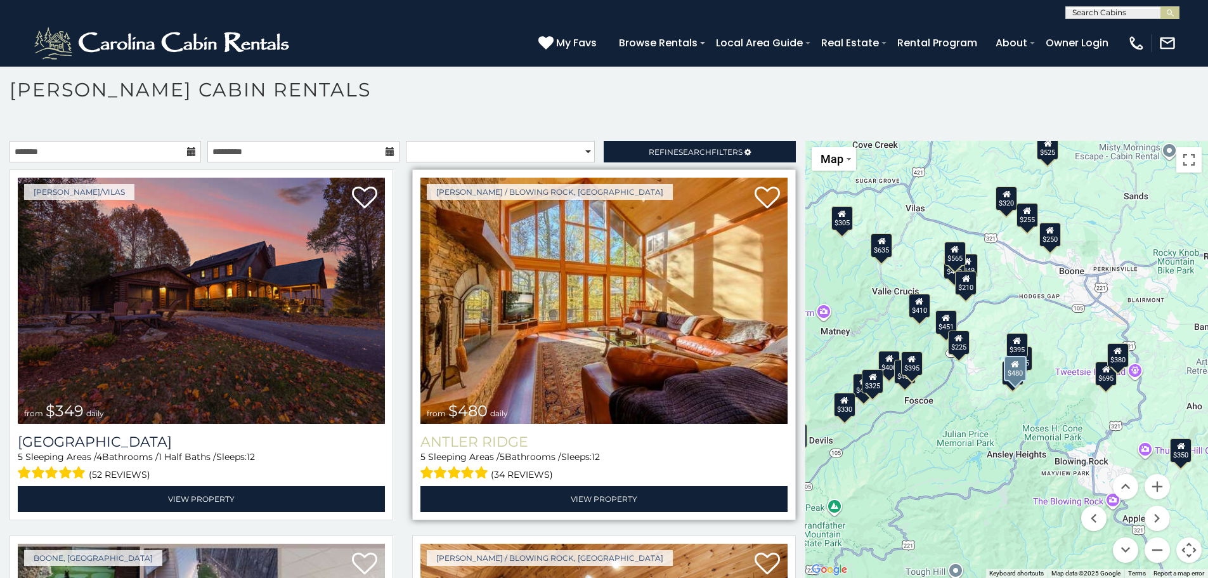
drag, startPoint x: 1024, startPoint y: 431, endPoint x: 615, endPoint y: 441, distance: 408.5
click at [615, 141] on main "**********" at bounding box center [604, 141] width 1208 height 0
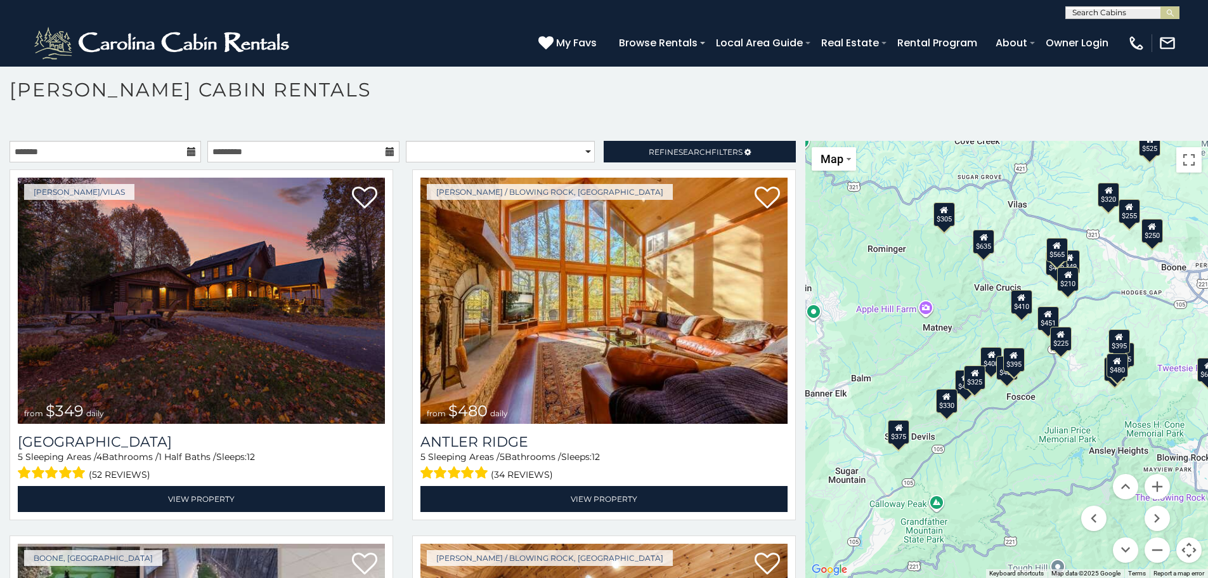
drag, startPoint x: 998, startPoint y: 402, endPoint x: 1093, endPoint y: 399, distance: 94.5
click at [1098, 399] on div "$349 $480 $525 $315 $355 $635 $675 $930 $400 $451 $330 $400 $485 $460 $395 $255…" at bounding box center [1006, 359] width 403 height 437
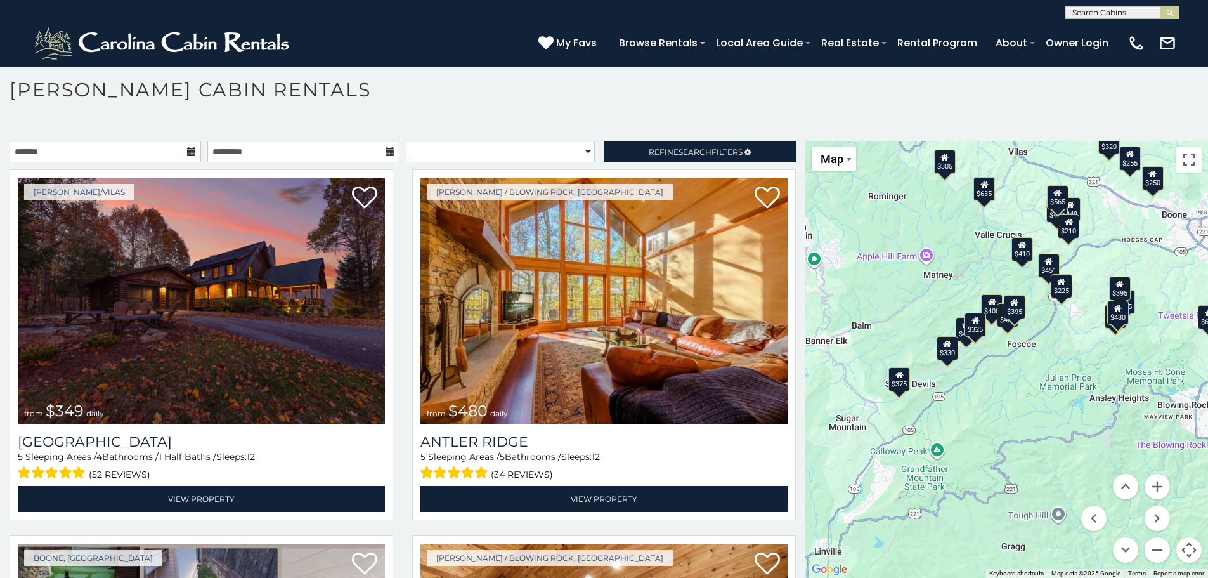
drag, startPoint x: 904, startPoint y: 383, endPoint x: 911, endPoint y: 331, distance: 52.4
click at [911, 331] on div "$349 $480 $525 $315 $355 $635 $675 $930 $400 $451 $330 $400 $485 $460 $395 $255…" at bounding box center [1006, 359] width 403 height 437
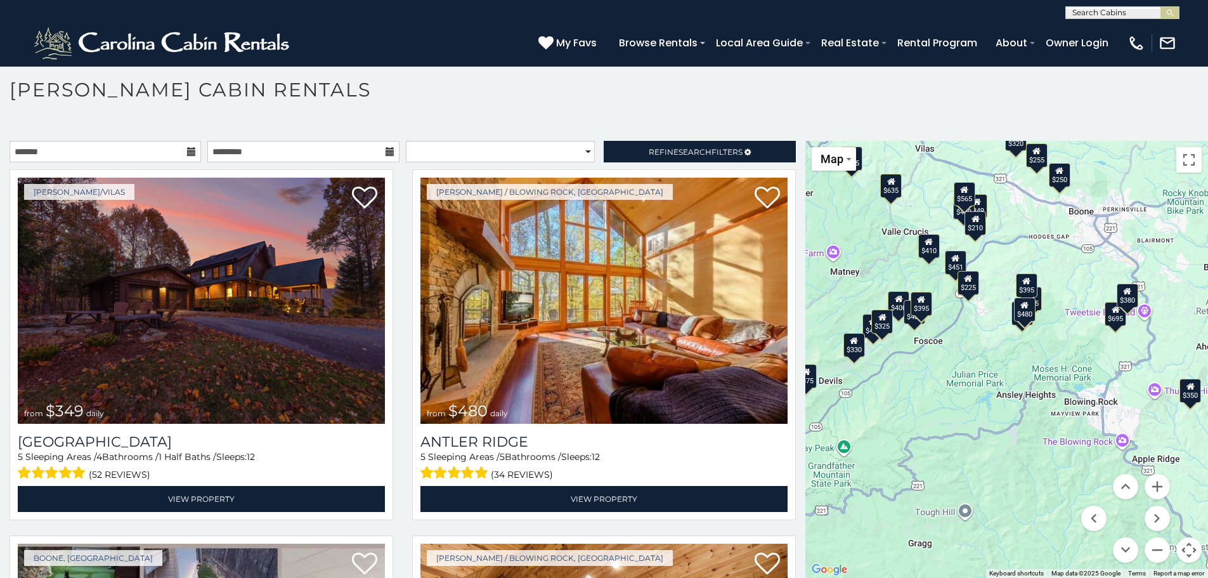
drag, startPoint x: 1028, startPoint y: 365, endPoint x: 938, endPoint y: 365, distance: 90.1
click at [938, 365] on div "$349 $480 $525 $315 $355 $635 $675 $930 $400 $451 $330 $400 $485 $460 $395 $255…" at bounding box center [1006, 359] width 403 height 437
click at [1052, 187] on div "$250" at bounding box center [1060, 175] width 22 height 24
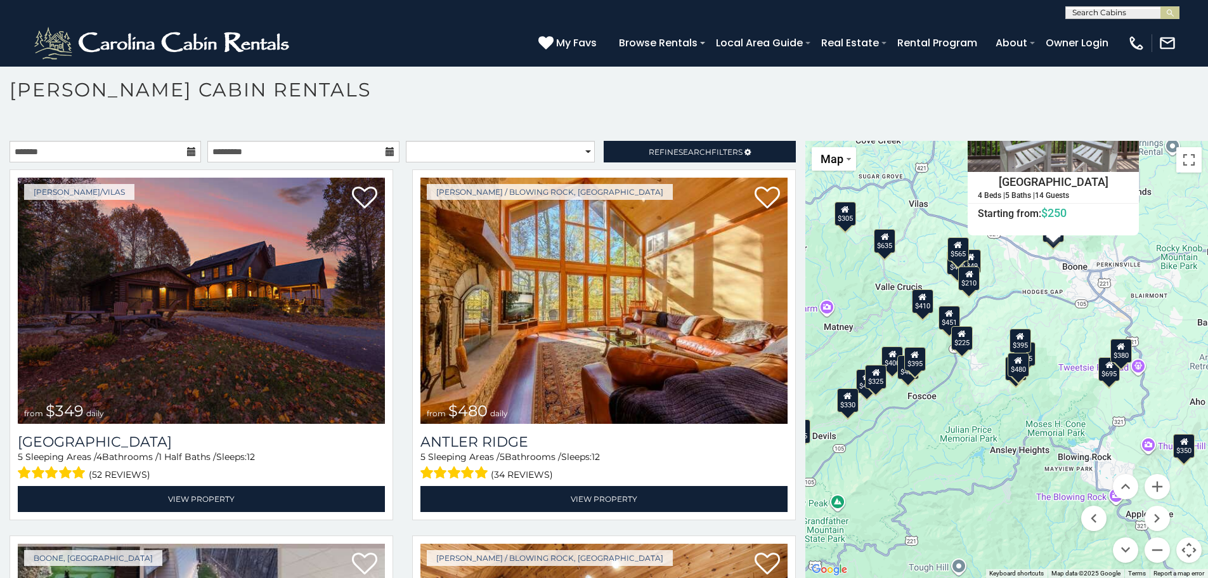
drag, startPoint x: 1063, startPoint y: 497, endPoint x: 1057, endPoint y: 377, distance: 120.0
click at [1057, 377] on div "$349 $480 $525 $315 $355 $635 $675 $930 $400 $451 $330 $400 $485 $460 $395 $255…" at bounding box center [1006, 359] width 403 height 437
click at [1117, 349] on icon at bounding box center [1121, 346] width 8 height 9
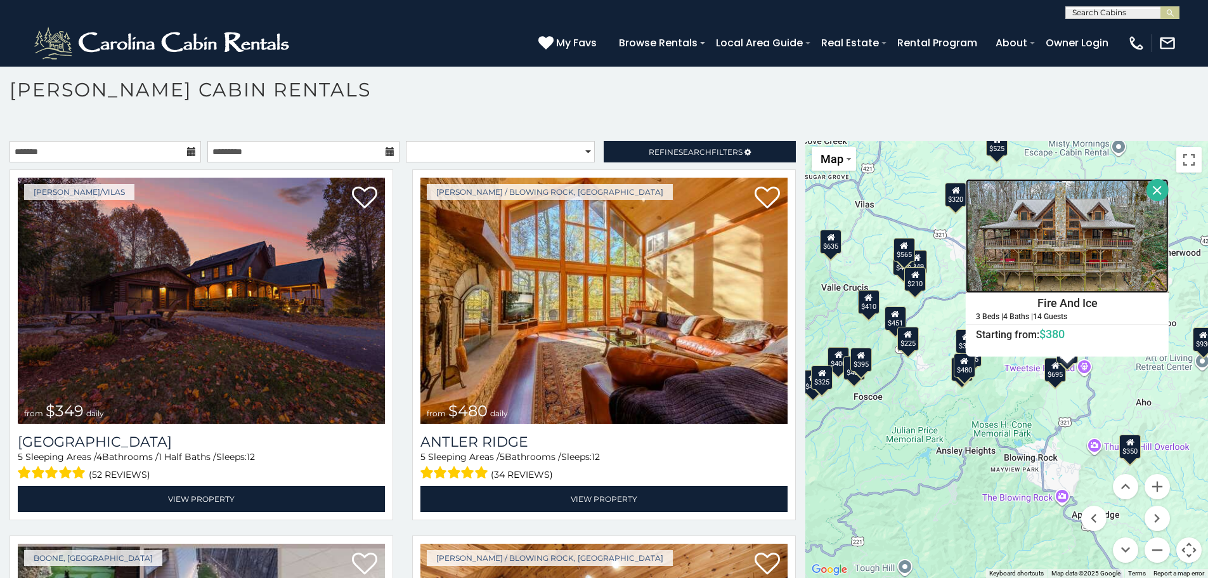
click at [1089, 247] on img at bounding box center [1067, 236] width 203 height 114
click at [1069, 241] on img at bounding box center [1067, 236] width 203 height 114
click at [1156, 196] on button "Close" at bounding box center [1158, 190] width 22 height 22
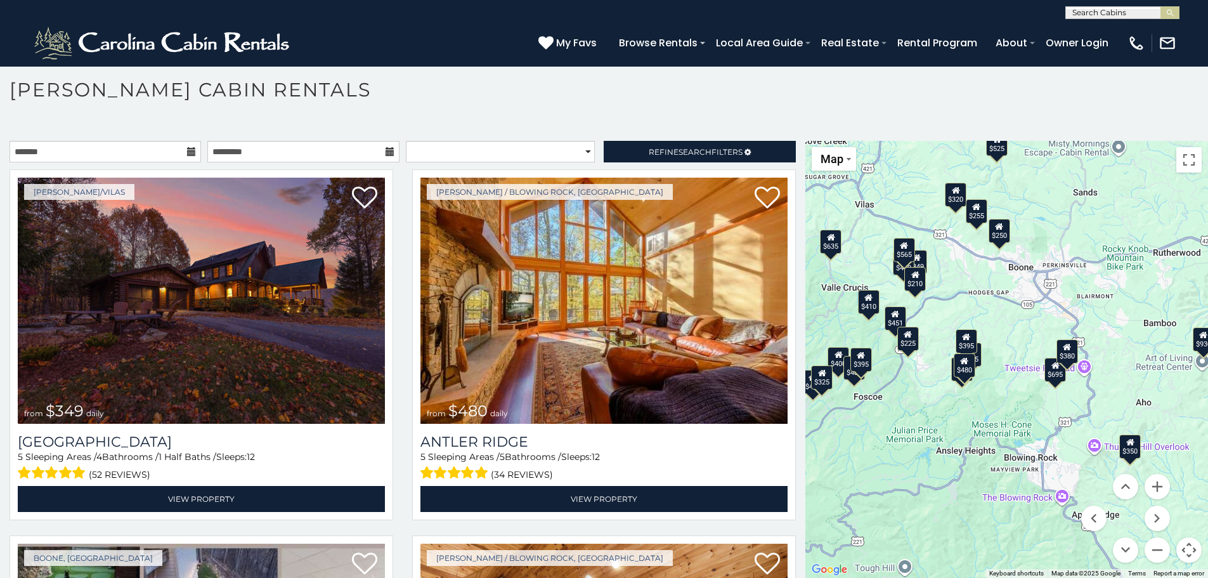
click at [908, 288] on div "$210" at bounding box center [916, 278] width 22 height 24
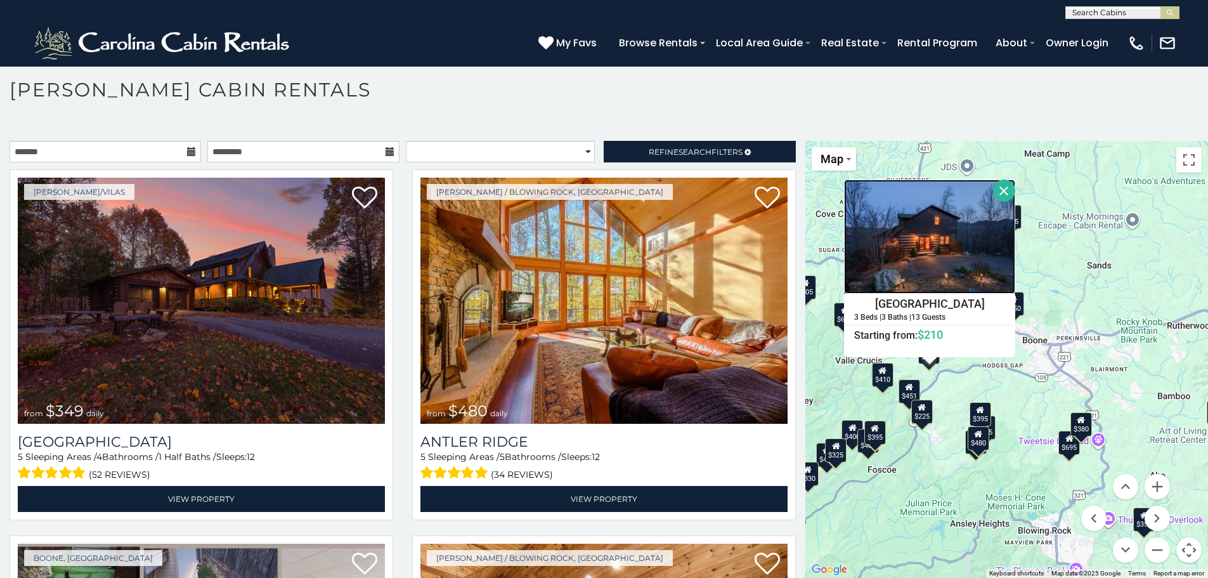
click at [960, 256] on img at bounding box center [929, 236] width 171 height 114
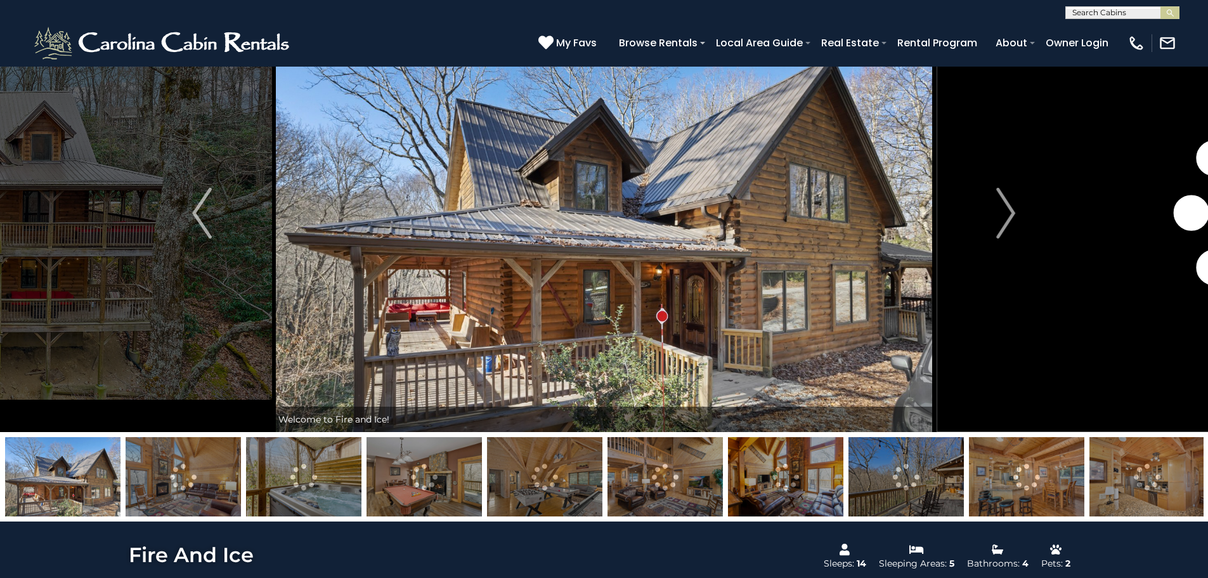
scroll to position [63, 0]
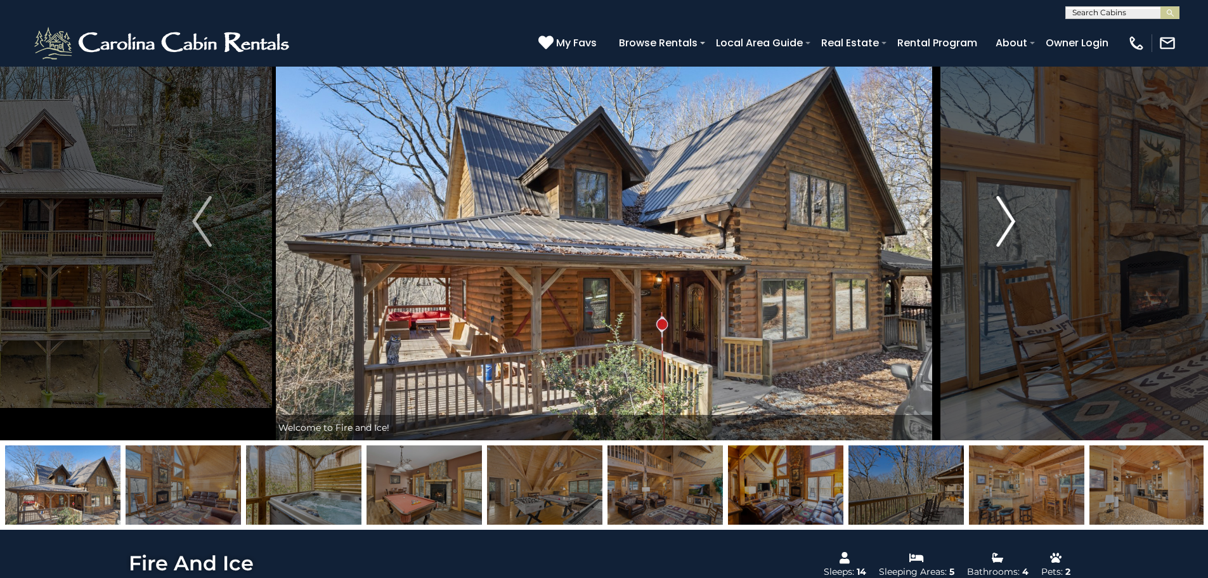
click at [1001, 224] on img "Next" at bounding box center [1005, 221] width 19 height 51
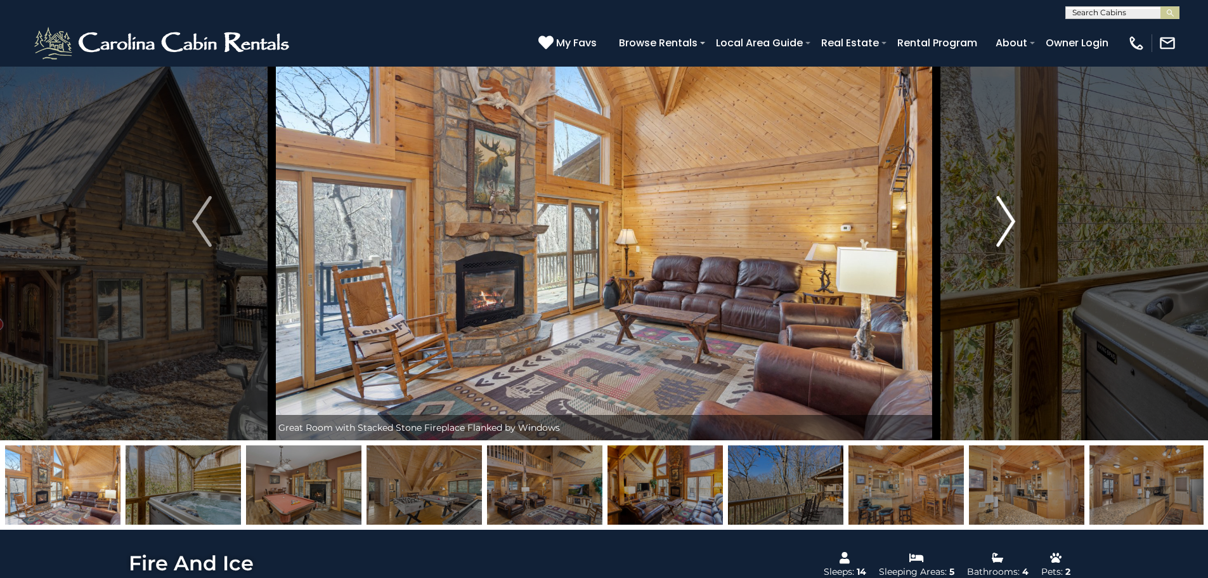
click at [992, 223] on button "Next" at bounding box center [1006, 222] width 140 height 438
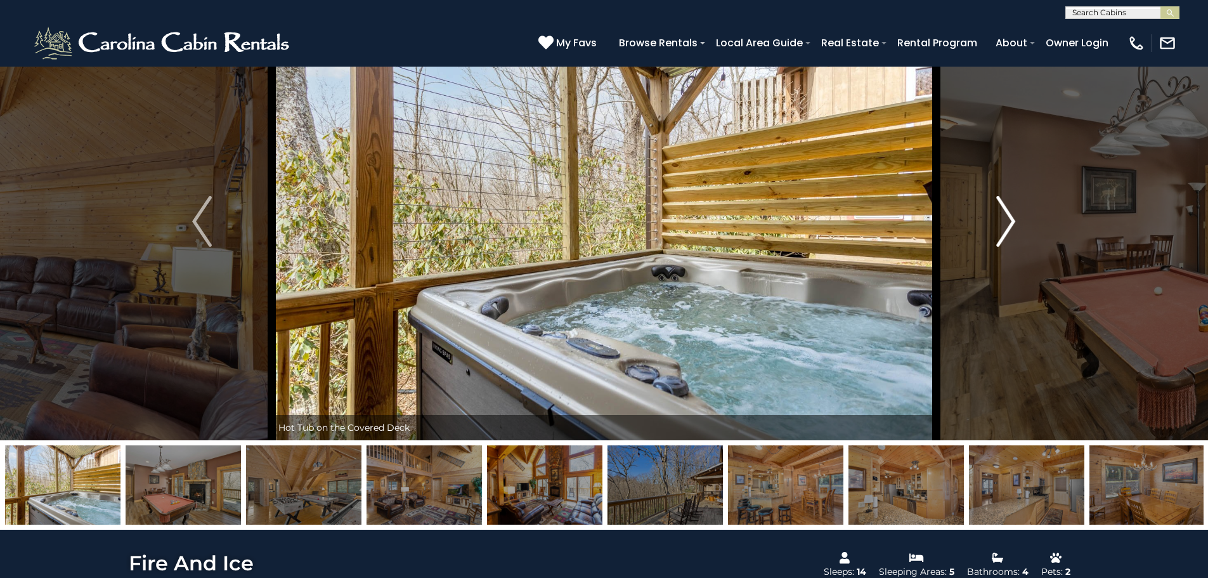
click at [1008, 222] on img "Next" at bounding box center [1005, 221] width 19 height 51
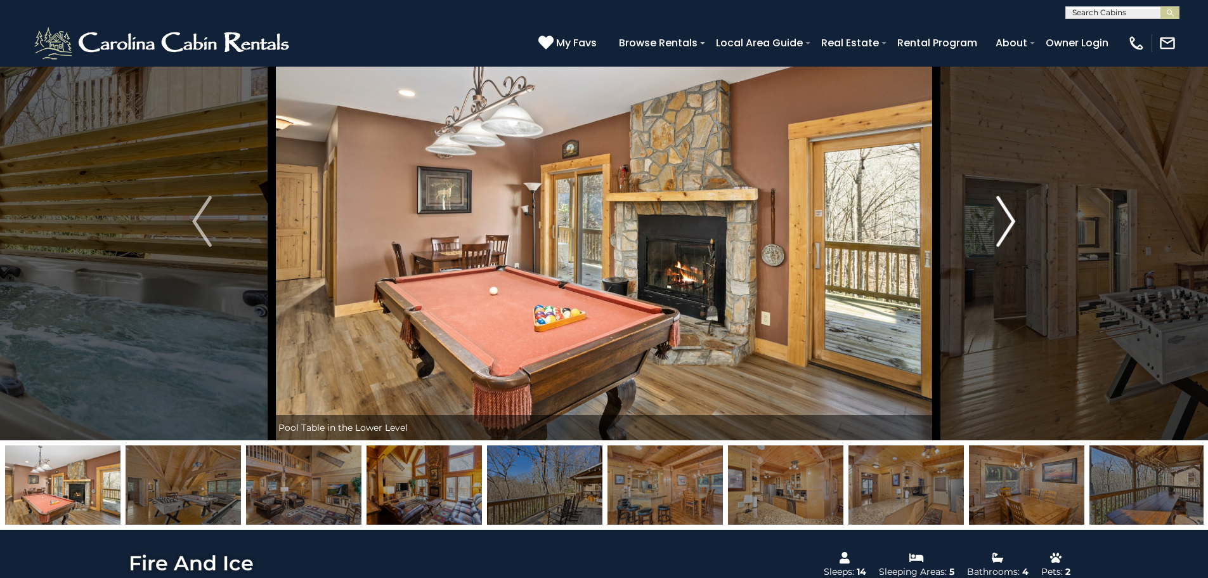
click at [1008, 224] on img "Next" at bounding box center [1005, 221] width 19 height 51
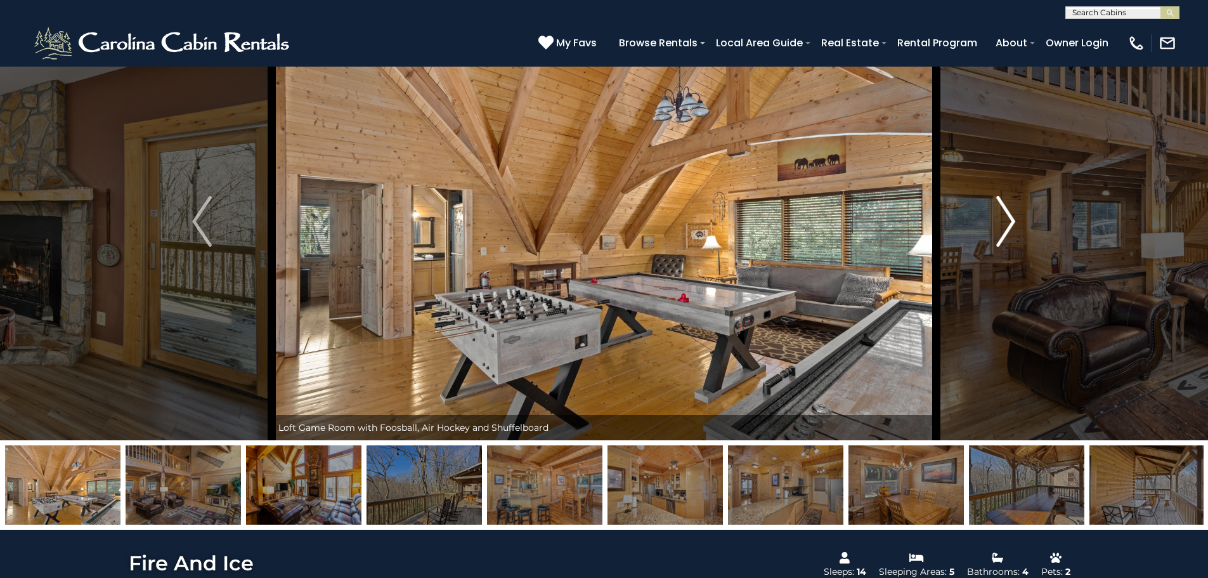
click at [1011, 223] on img "Next" at bounding box center [1005, 221] width 19 height 51
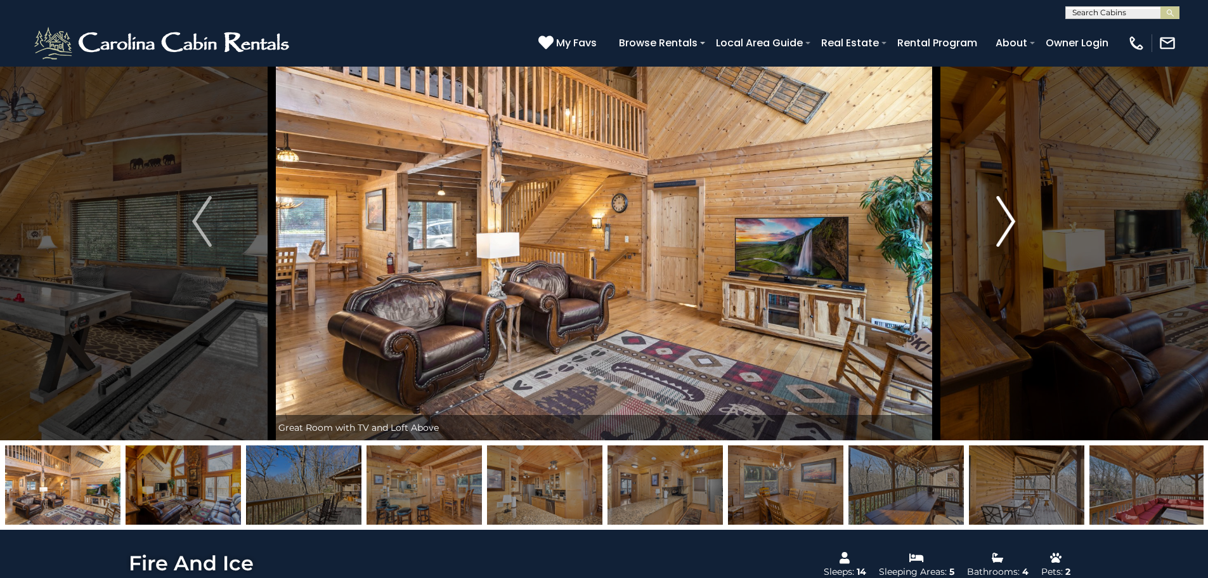
click at [1007, 218] on img "Next" at bounding box center [1005, 221] width 19 height 51
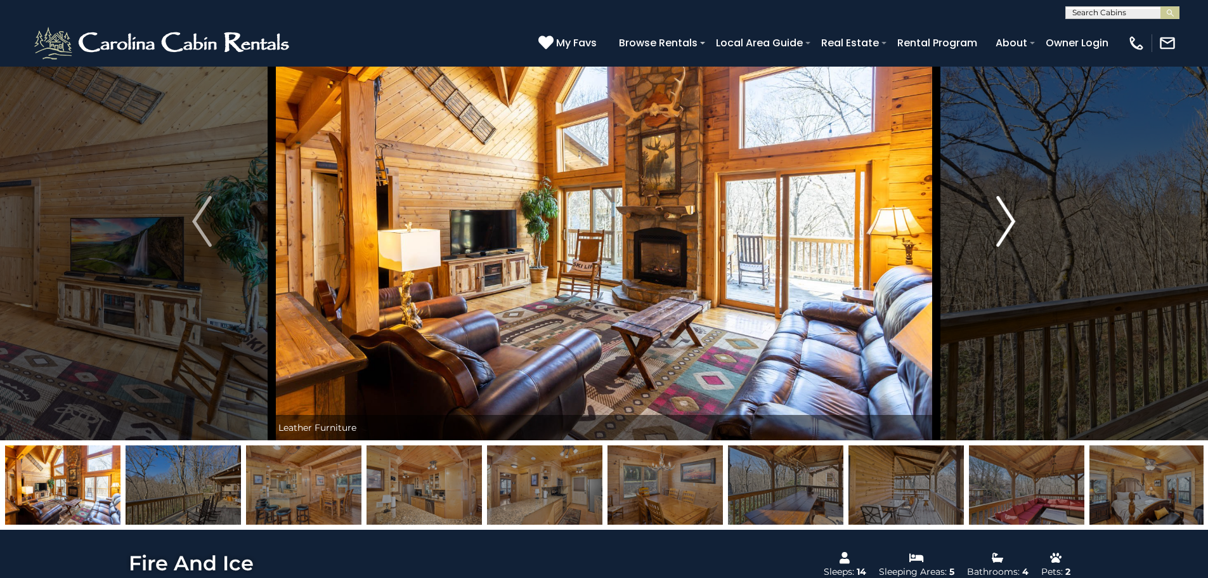
click at [1010, 223] on img "Next" at bounding box center [1005, 221] width 19 height 51
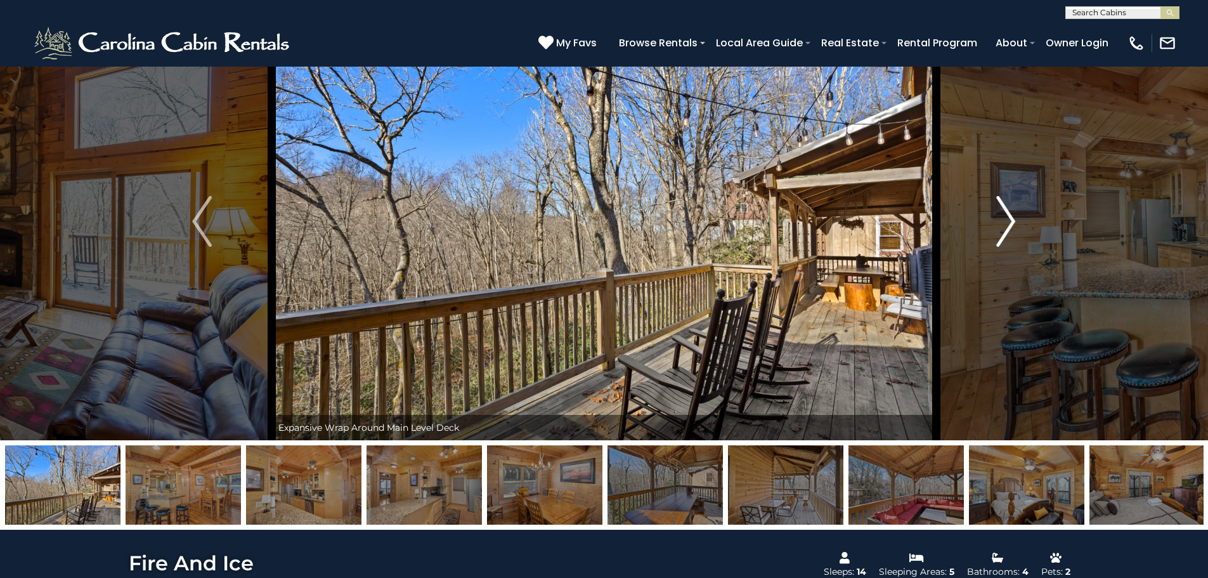
click at [1011, 216] on img "Next" at bounding box center [1005, 221] width 19 height 51
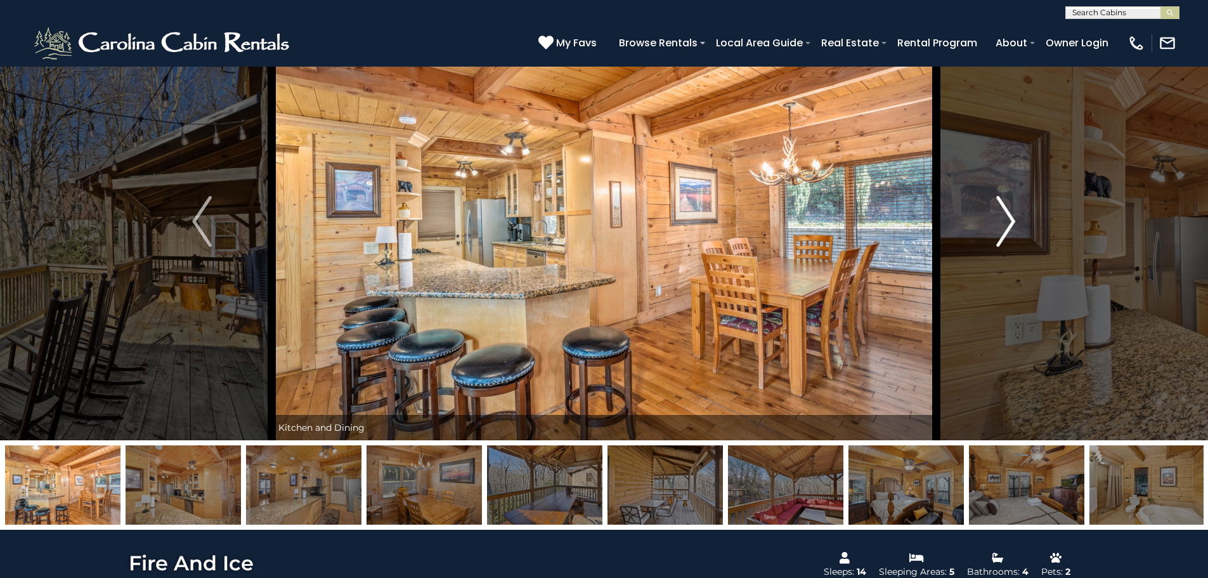
click at [1008, 226] on img "Next" at bounding box center [1005, 221] width 19 height 51
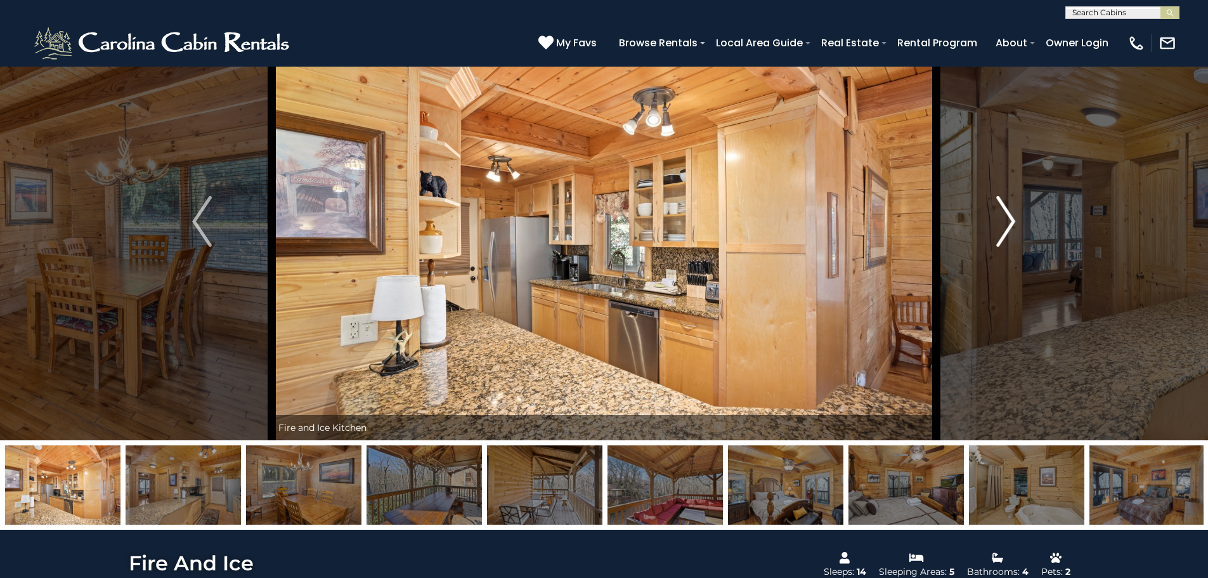
click at [1007, 226] on img "Next" at bounding box center [1005, 221] width 19 height 51
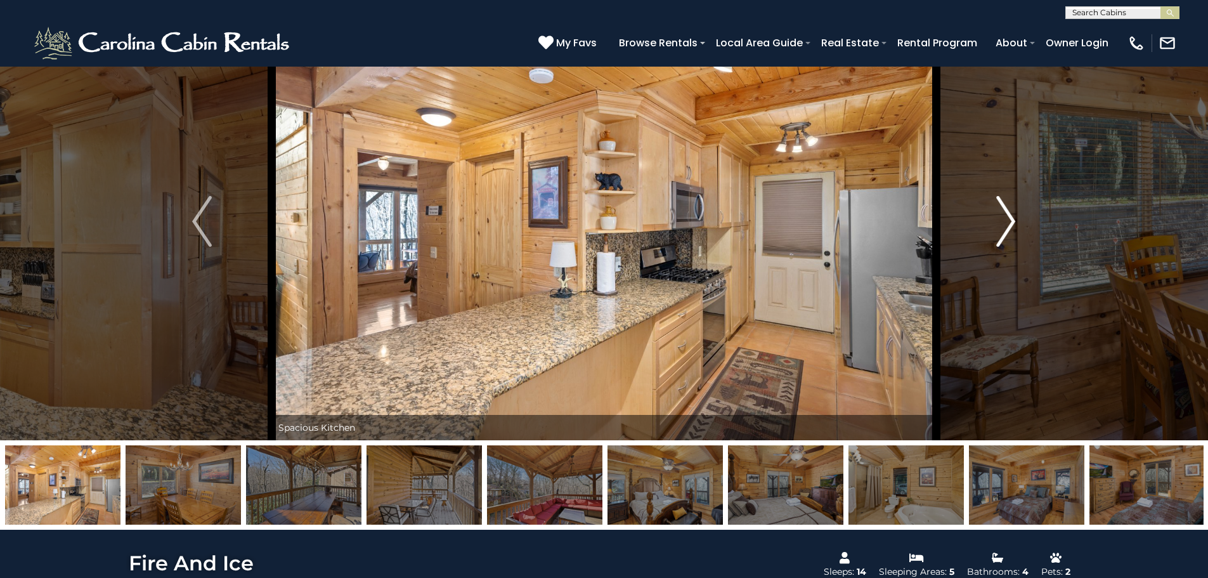
click at [1007, 226] on img "Next" at bounding box center [1005, 221] width 19 height 51
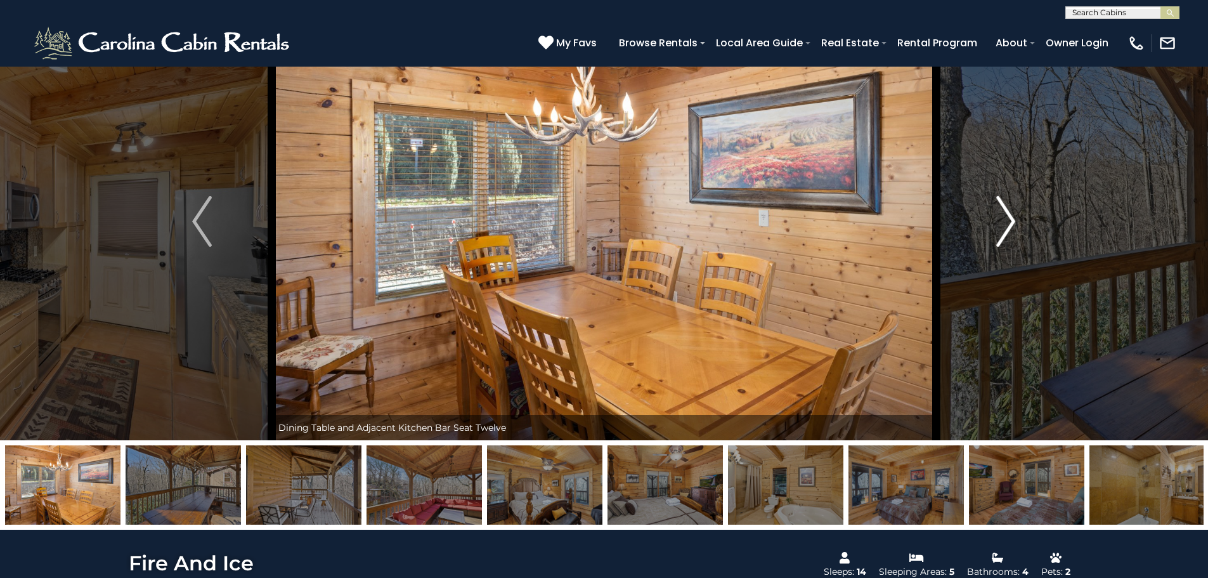
click at [1007, 226] on img "Next" at bounding box center [1005, 221] width 19 height 51
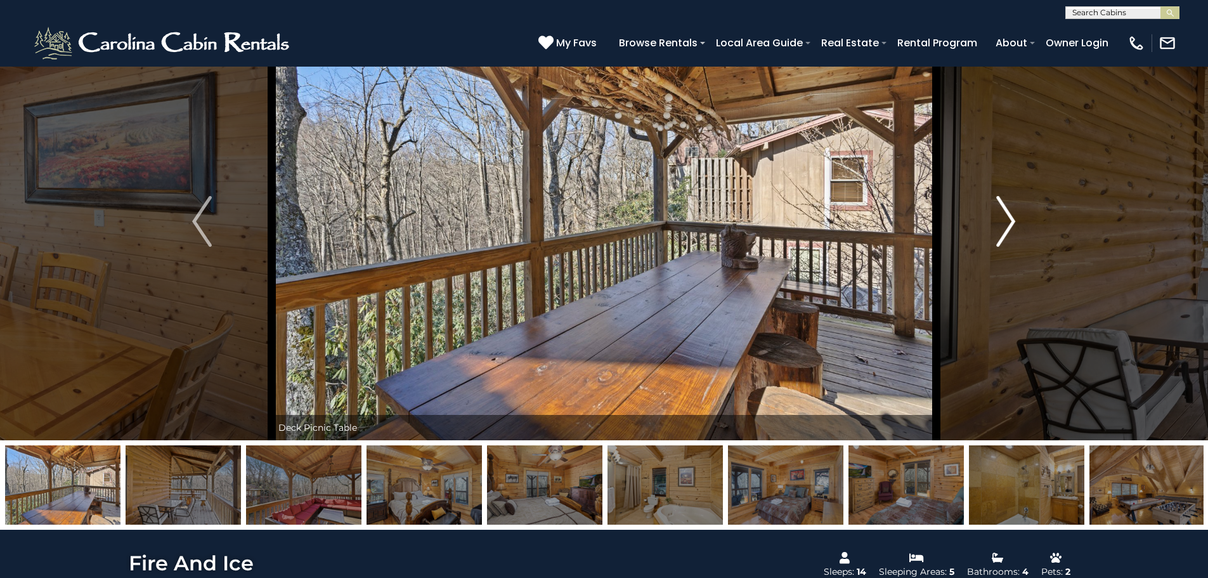
click at [1007, 226] on img "Next" at bounding box center [1005, 221] width 19 height 51
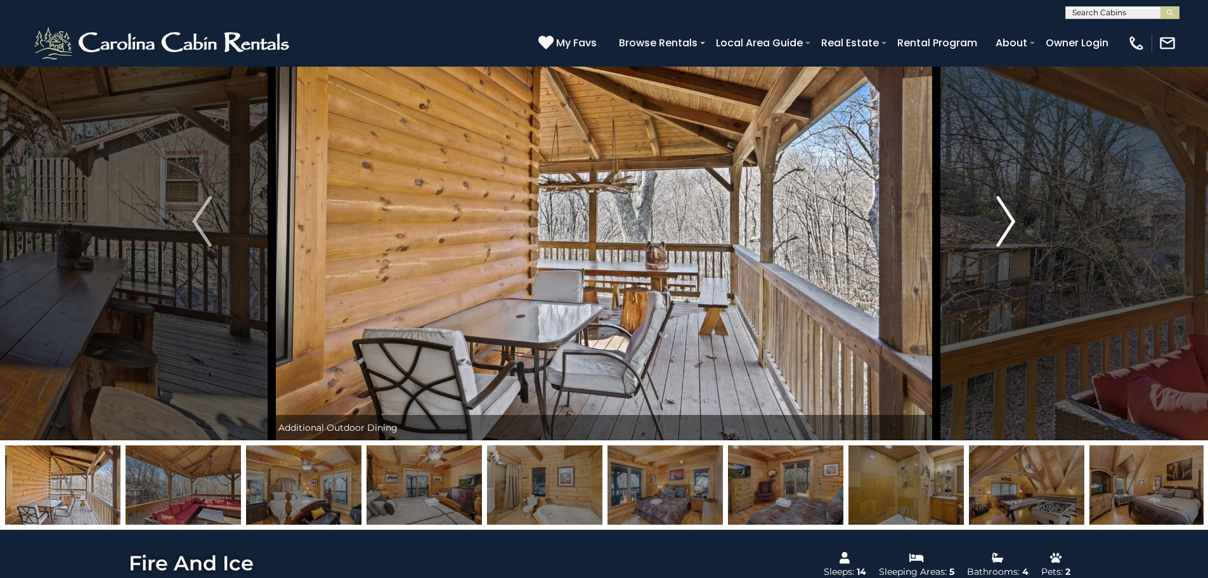
click at [1008, 228] on img "Next" at bounding box center [1005, 221] width 19 height 51
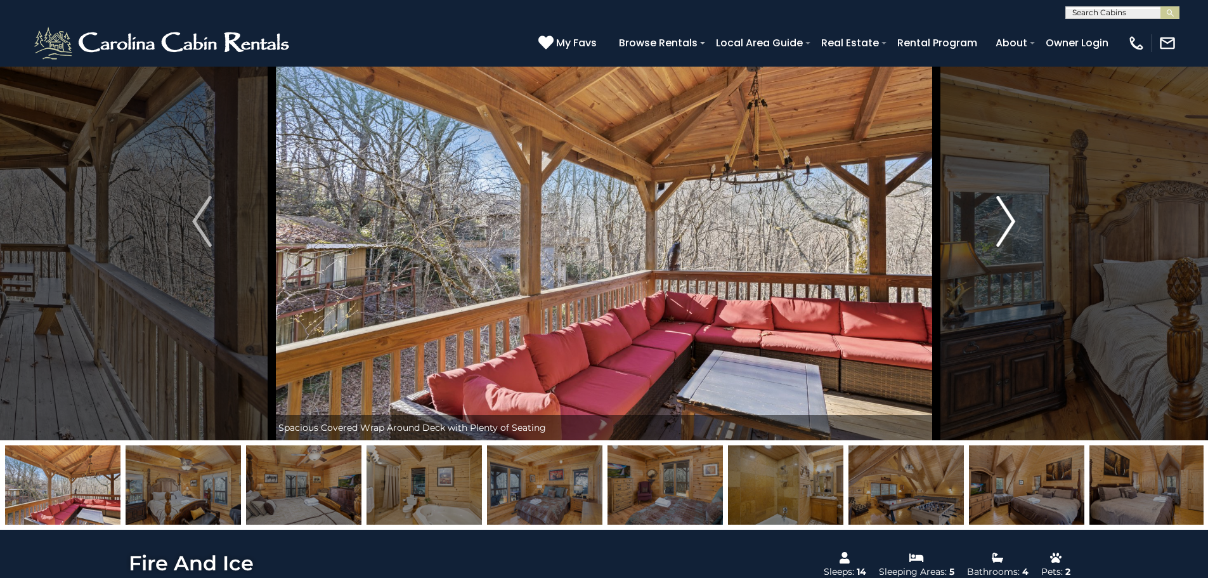
click at [1010, 227] on img "Next" at bounding box center [1005, 221] width 19 height 51
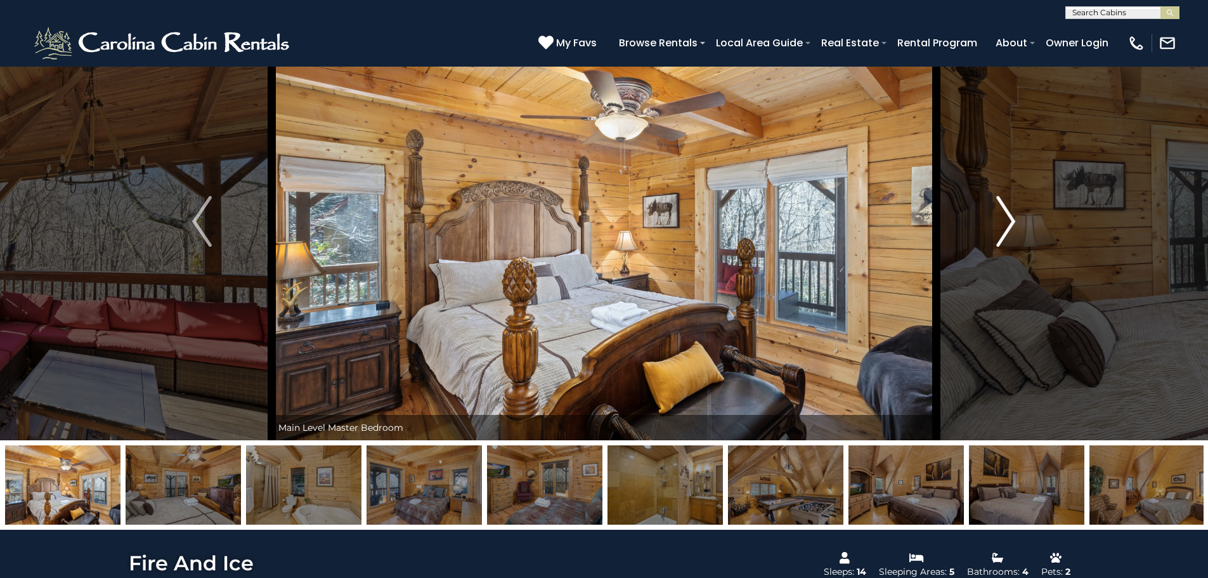
click at [1010, 227] on img "Next" at bounding box center [1005, 221] width 19 height 51
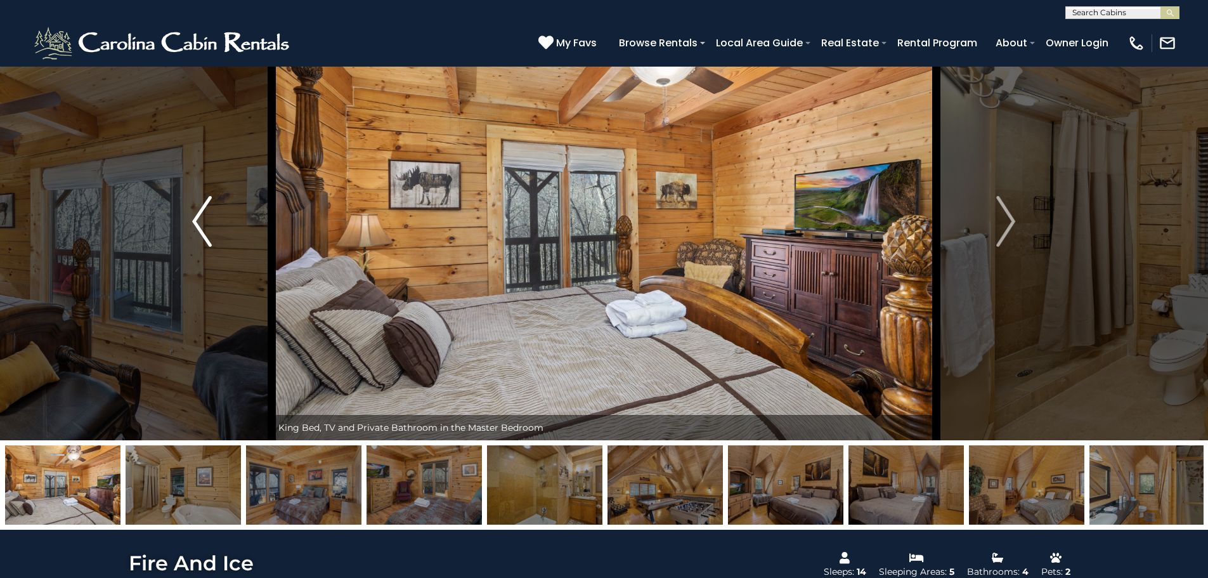
click at [201, 227] on img "Previous" at bounding box center [201, 221] width 19 height 51
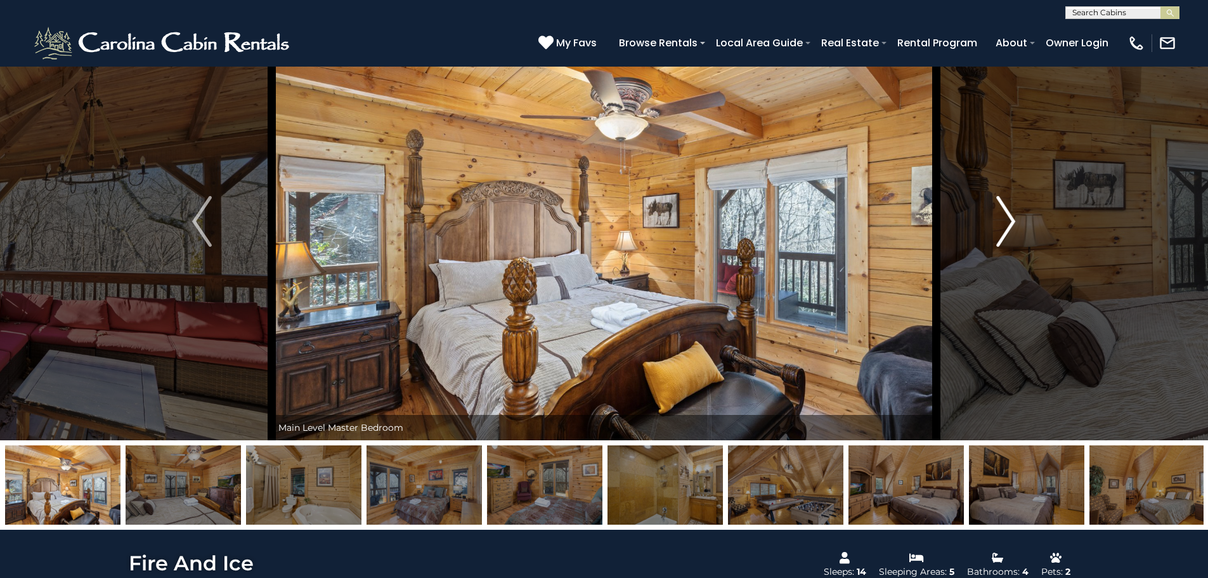
click at [1009, 232] on img "Next" at bounding box center [1005, 221] width 19 height 51
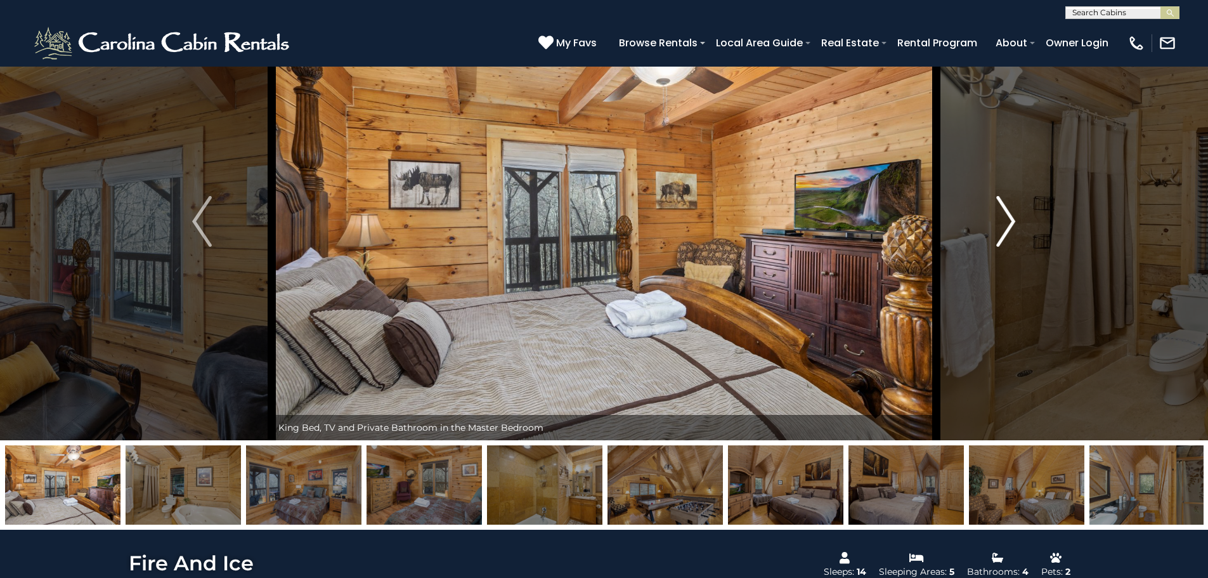
click at [1009, 232] on img "Next" at bounding box center [1005, 221] width 19 height 51
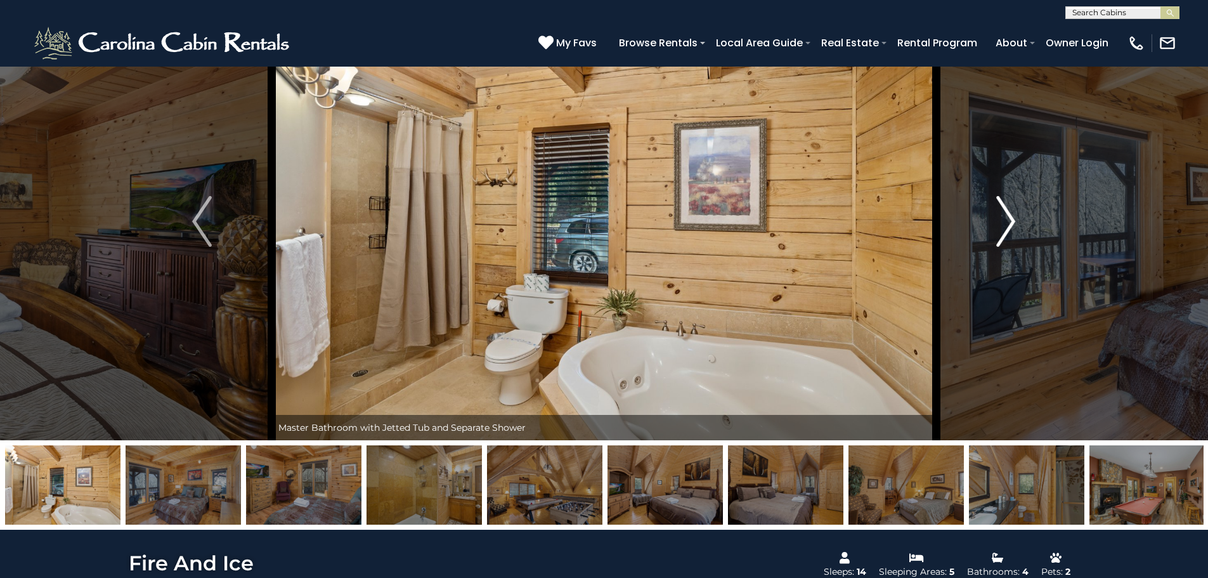
click at [1009, 232] on img "Next" at bounding box center [1005, 221] width 19 height 51
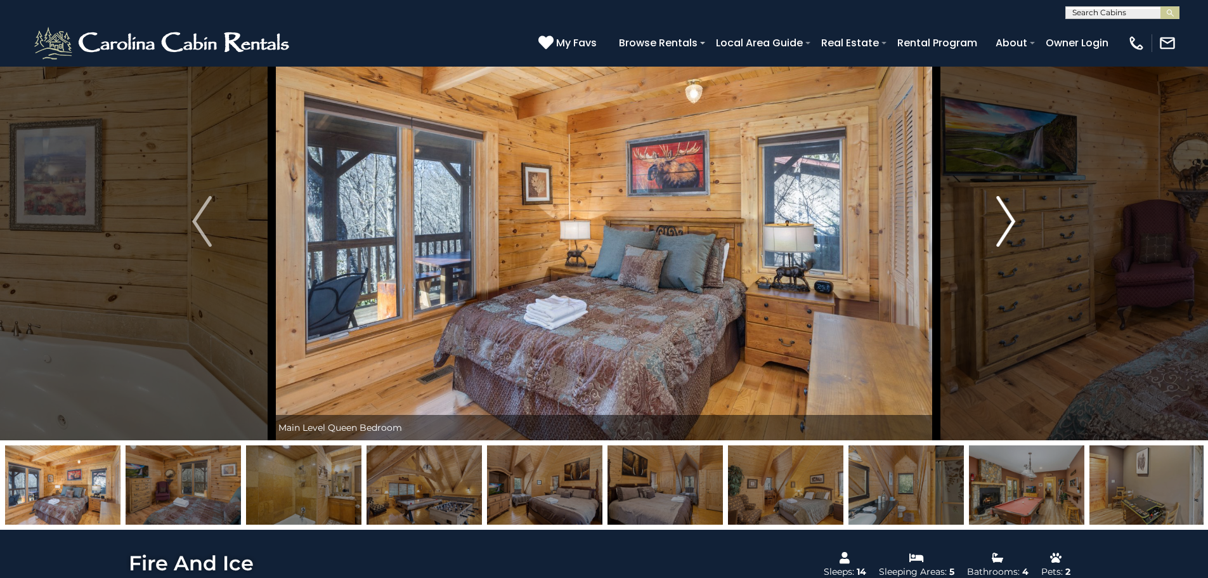
click at [1010, 229] on img "Next" at bounding box center [1005, 221] width 19 height 51
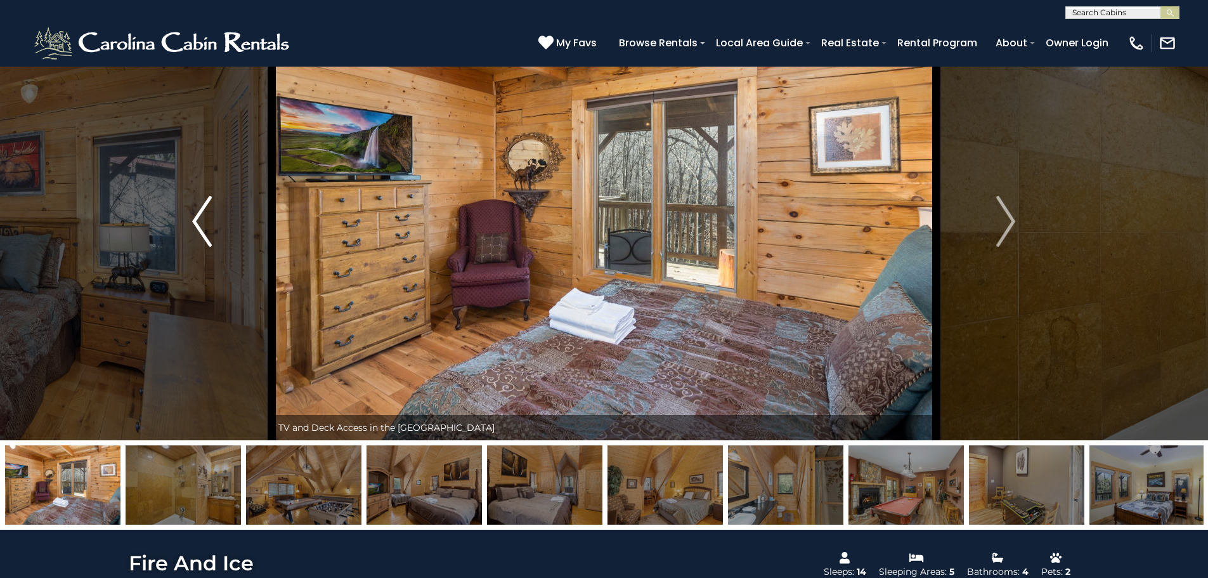
click at [198, 228] on img "Previous" at bounding box center [201, 221] width 19 height 51
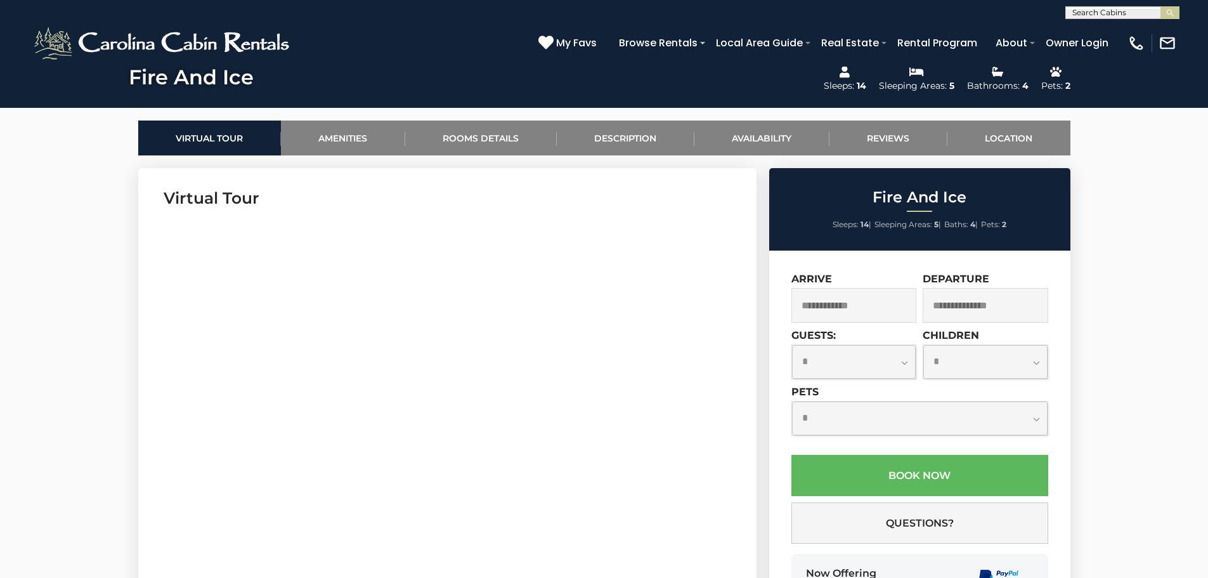
scroll to position [571, 0]
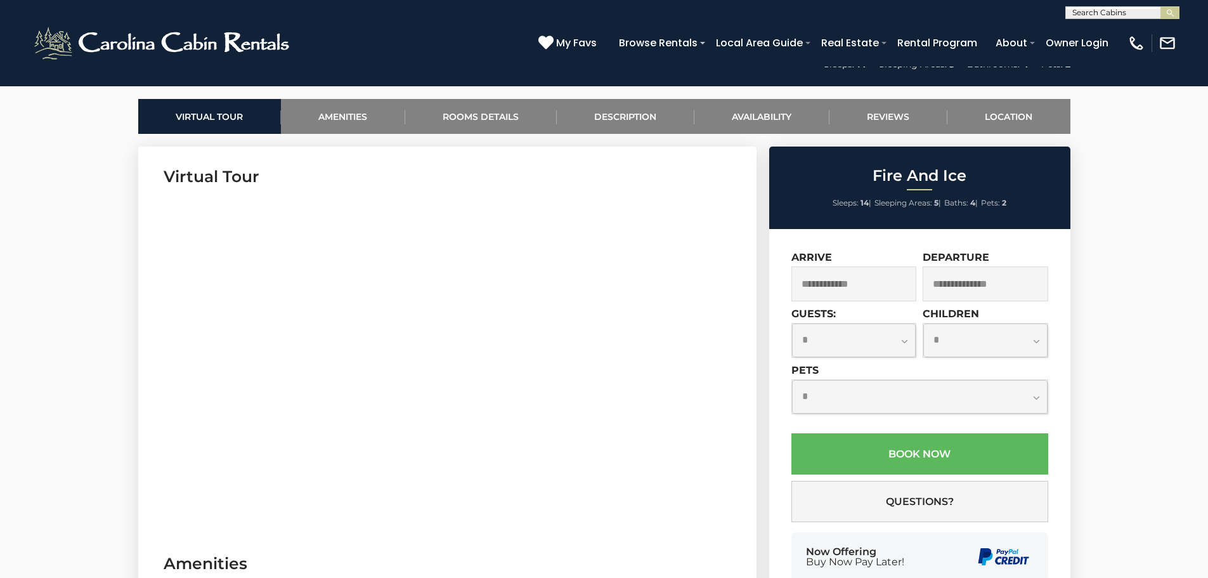
click at [892, 289] on input "text" at bounding box center [854, 283] width 126 height 35
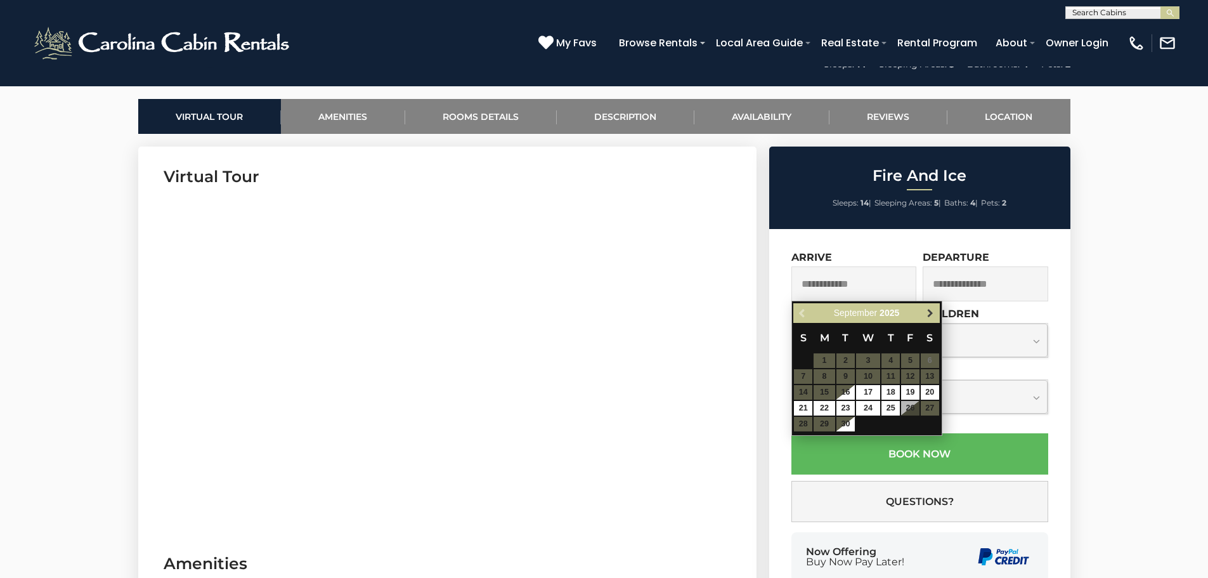
click at [927, 312] on span "Next" at bounding box center [930, 313] width 10 height 10
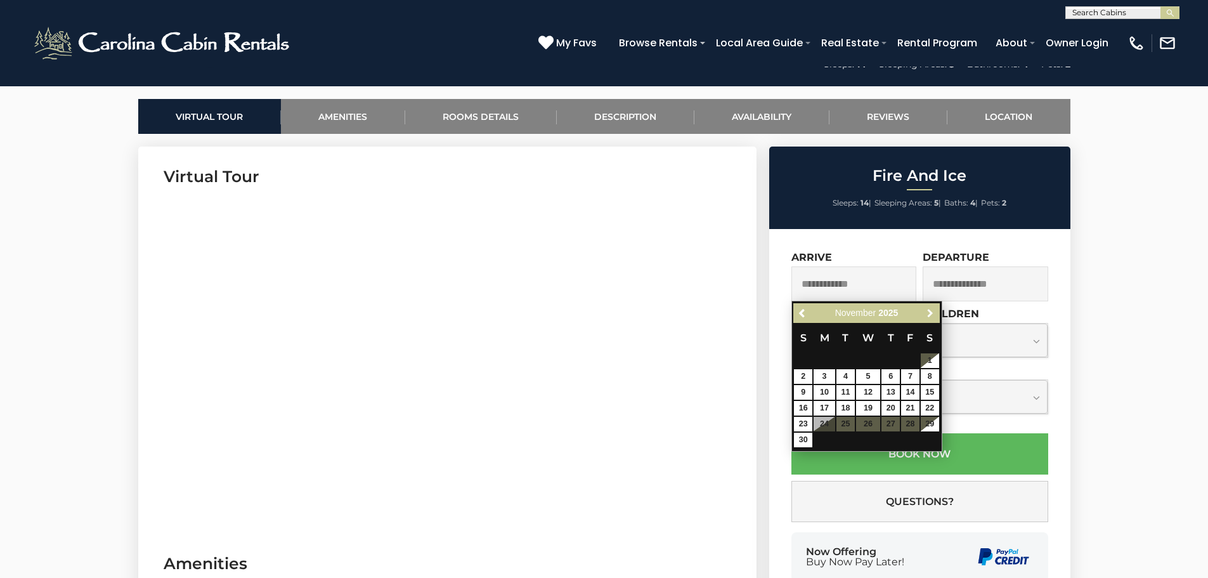
click at [927, 312] on span "Next" at bounding box center [930, 313] width 10 height 10
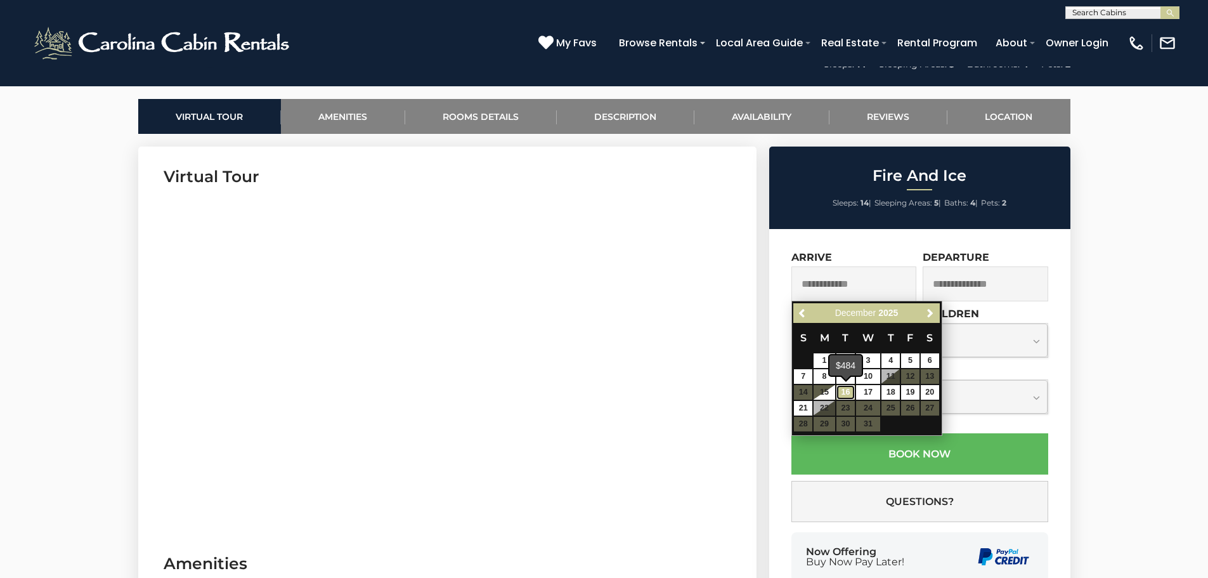
click at [847, 396] on link "16" at bounding box center [845, 392] width 18 height 15
type input "**********"
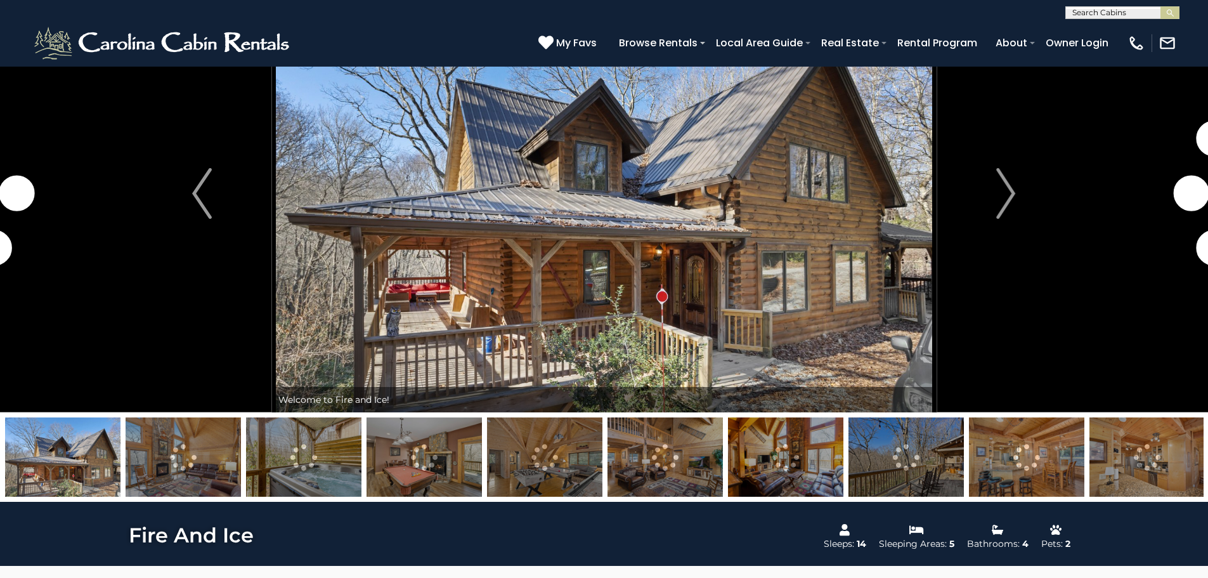
scroll to position [254, 0]
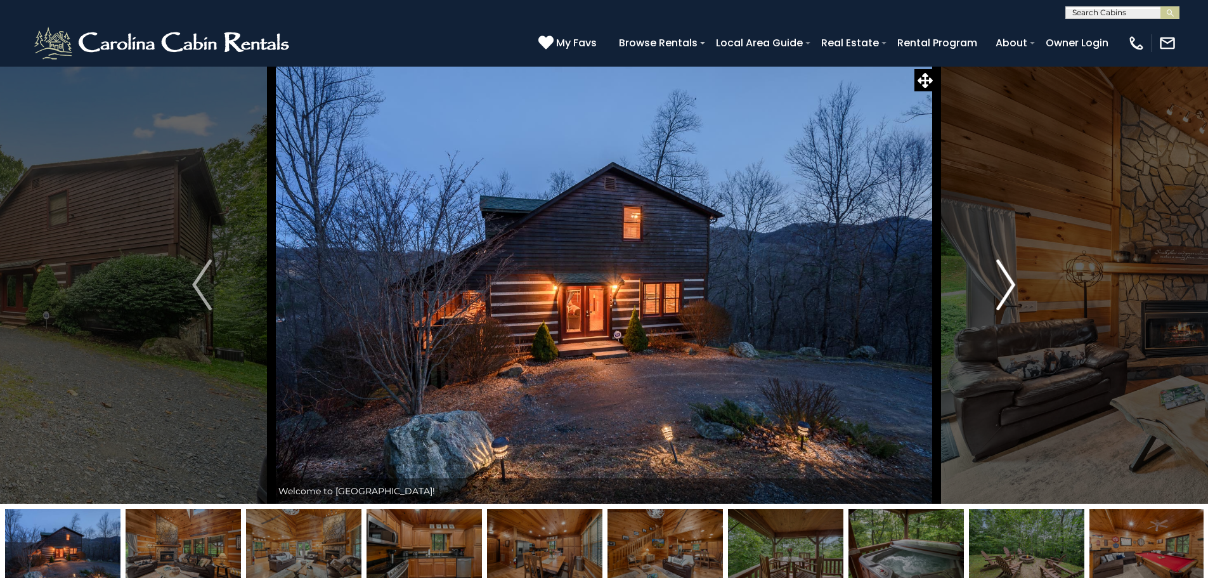
click at [1011, 283] on img "Next" at bounding box center [1005, 284] width 19 height 51
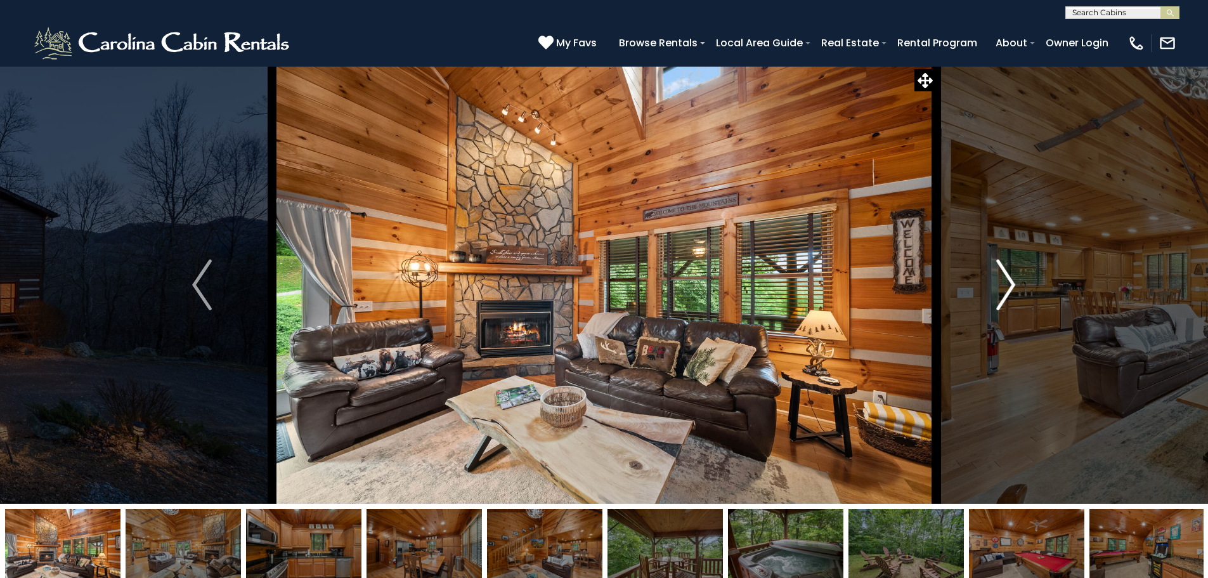
click at [1013, 282] on img "Next" at bounding box center [1005, 284] width 19 height 51
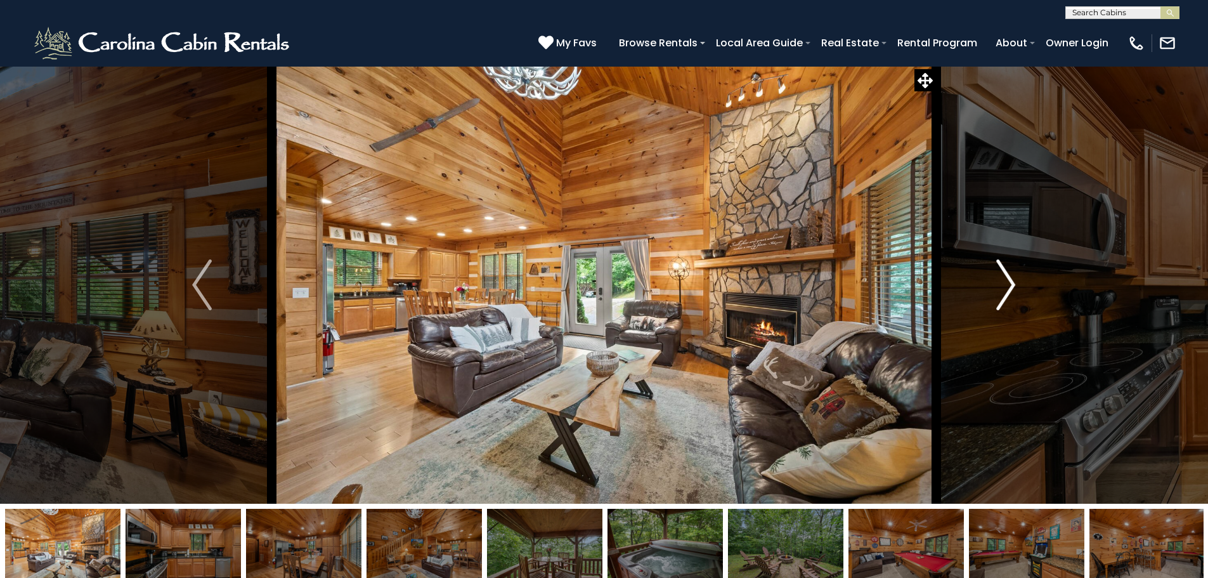
click at [1013, 282] on img "Next" at bounding box center [1005, 284] width 19 height 51
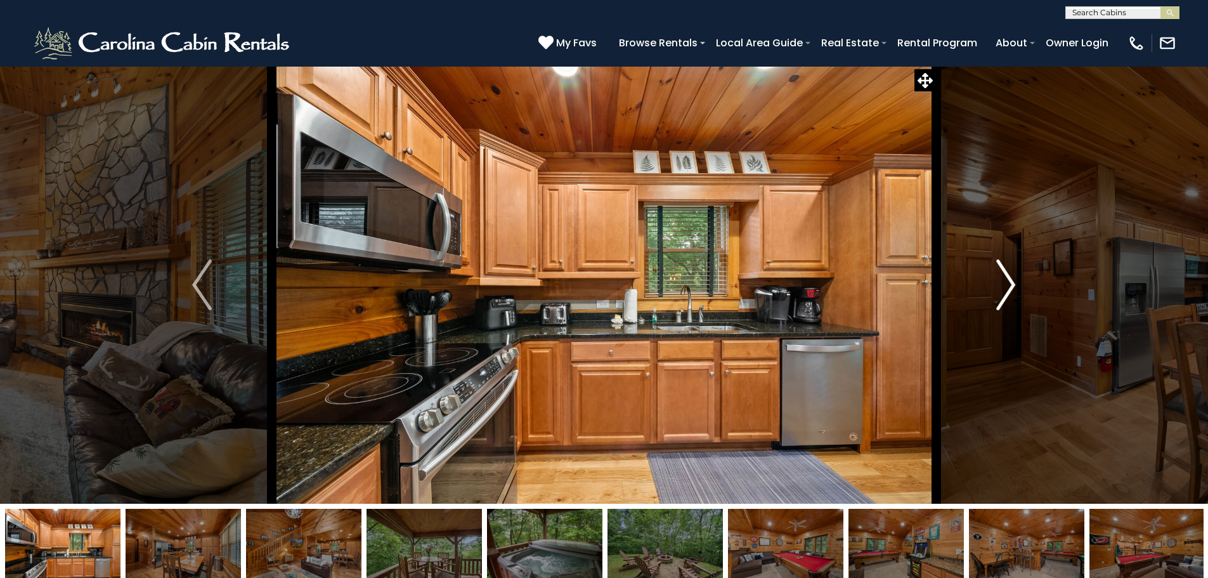
click at [1013, 280] on img "Next" at bounding box center [1005, 284] width 19 height 51
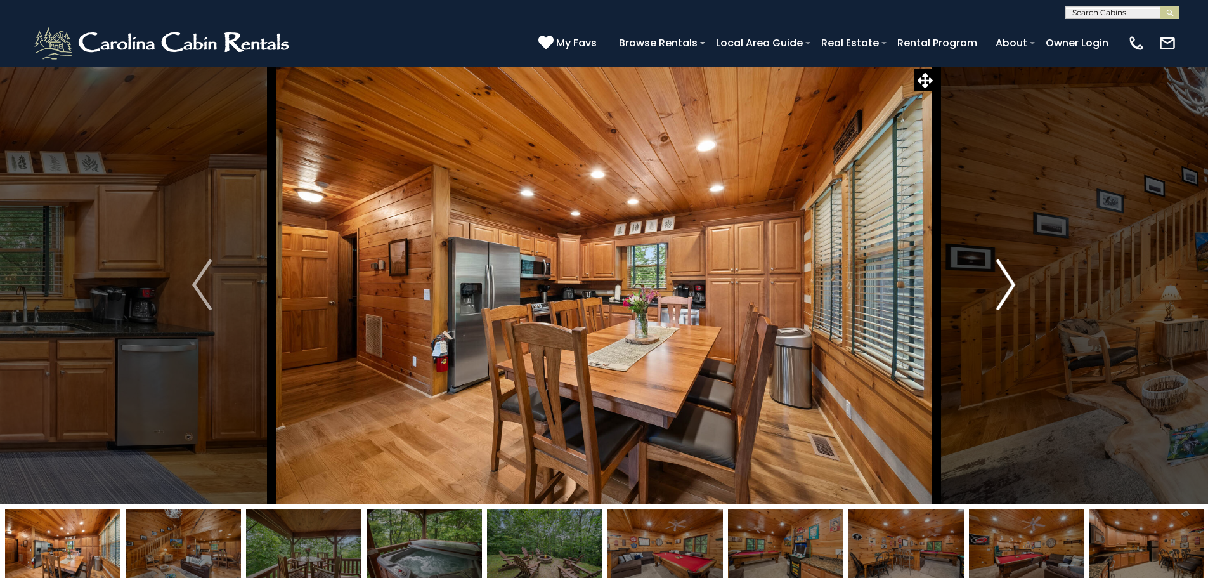
click at [1013, 280] on img "Next" at bounding box center [1005, 284] width 19 height 51
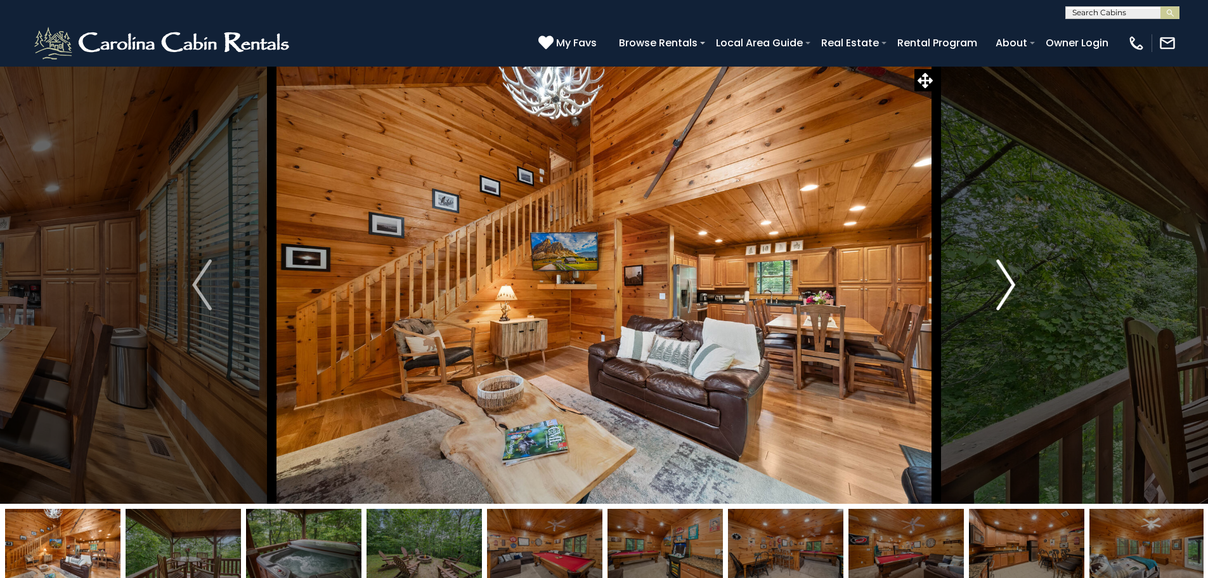
click at [1010, 280] on img "Next" at bounding box center [1005, 284] width 19 height 51
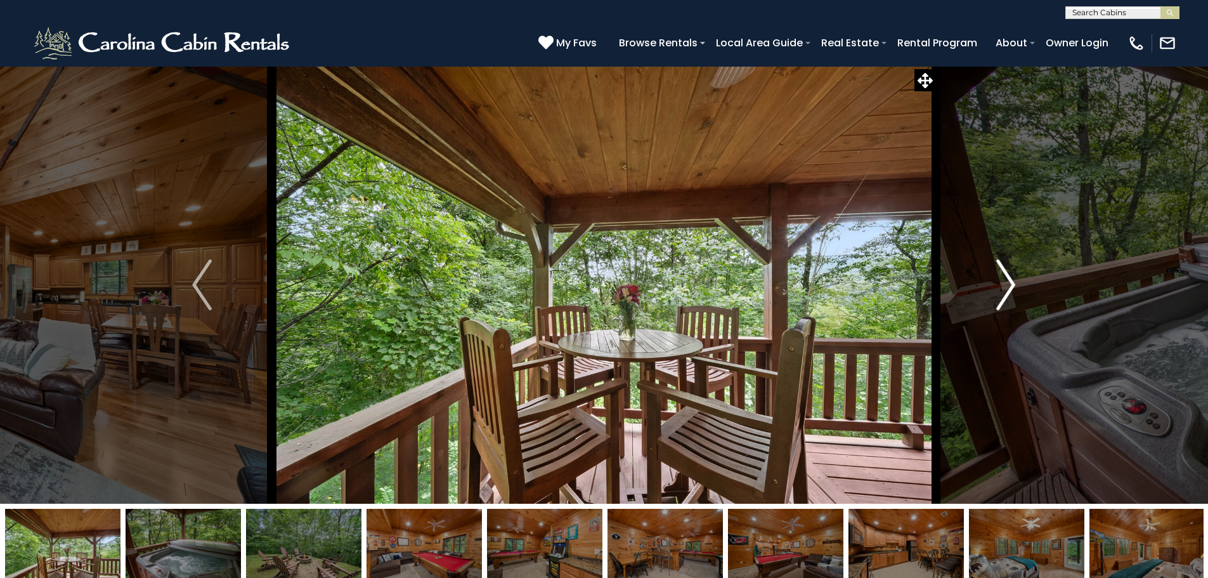
click at [1010, 280] on img "Next" at bounding box center [1005, 284] width 19 height 51
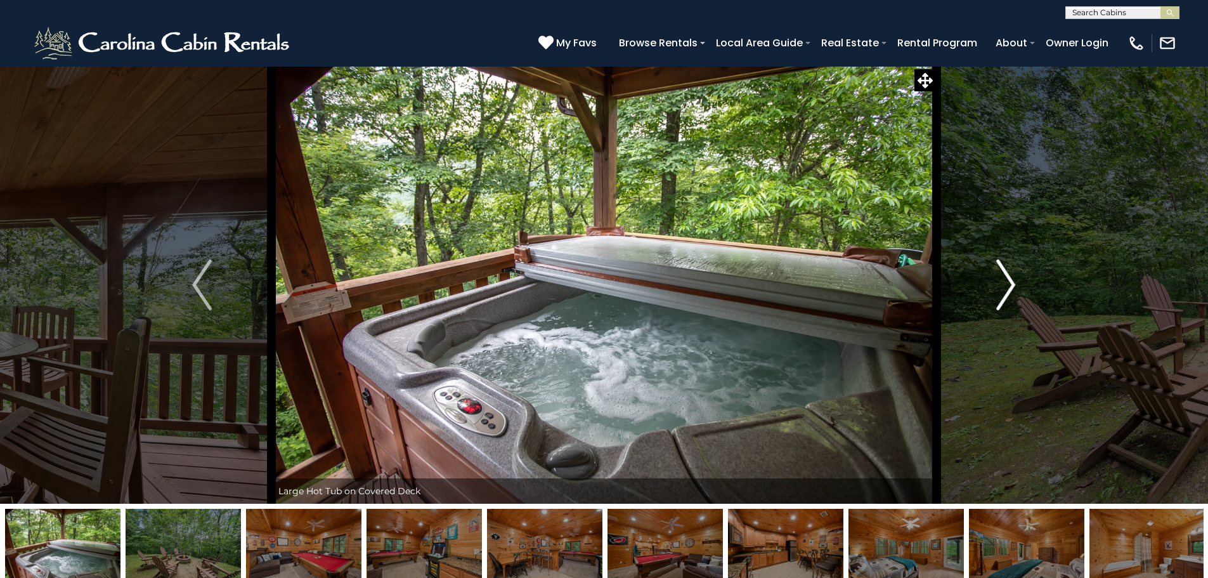
click at [1010, 280] on img "Next" at bounding box center [1005, 284] width 19 height 51
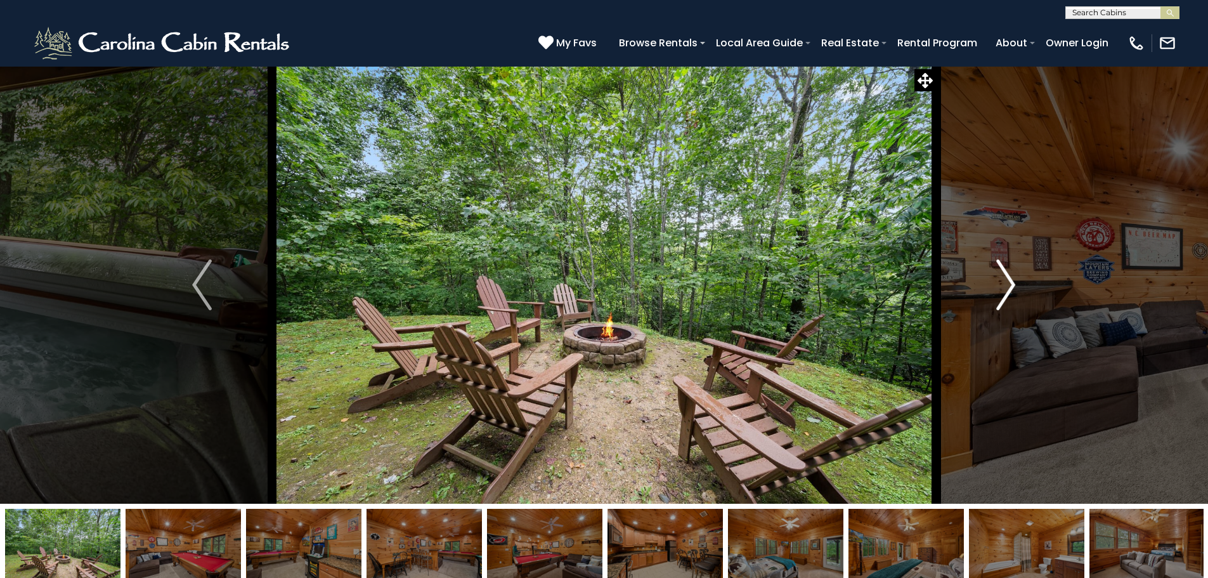
click at [1013, 276] on img "Next" at bounding box center [1005, 284] width 19 height 51
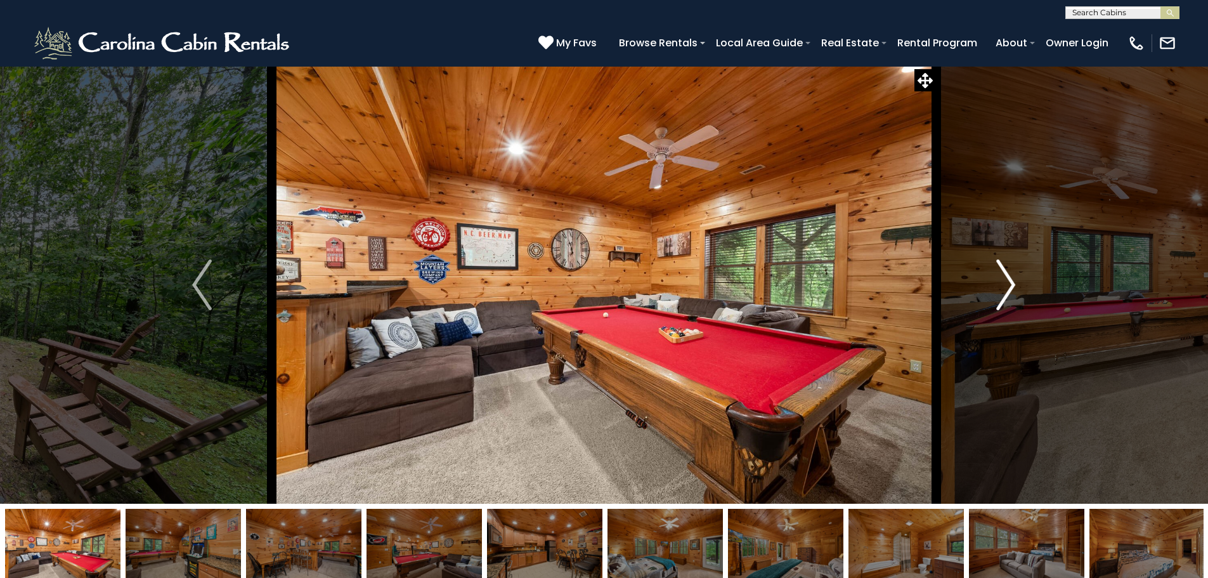
click at [1013, 276] on img "Next" at bounding box center [1005, 284] width 19 height 51
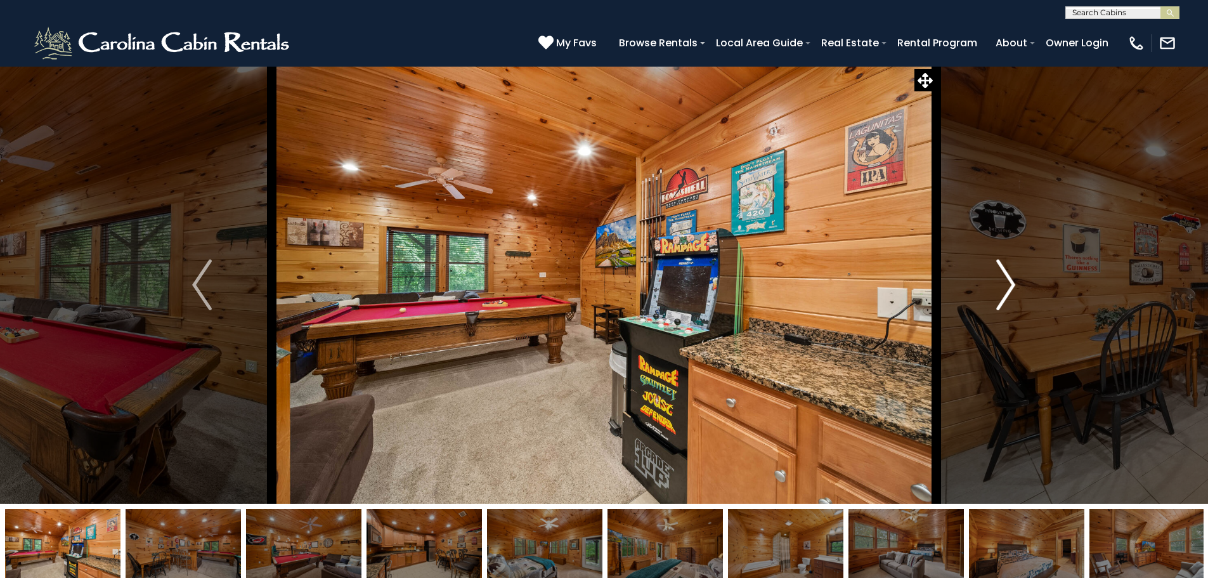
click at [1013, 276] on img "Next" at bounding box center [1005, 284] width 19 height 51
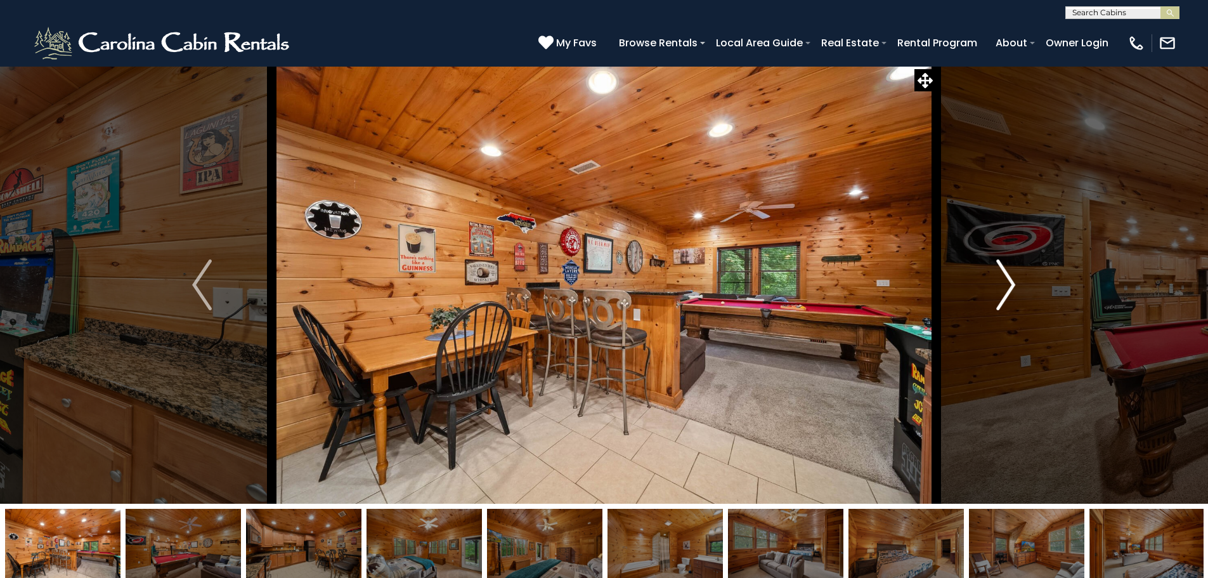
click at [1017, 284] on button "Next" at bounding box center [1006, 285] width 140 height 438
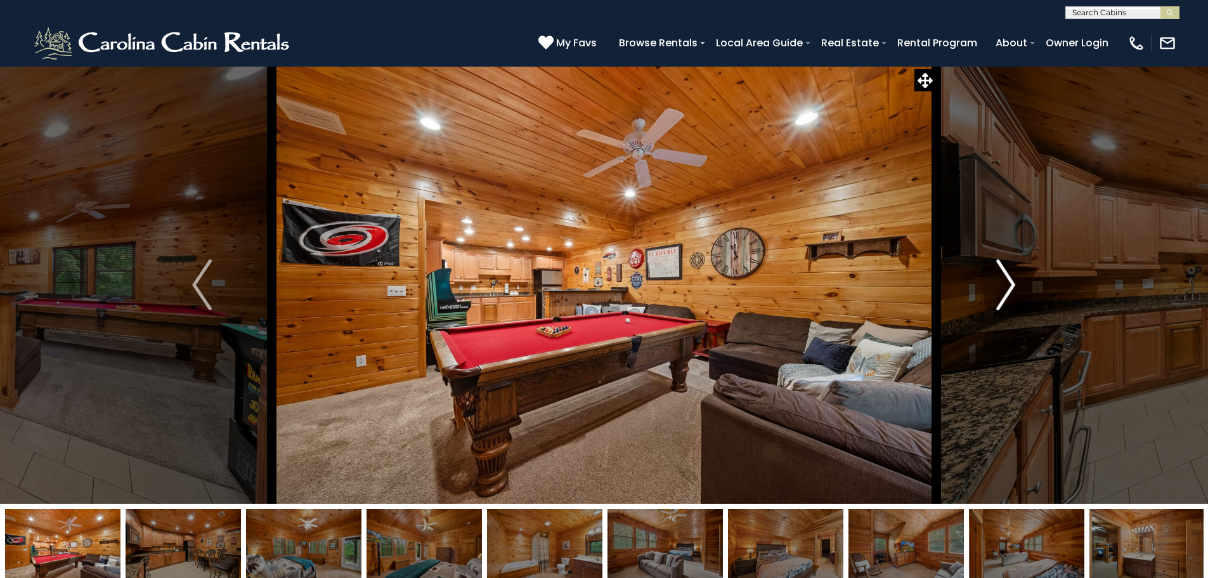
click at [1017, 284] on button "Next" at bounding box center [1006, 285] width 140 height 438
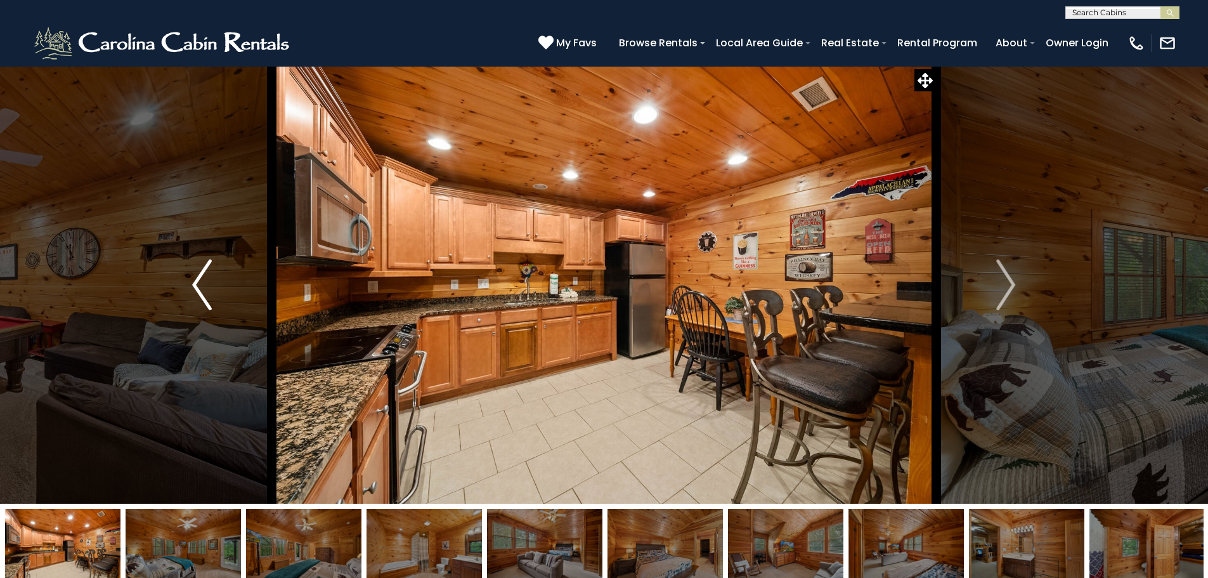
click at [193, 290] on img "Previous" at bounding box center [201, 284] width 19 height 51
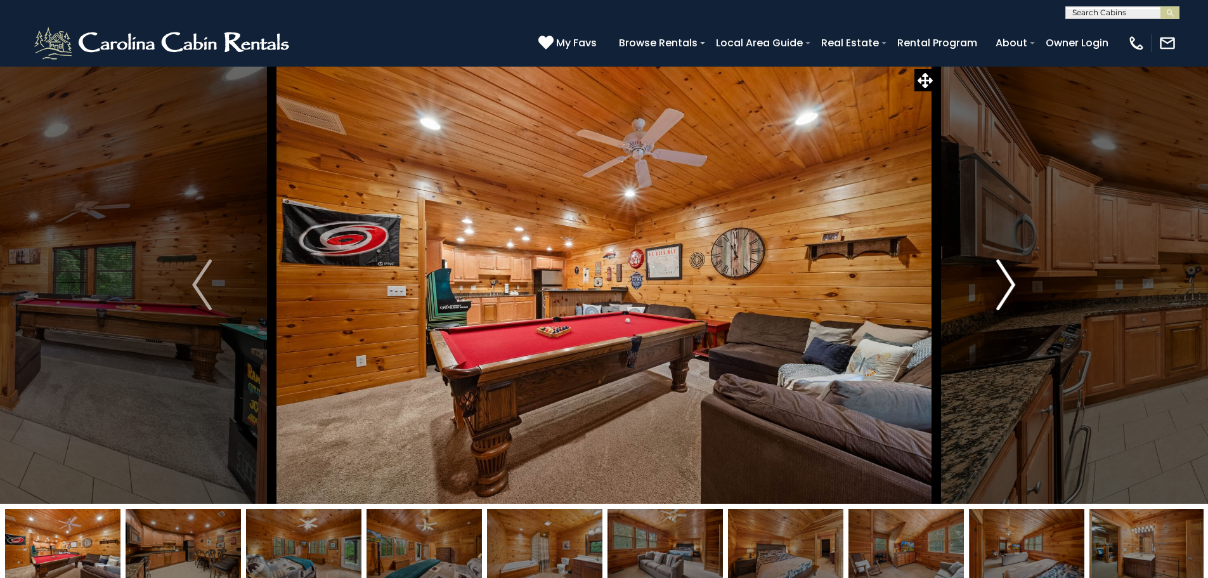
click at [1017, 286] on button "Next" at bounding box center [1006, 285] width 140 height 438
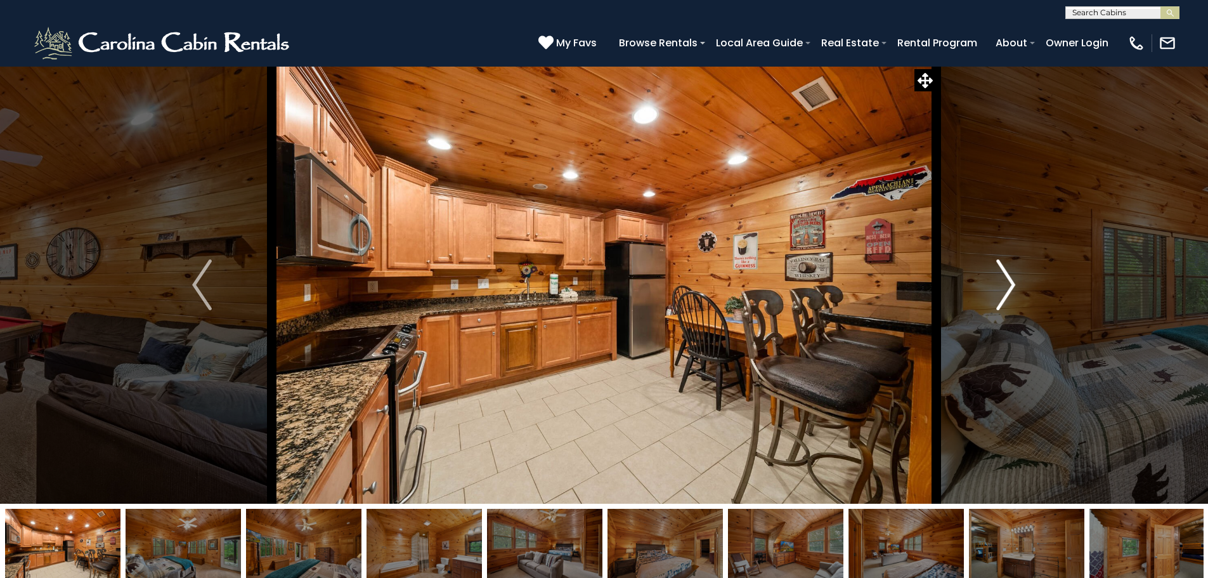
click at [1017, 286] on button "Next" at bounding box center [1006, 285] width 140 height 438
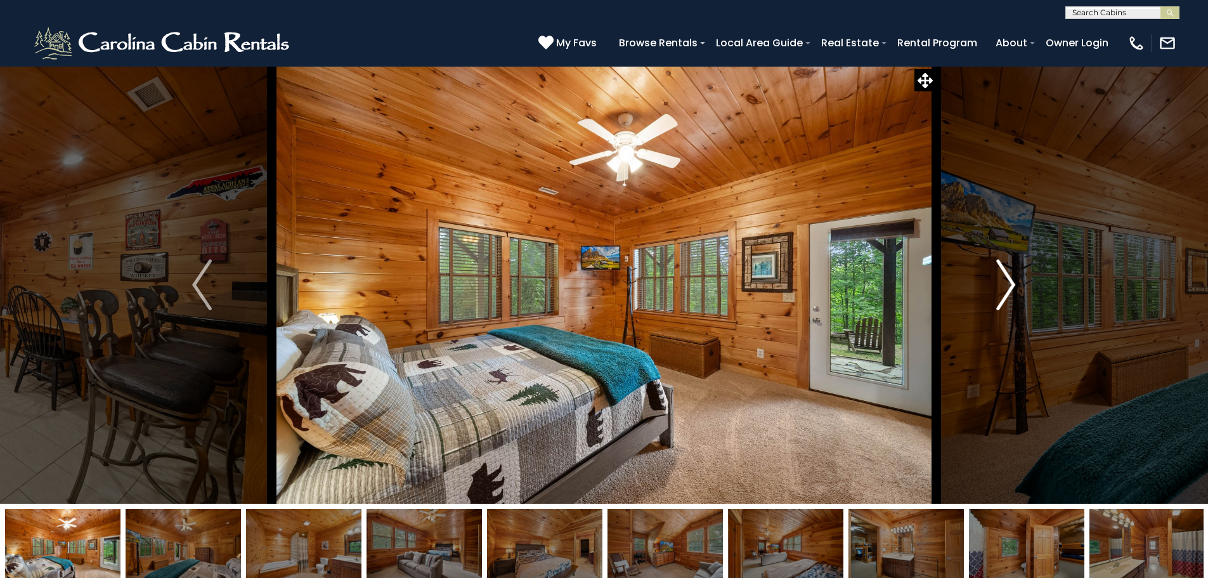
click at [1017, 286] on button "Next" at bounding box center [1006, 285] width 140 height 438
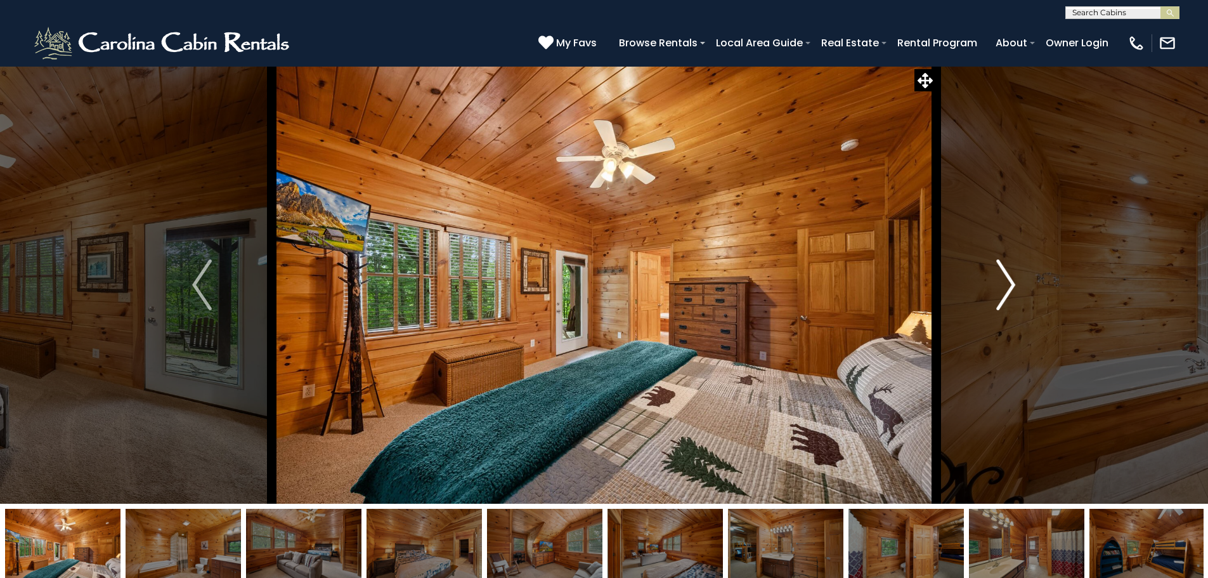
click at [1017, 286] on button "Next" at bounding box center [1006, 285] width 140 height 438
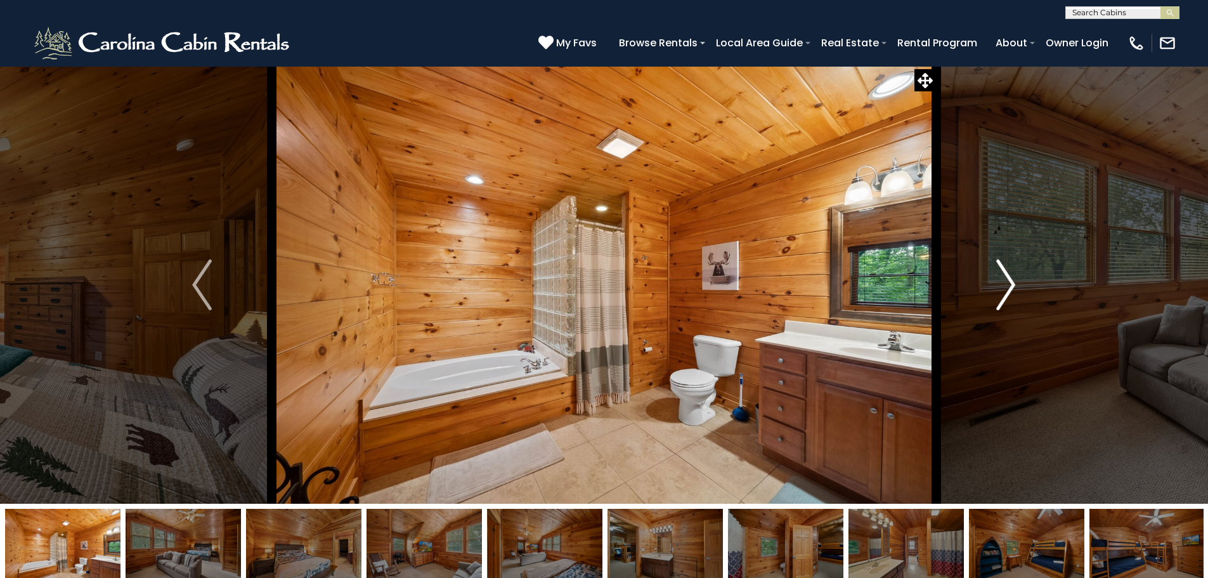
click at [1017, 286] on button "Next" at bounding box center [1006, 285] width 140 height 438
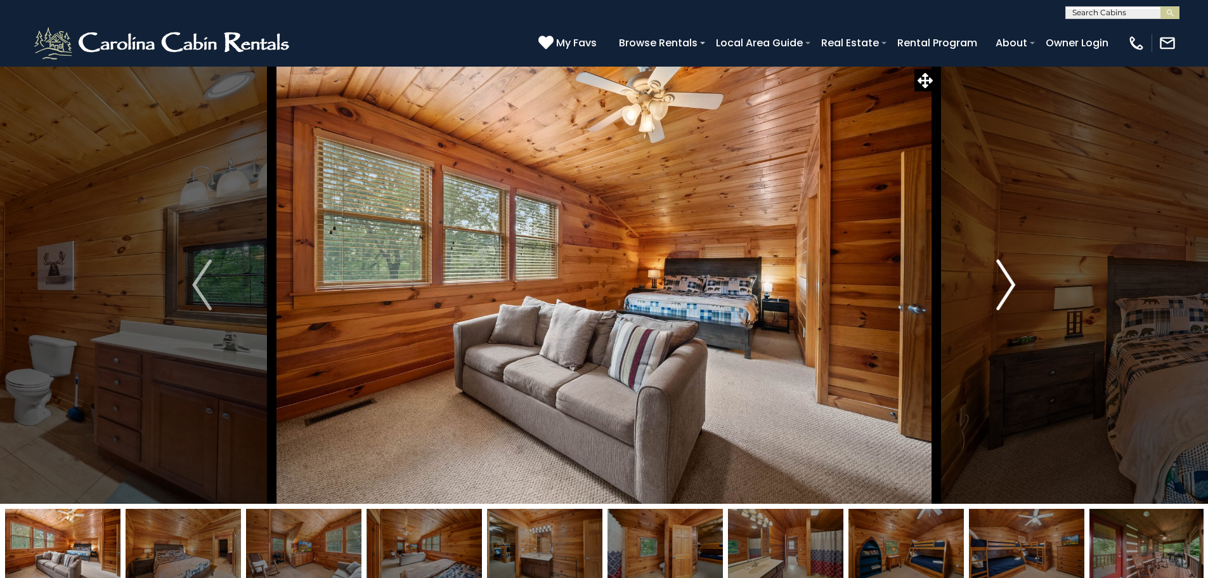
click at [1017, 286] on button "Next" at bounding box center [1006, 285] width 140 height 438
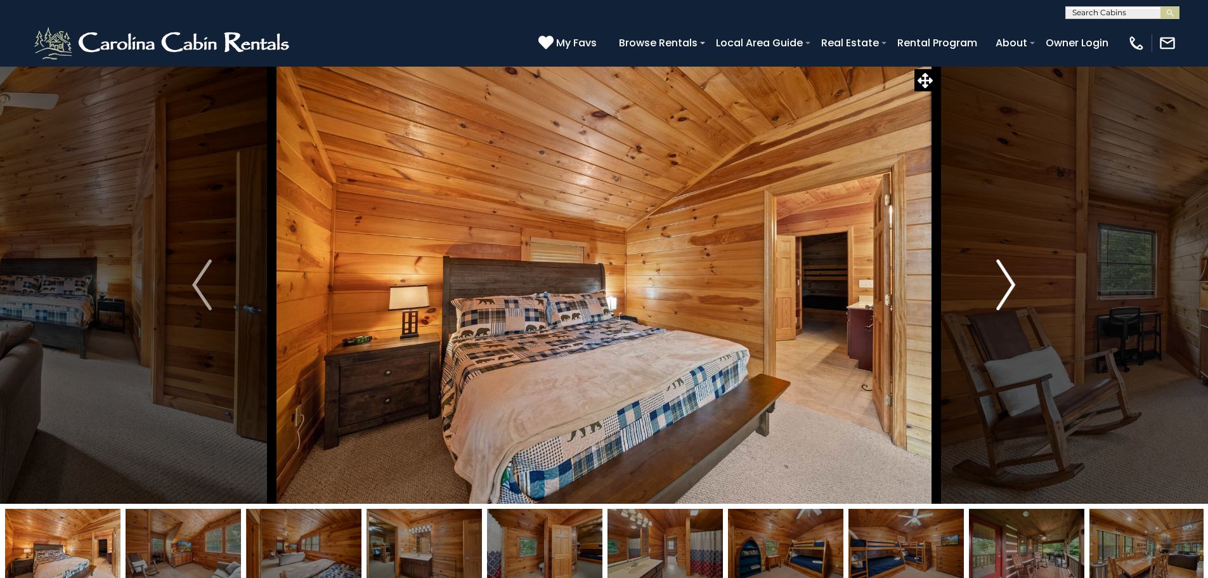
click at [1017, 286] on button "Next" at bounding box center [1006, 285] width 140 height 438
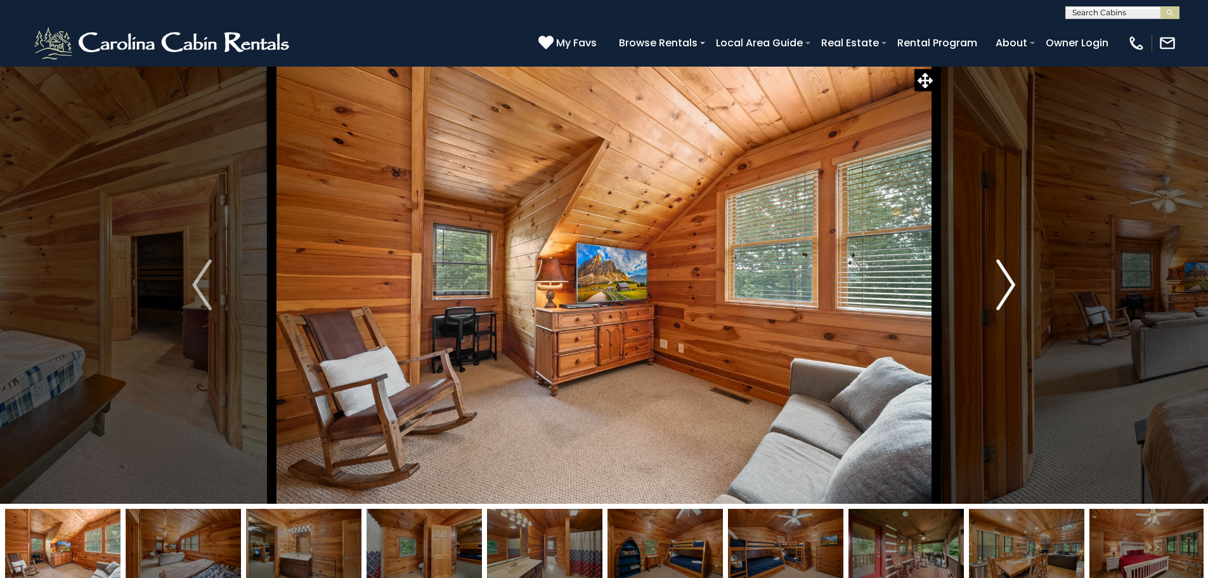
click at [1017, 286] on button "Next" at bounding box center [1006, 285] width 140 height 438
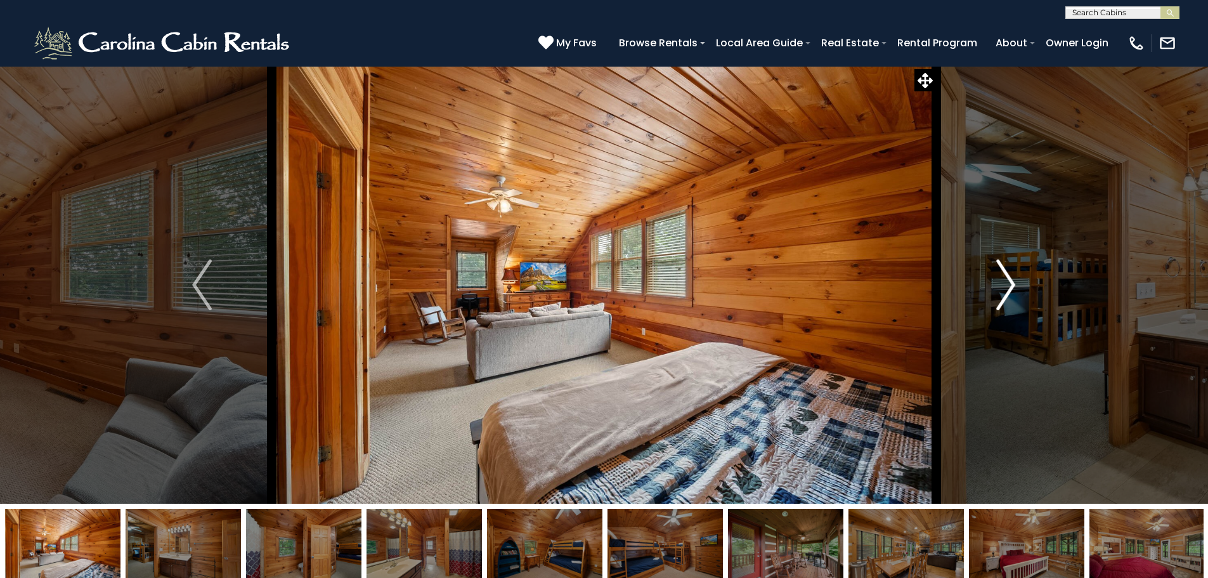
click at [1017, 286] on button "Next" at bounding box center [1006, 285] width 140 height 438
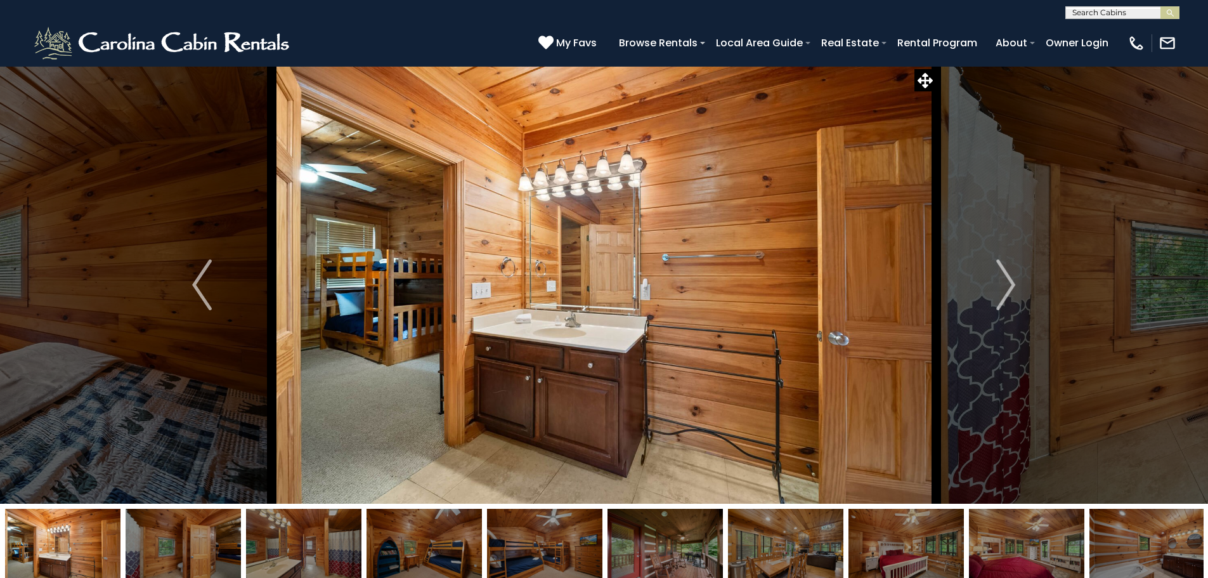
click at [1126, 562] on img at bounding box center [1146, 548] width 115 height 79
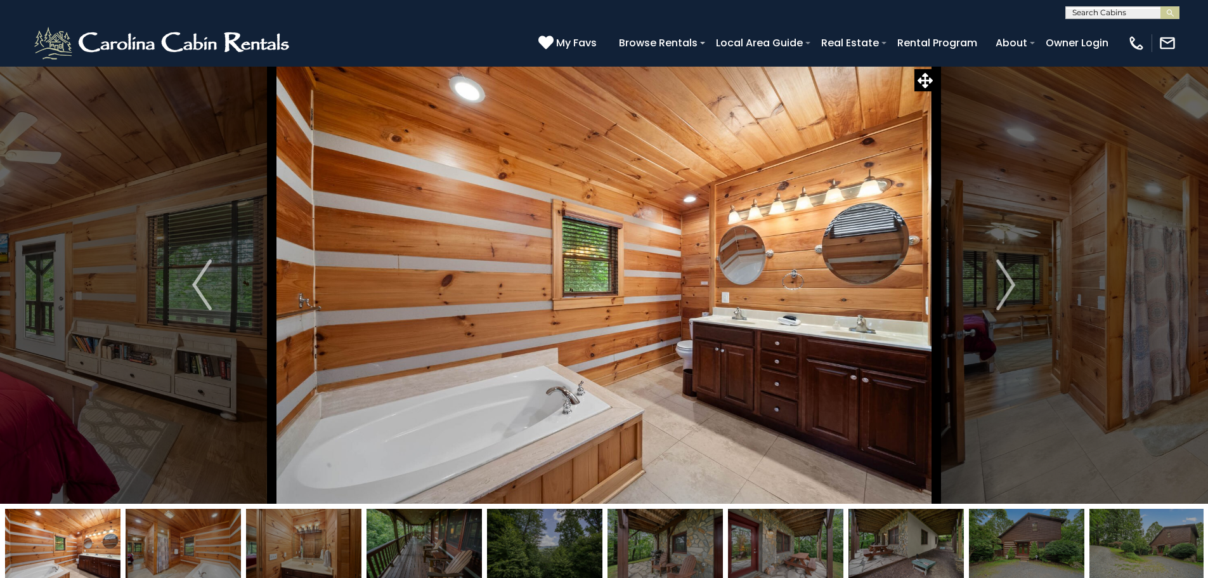
click at [1179, 555] on img at bounding box center [1146, 548] width 115 height 79
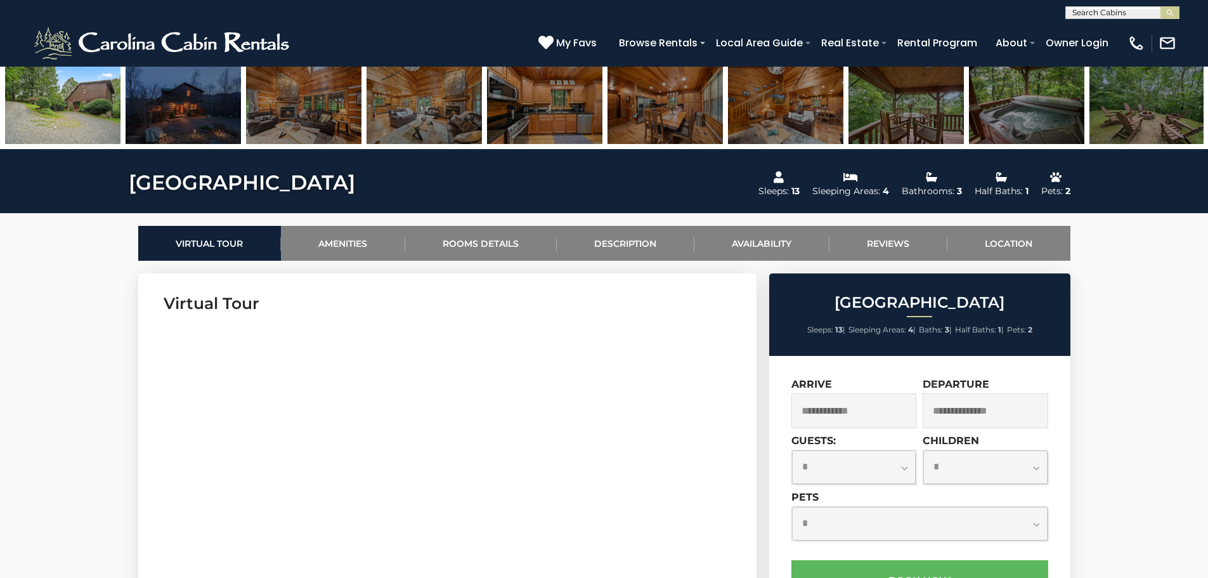
scroll to position [507, 0]
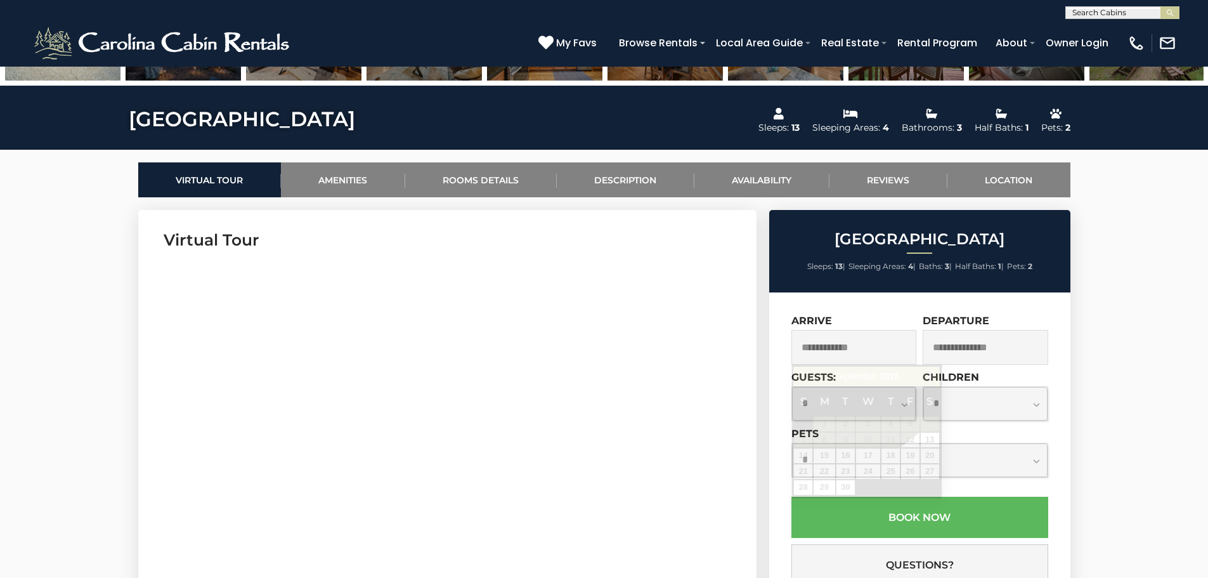
click at [861, 351] on input "text" at bounding box center [854, 347] width 126 height 35
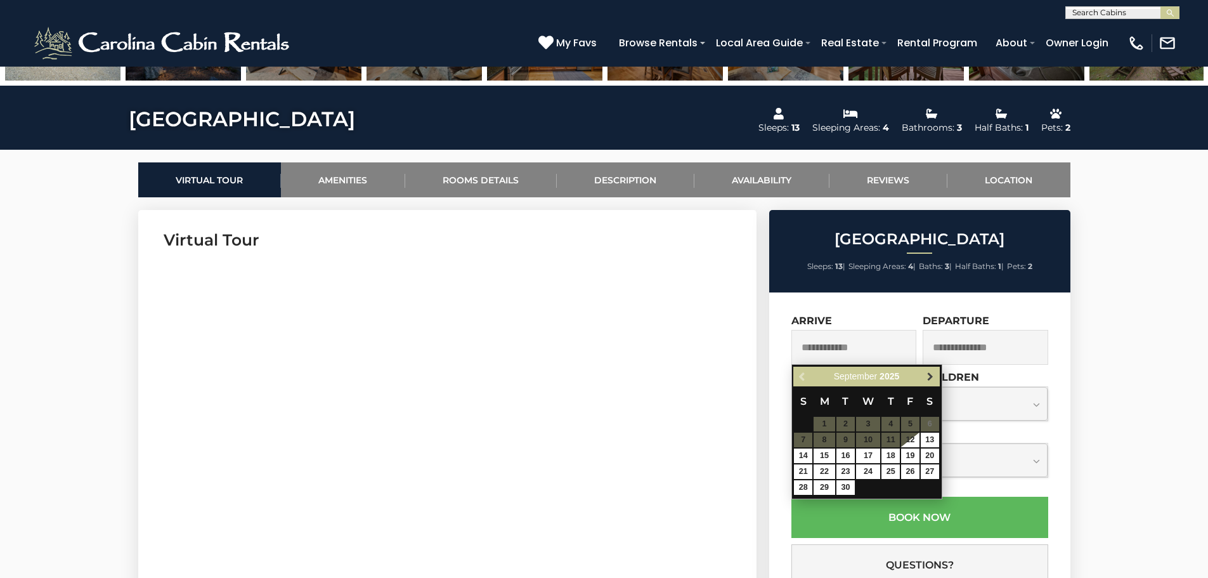
click at [927, 381] on span "Next" at bounding box center [930, 377] width 10 height 10
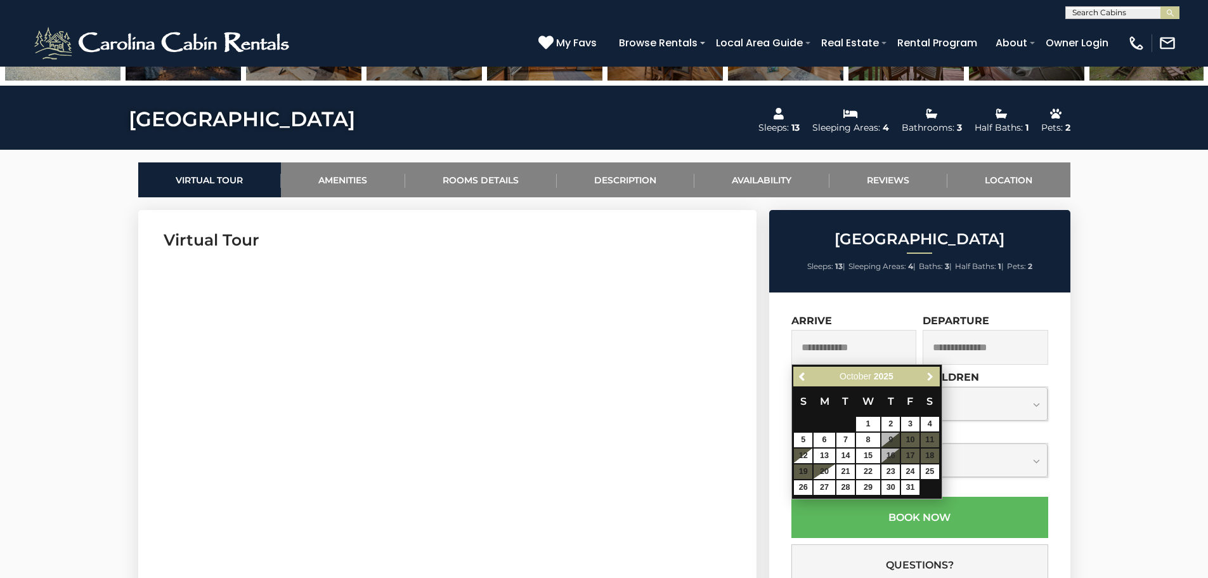
click at [927, 381] on span "Next" at bounding box center [930, 377] width 10 height 10
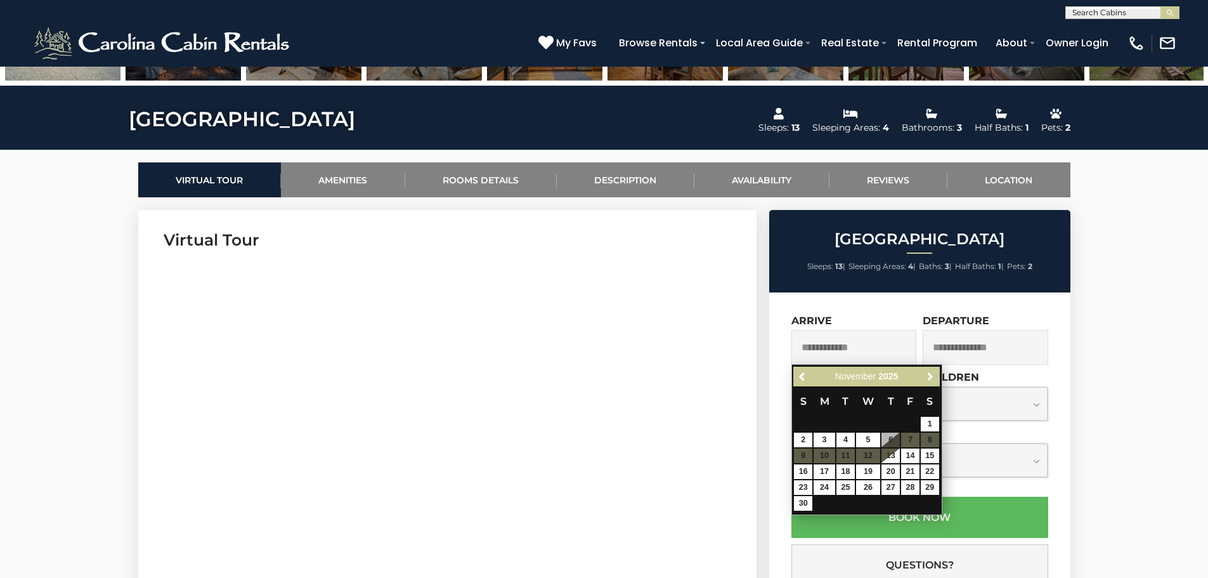
click at [927, 381] on span "Next" at bounding box center [930, 377] width 10 height 10
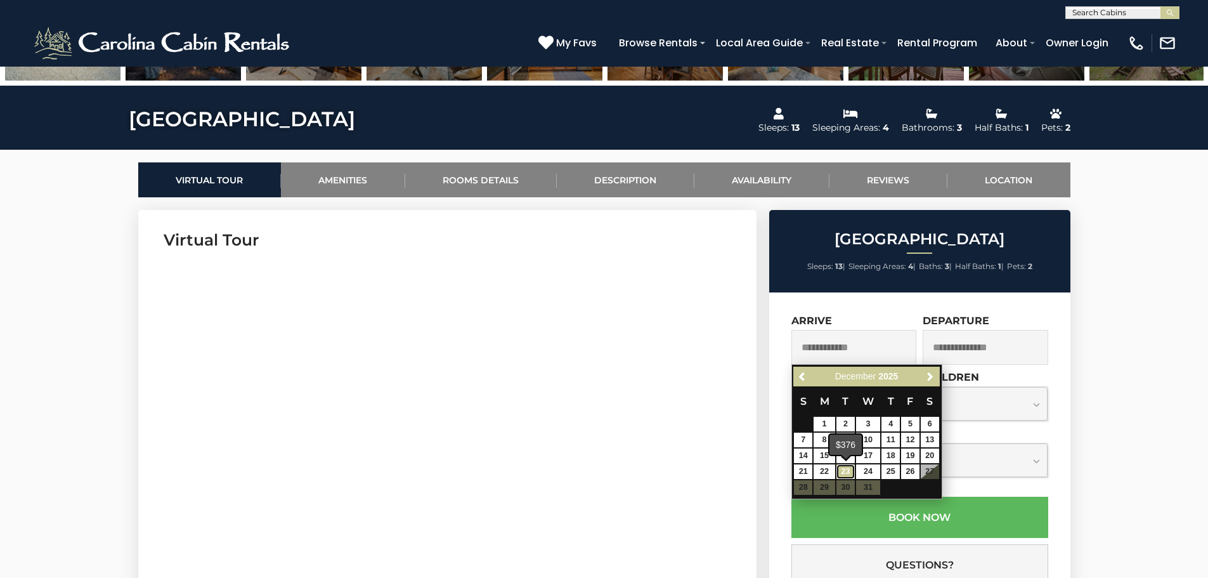
click at [847, 469] on link "23" at bounding box center [845, 471] width 18 height 15
type input "**********"
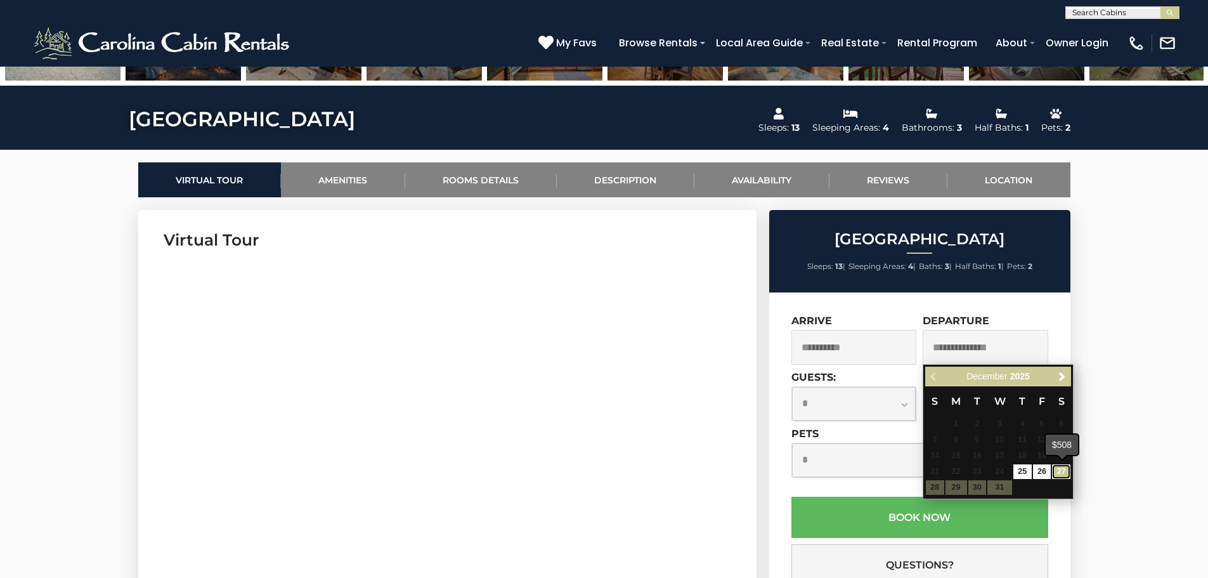
click at [1064, 469] on link "27" at bounding box center [1061, 471] width 18 height 15
type input "**********"
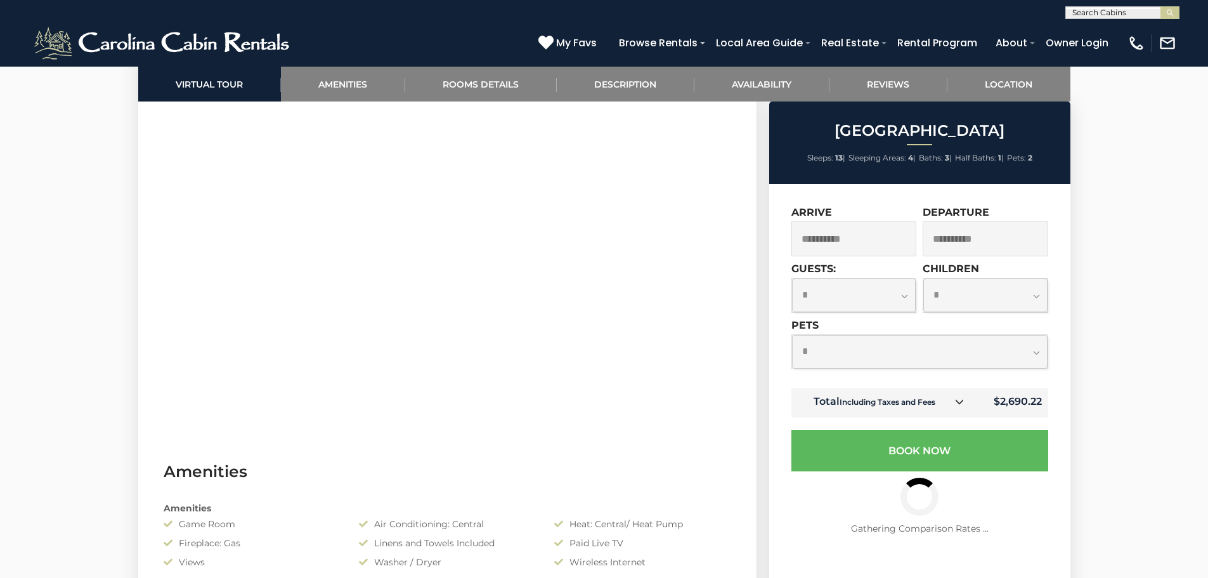
scroll to position [698, 0]
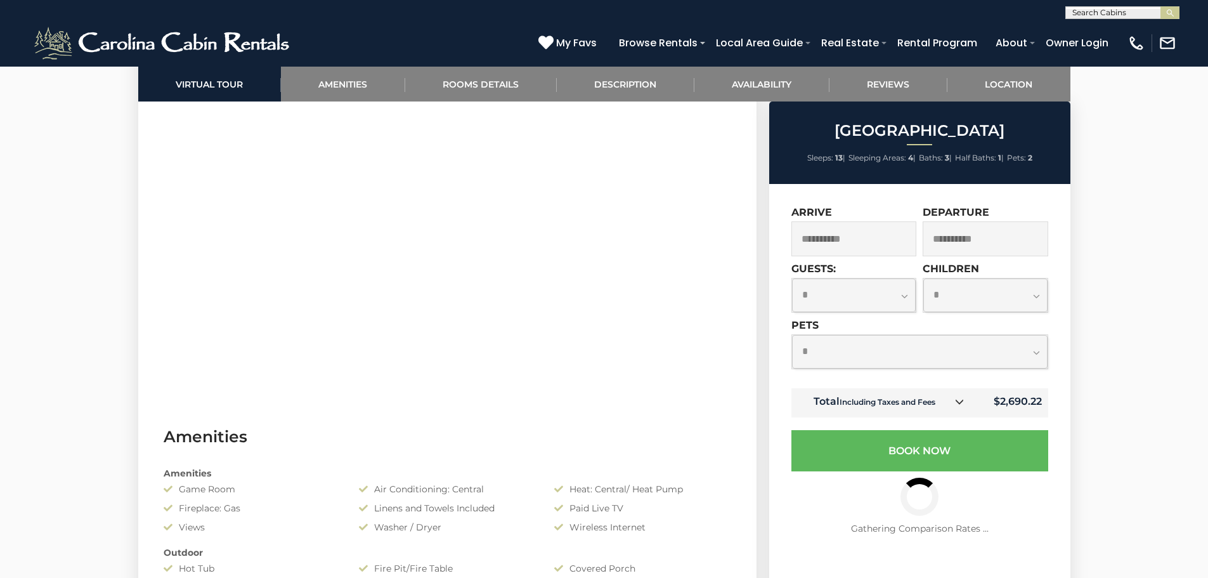
click at [964, 402] on icon at bounding box center [959, 401] width 9 height 9
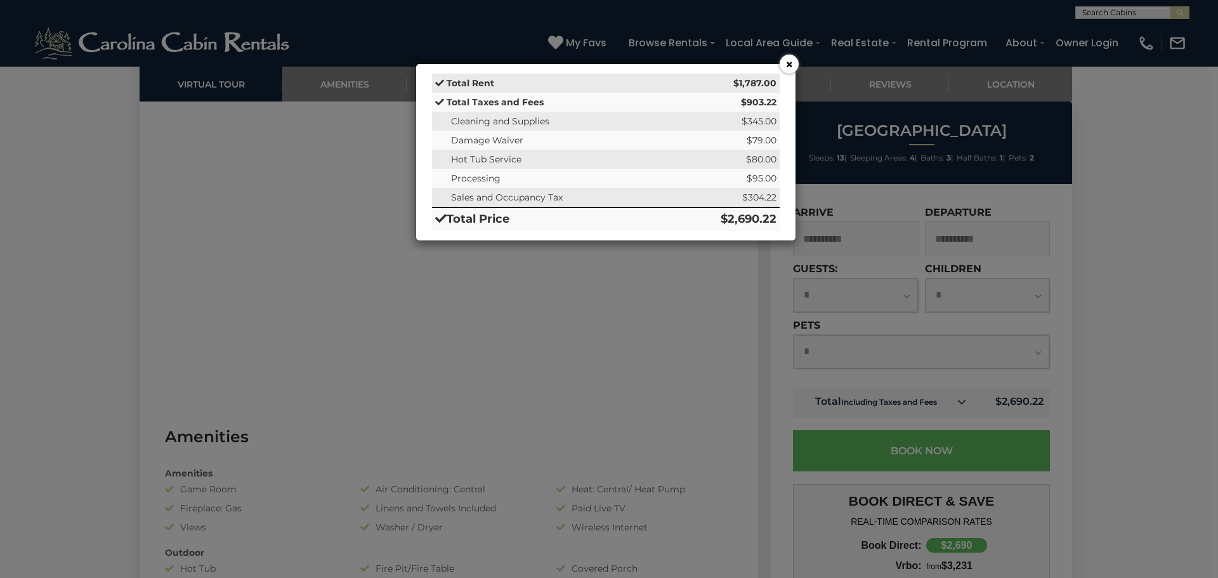
click at [1124, 164] on div "× Total Rent $1,787.00 Total Taxes and Fees $903.22 Cleaning and Supplies $345.…" at bounding box center [609, 289] width 1218 height 578
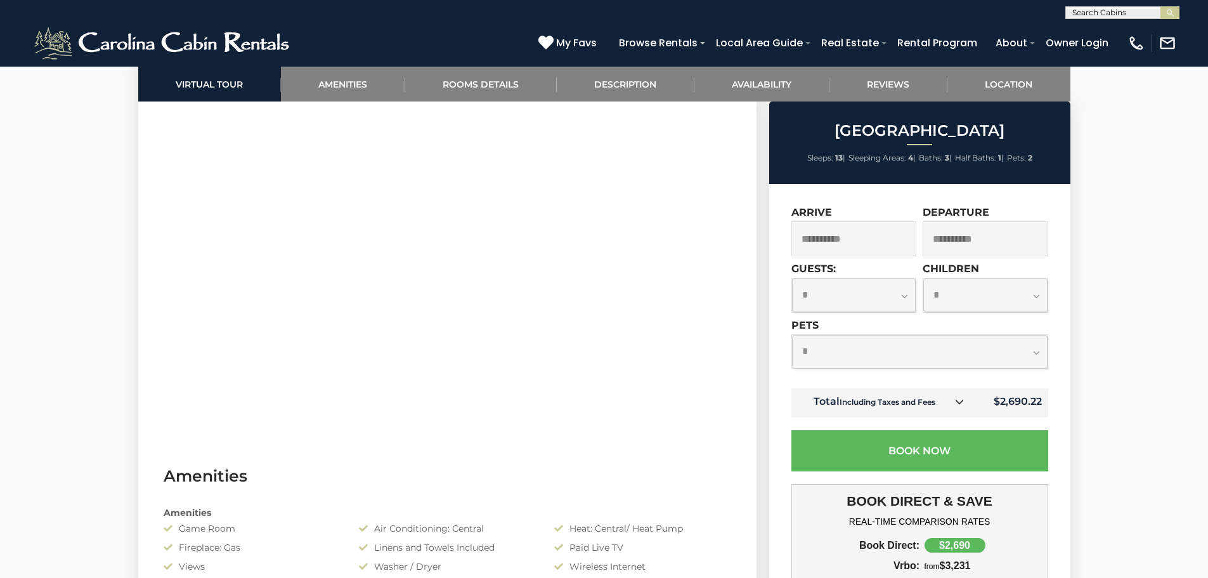
scroll to position [634, 0]
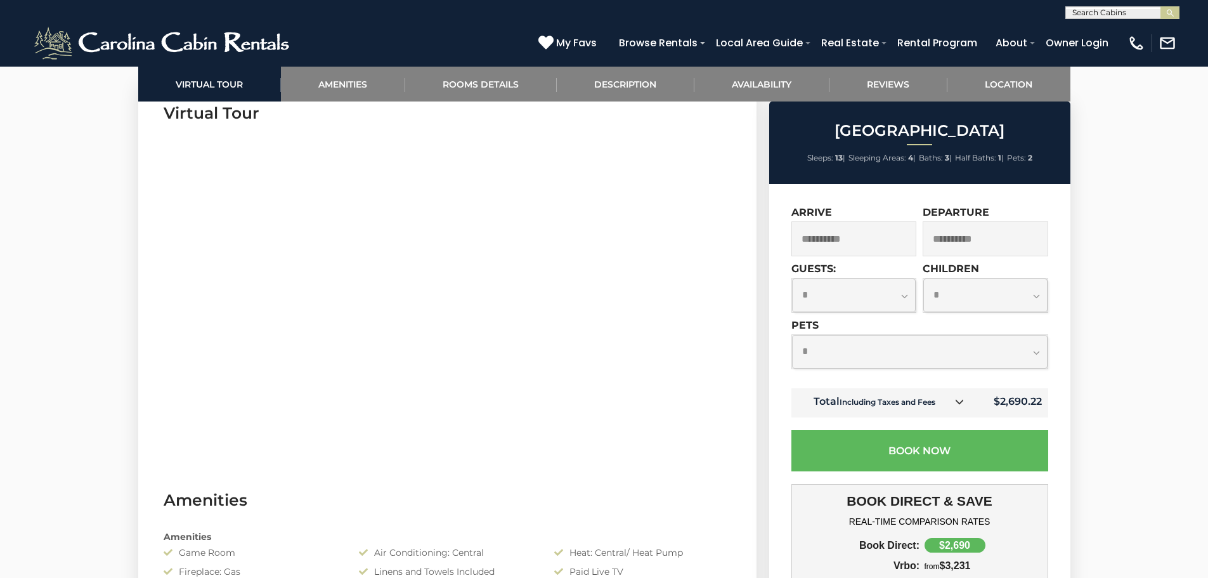
click at [337, 79] on link "Amenities" at bounding box center [343, 84] width 124 height 35
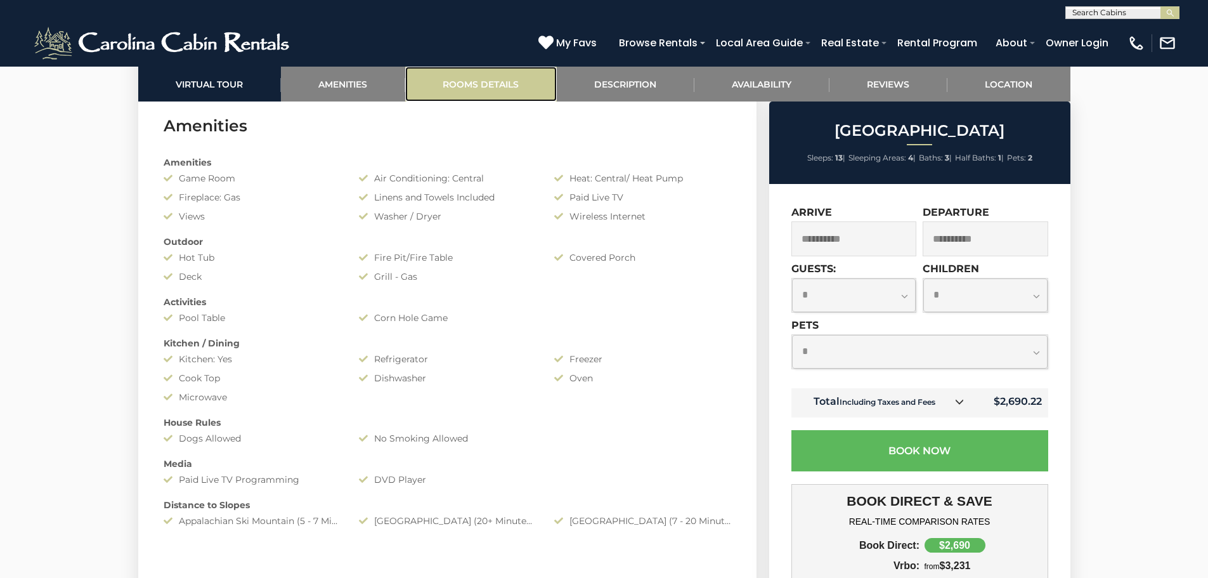
click at [488, 80] on link "Rooms Details" at bounding box center [481, 84] width 152 height 35
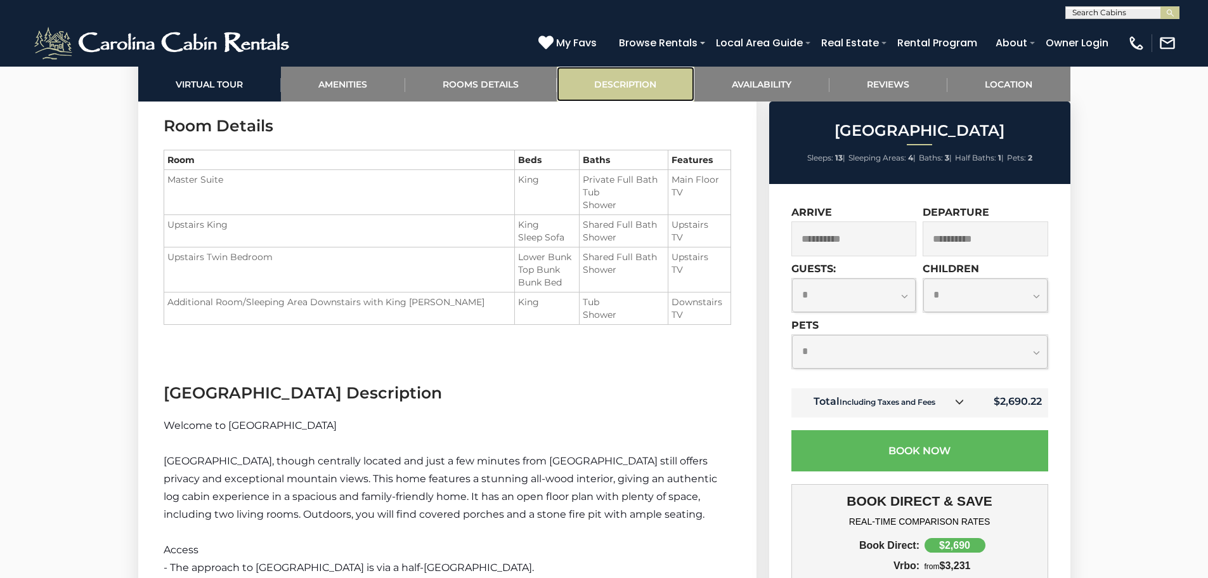
click at [613, 89] on link "Description" at bounding box center [626, 84] width 138 height 35
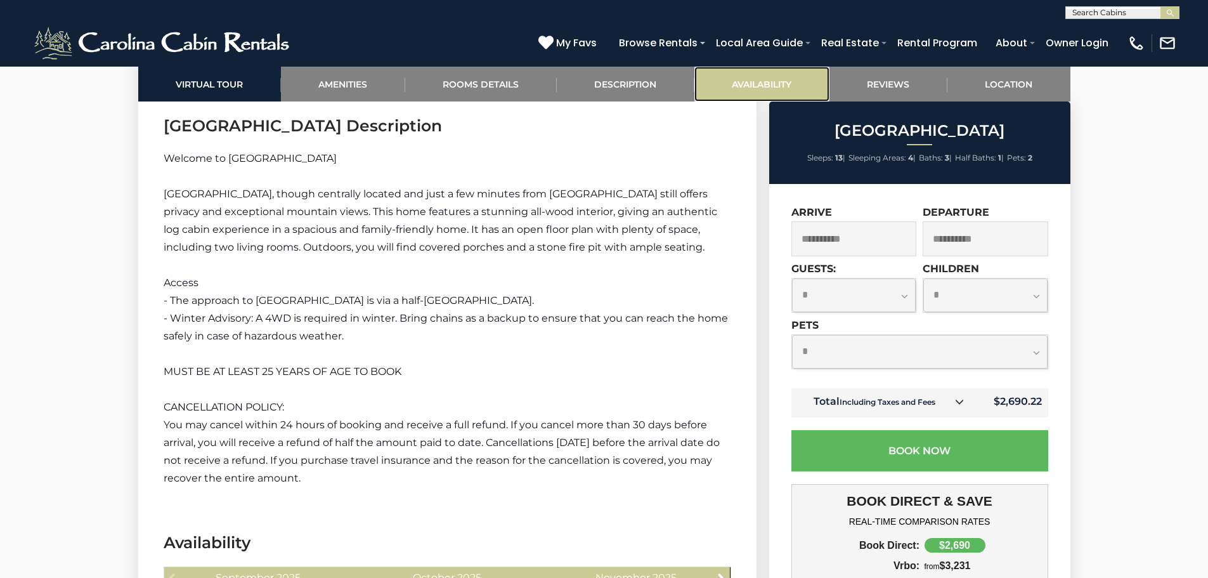
click at [752, 81] on link "Availability" at bounding box center [761, 84] width 135 height 35
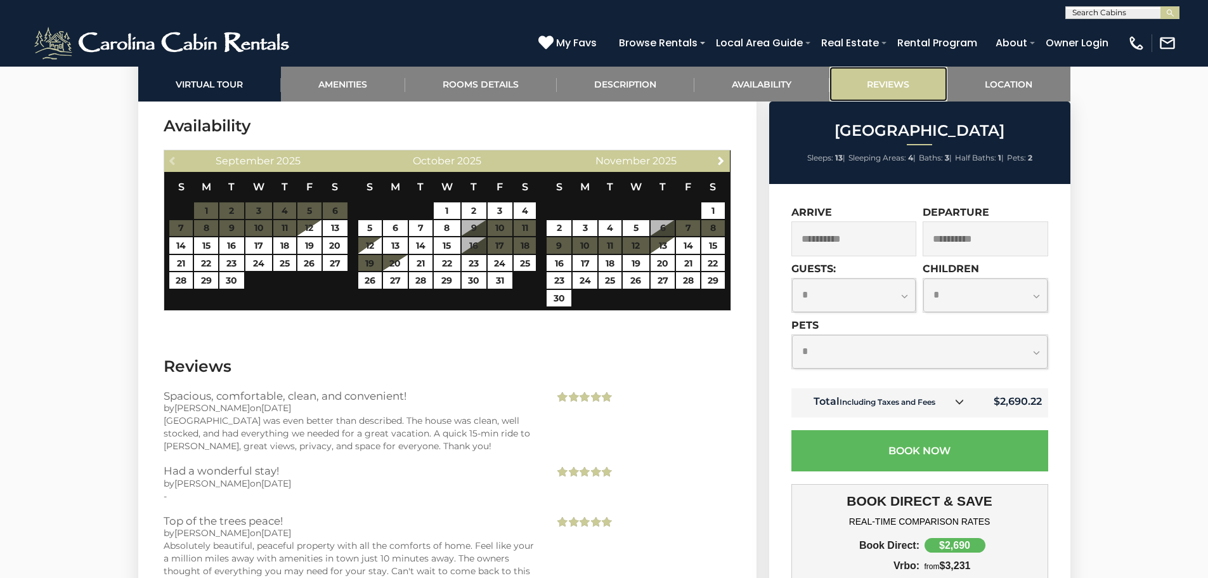
click at [914, 76] on link "Reviews" at bounding box center [888, 84] width 118 height 35
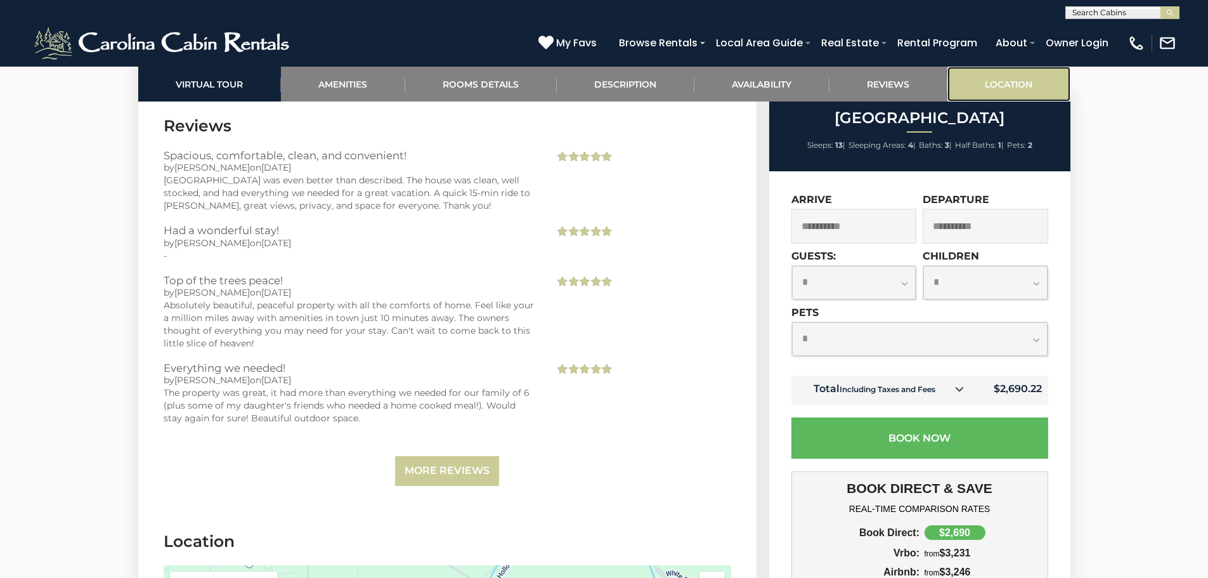
click at [1010, 80] on link "Location" at bounding box center [1008, 84] width 123 height 35
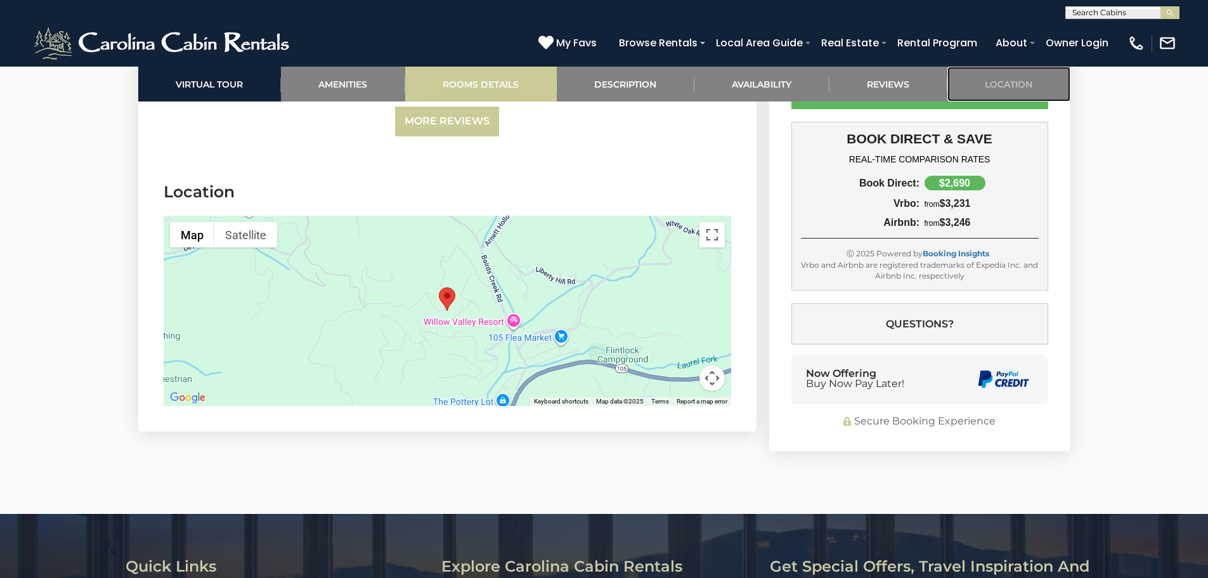
scroll to position [2811, 0]
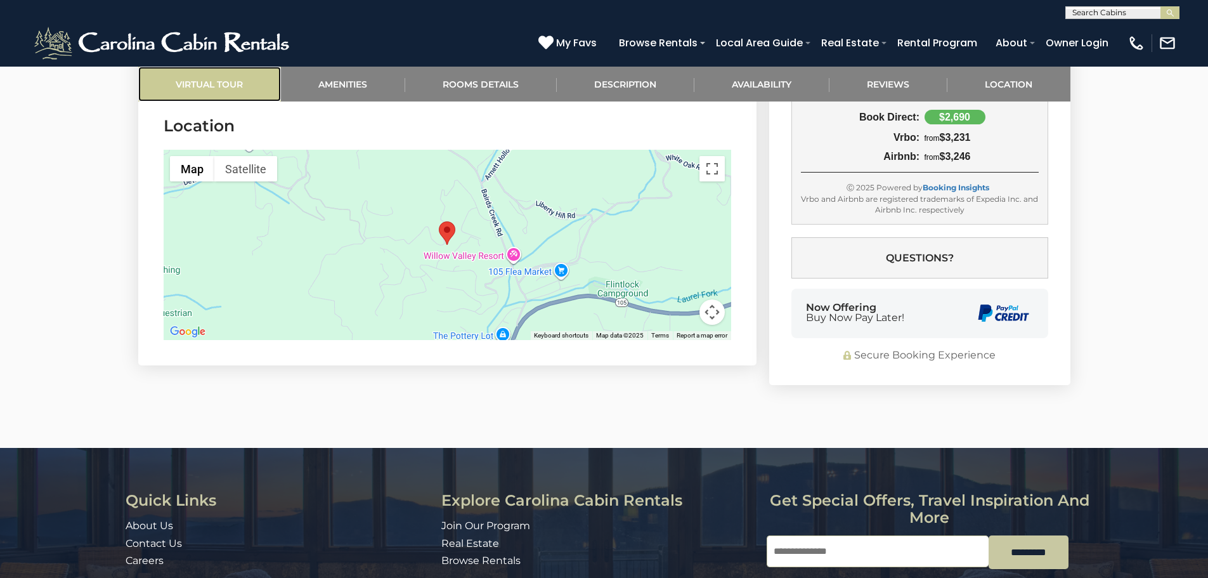
click at [193, 82] on link "Virtual Tour" at bounding box center [209, 84] width 143 height 35
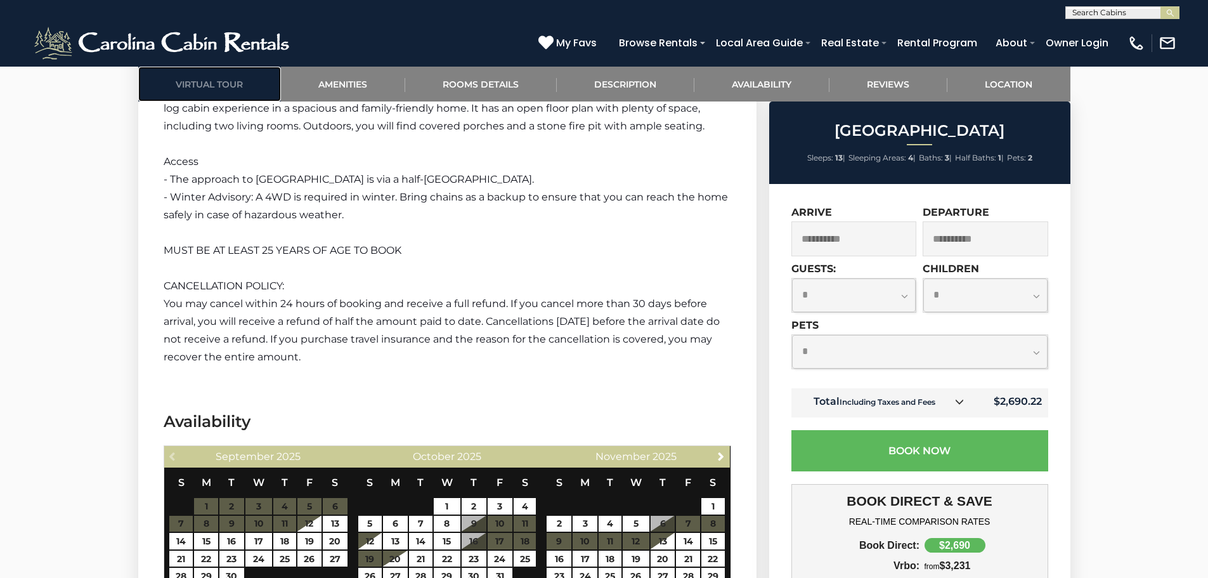
scroll to position [1733, 0]
